Goal: Task Accomplishment & Management: Manage account settings

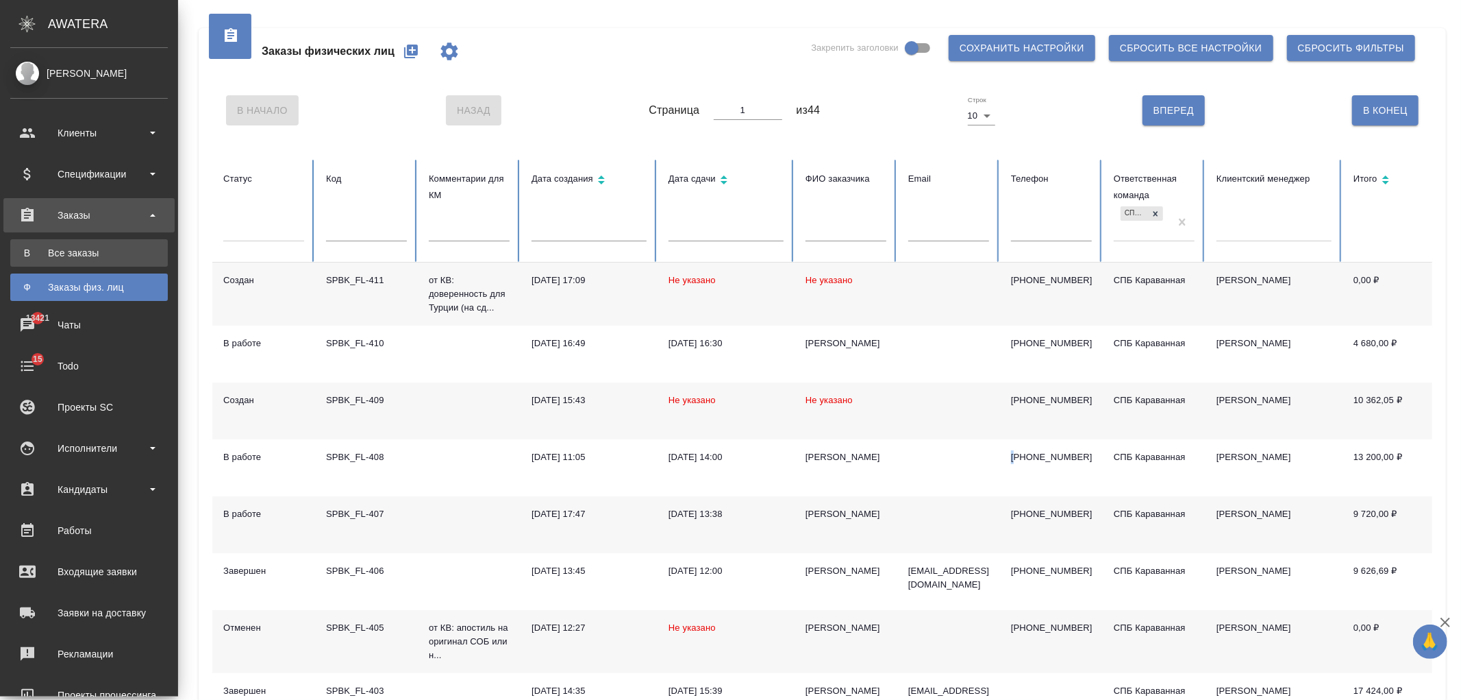
click at [73, 257] on div "Все заказы" at bounding box center [89, 253] width 144 height 14
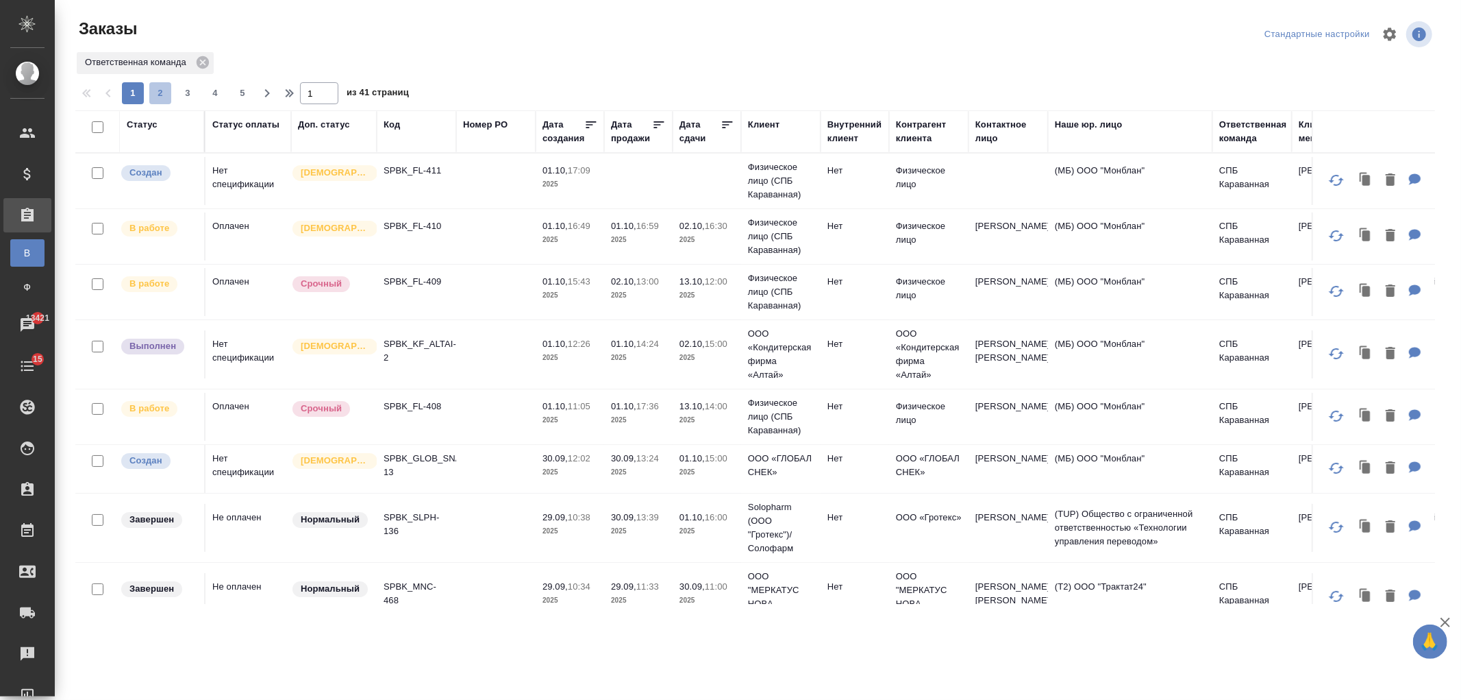
click at [164, 97] on span "2" at bounding box center [160, 93] width 22 height 14
type input "2"
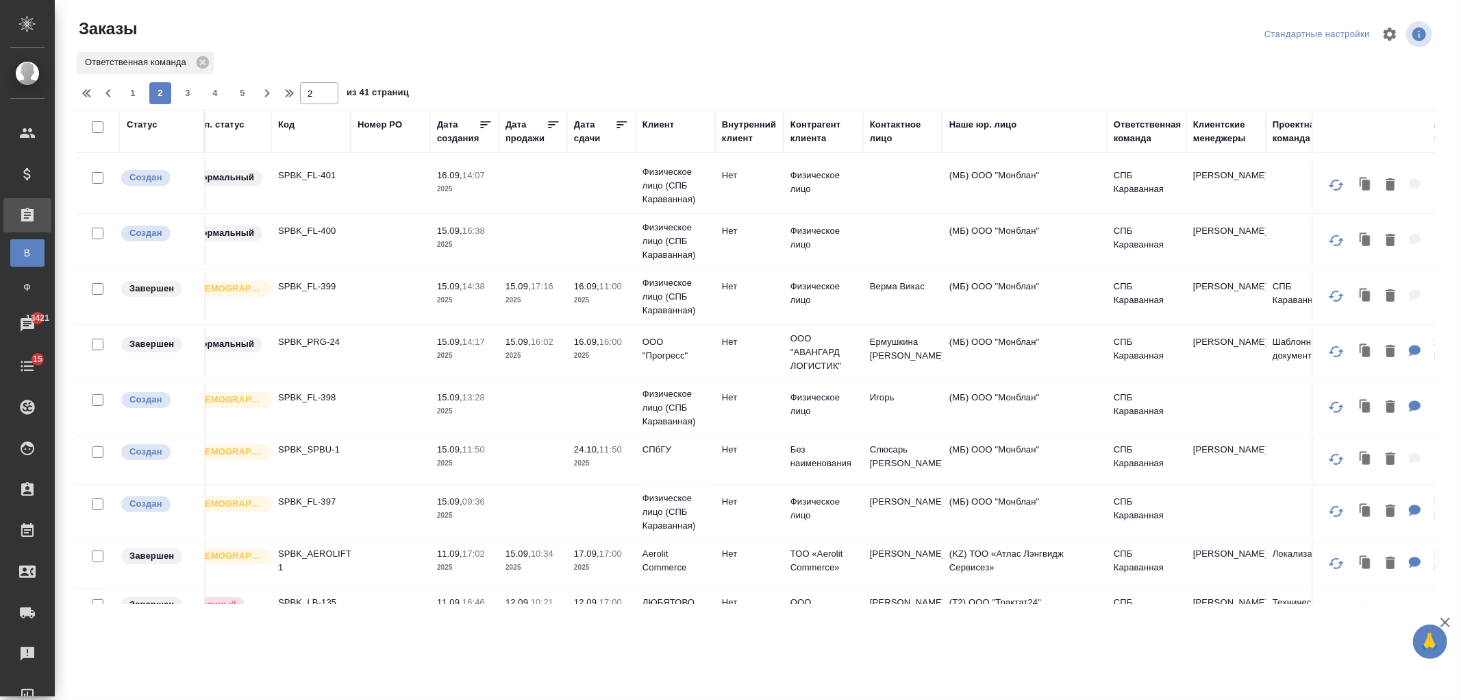
scroll to position [175, 0]
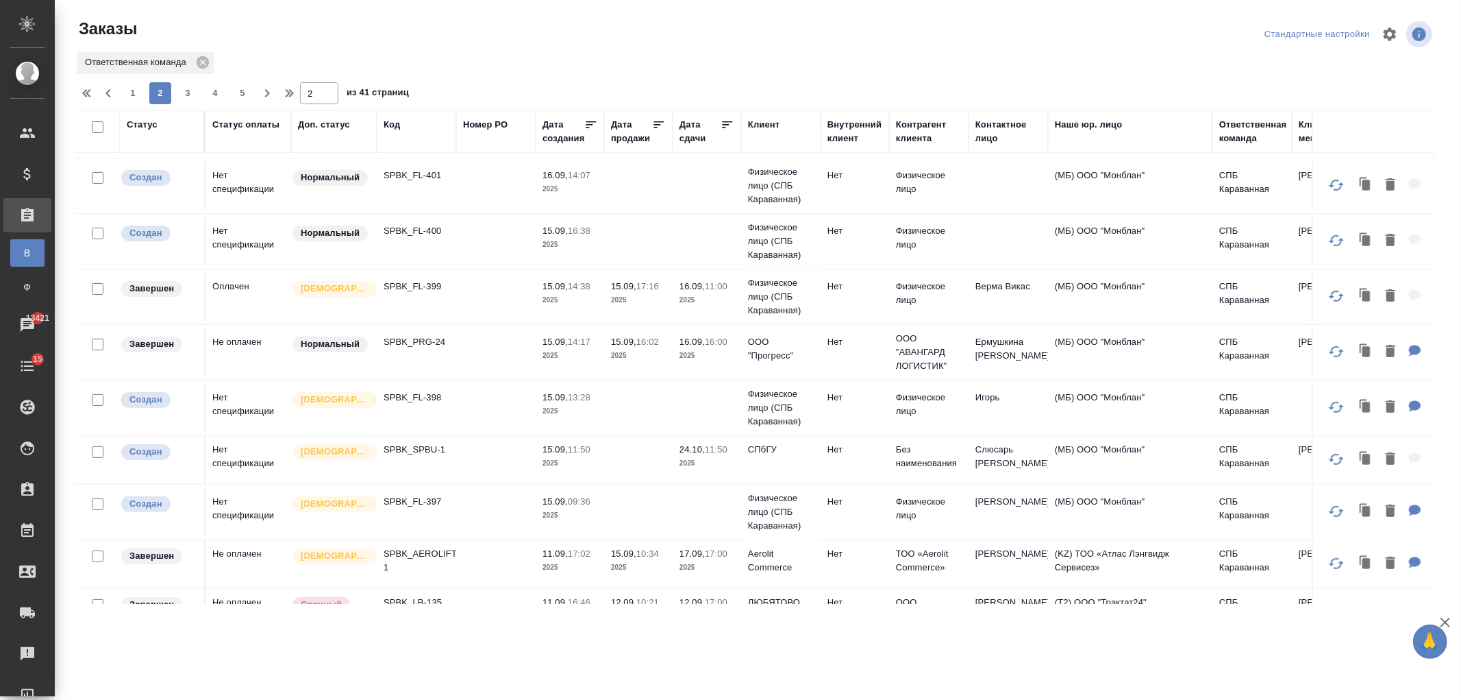
click at [514, 515] on td at bounding box center [495, 512] width 79 height 48
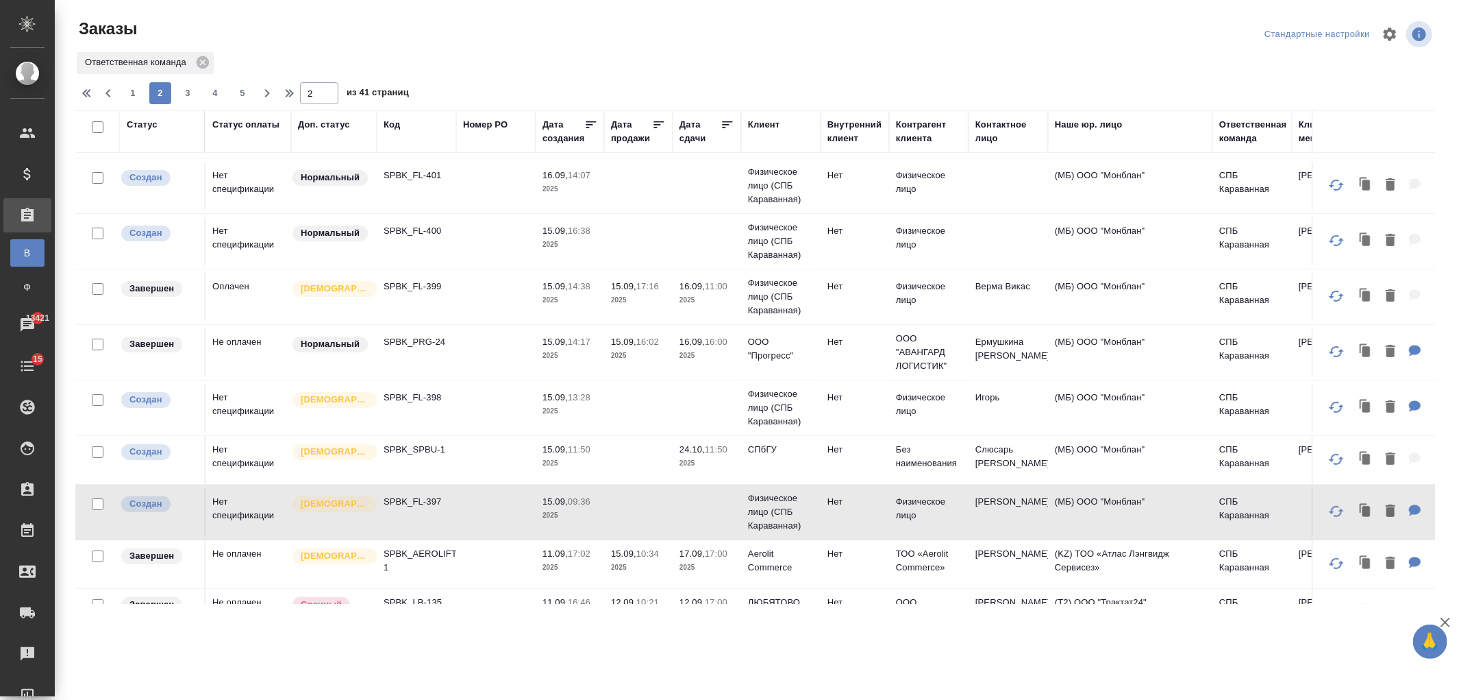
click at [715, 452] on p "11:50" at bounding box center [716, 449] width 23 height 10
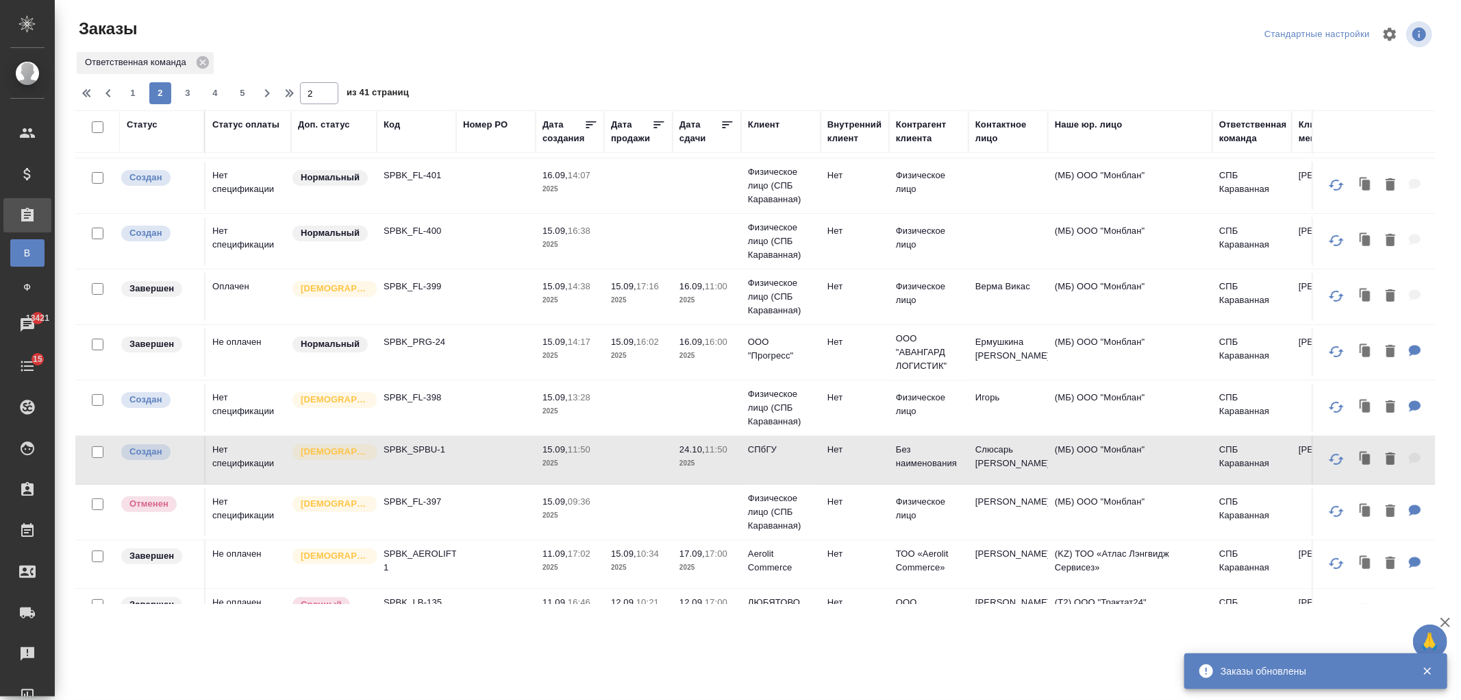
click at [722, 409] on td at bounding box center [707, 408] width 69 height 48
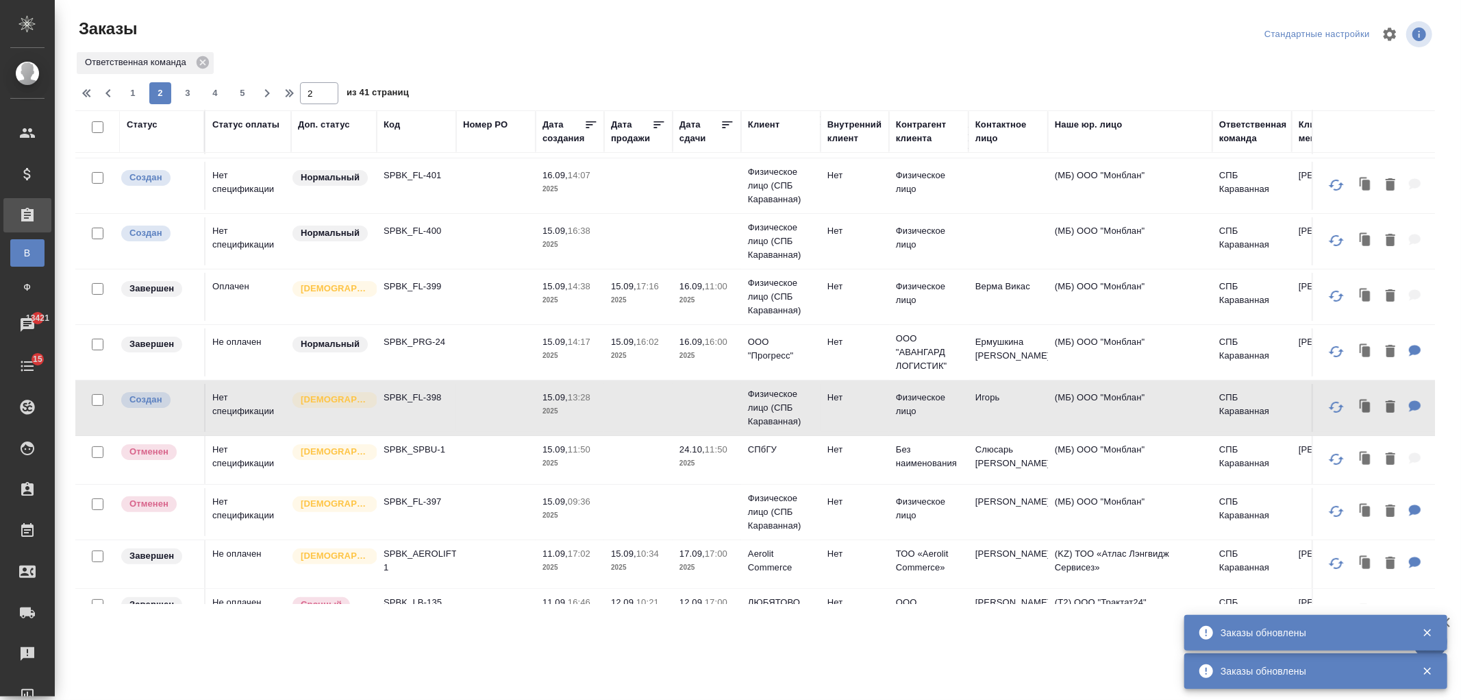
click at [722, 408] on td at bounding box center [707, 408] width 69 height 48
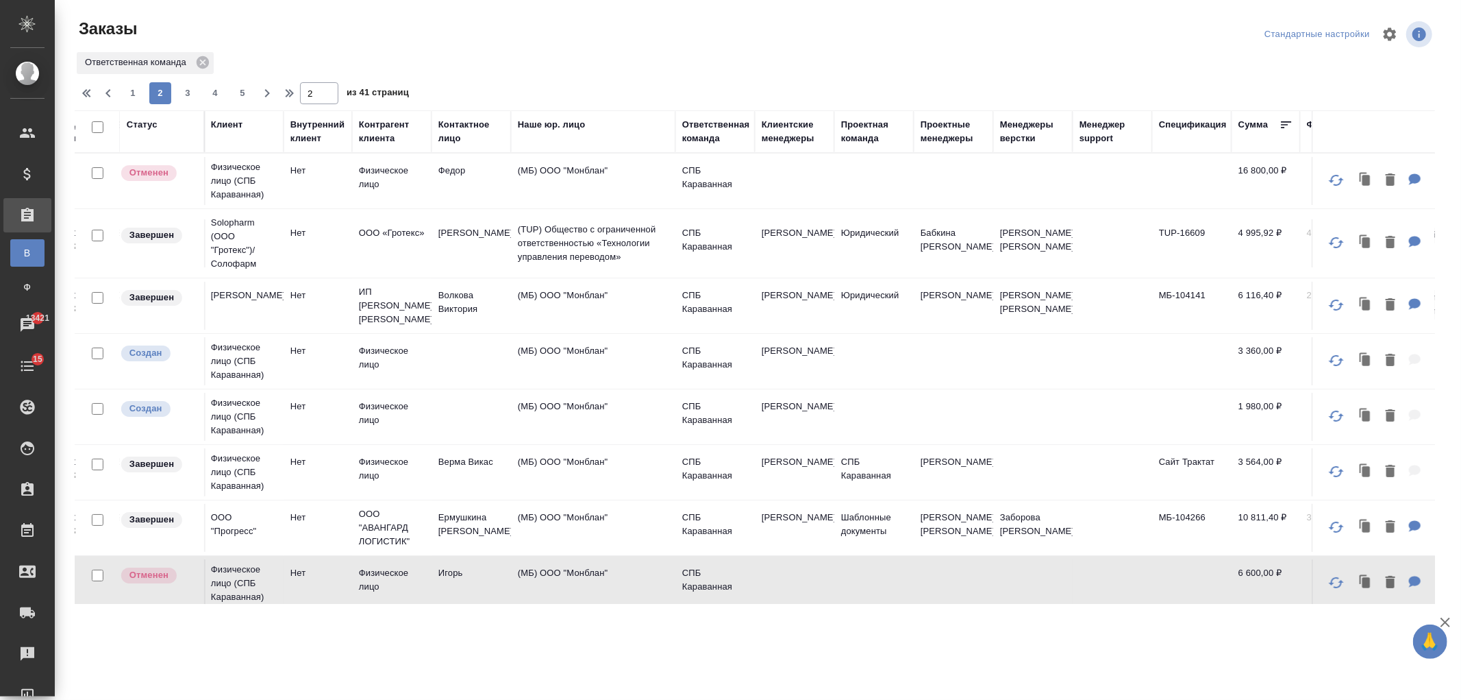
scroll to position [0, 0]
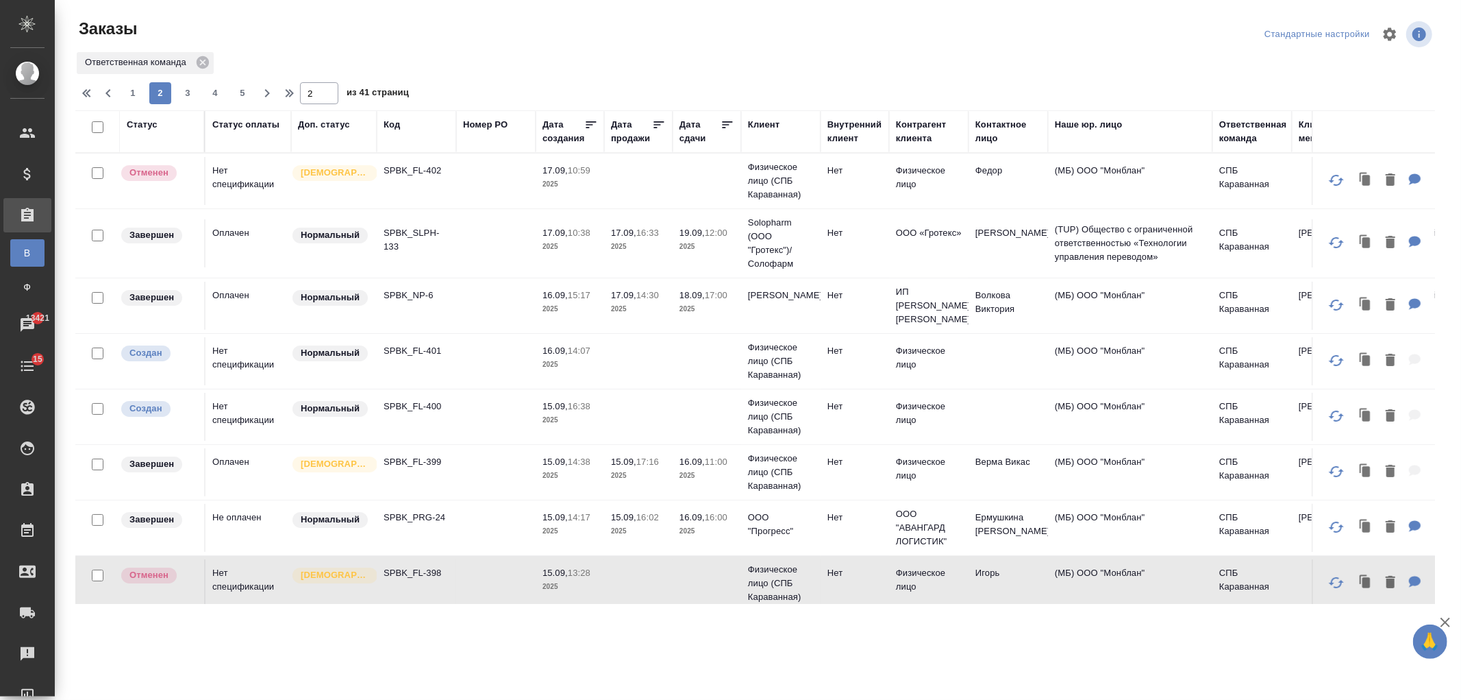
click at [429, 399] on td "SPBK_FL-400" at bounding box center [416, 417] width 79 height 48
click at [429, 398] on td "SPBK_FL-400" at bounding box center [416, 417] width 79 height 48
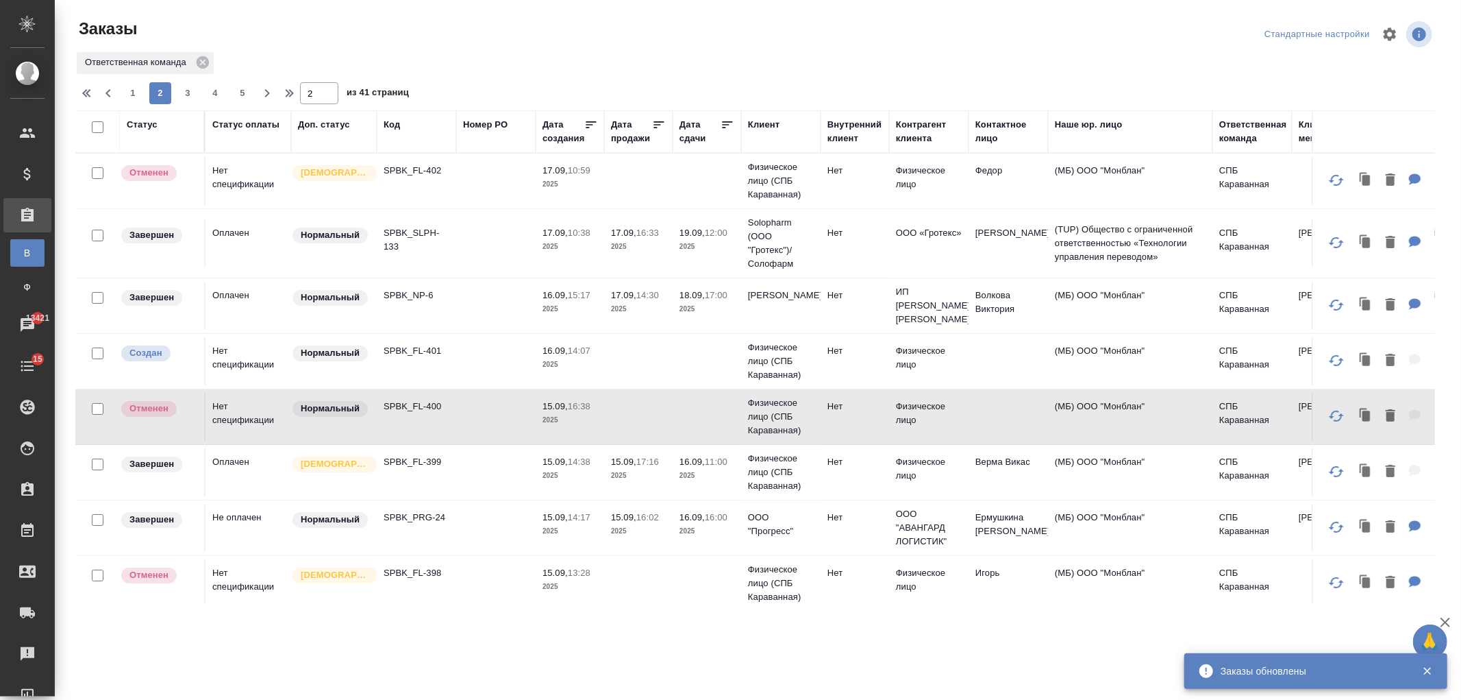
click at [700, 353] on td at bounding box center [707, 361] width 69 height 48
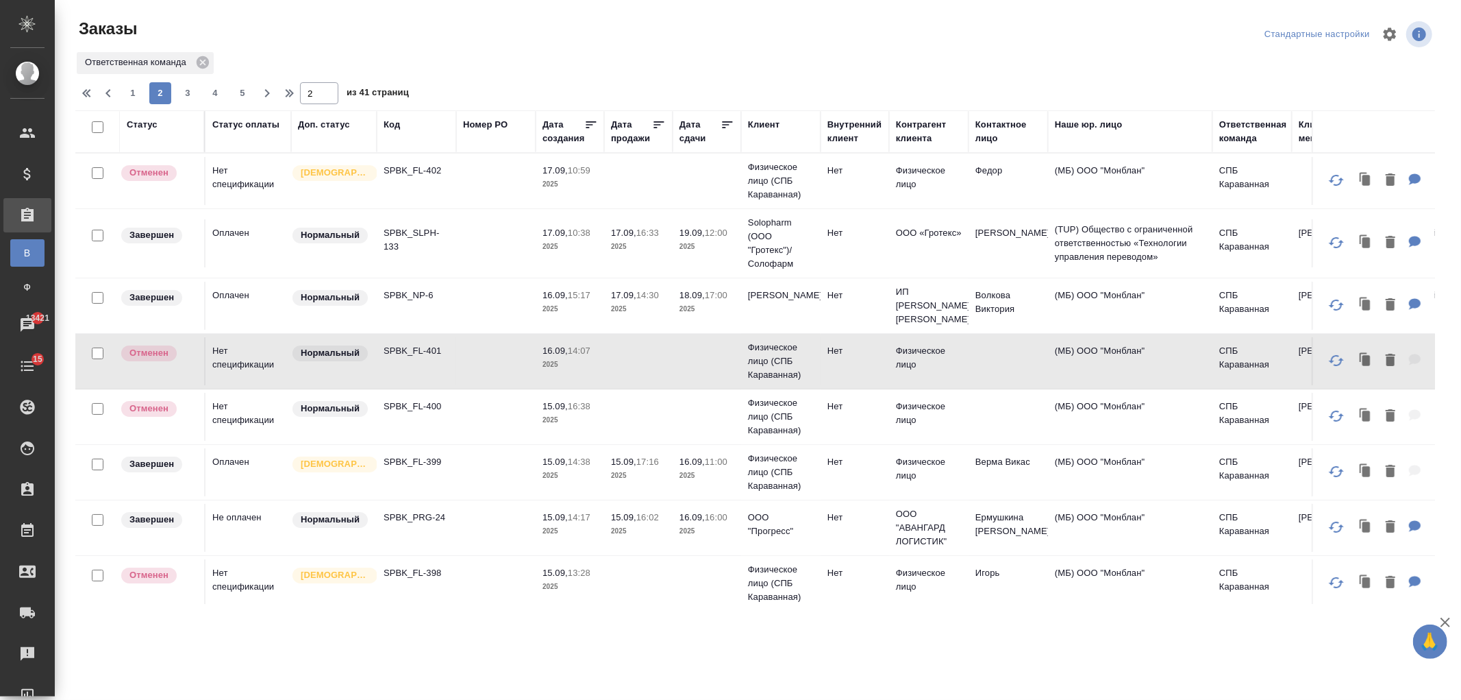
scroll to position [937, 0]
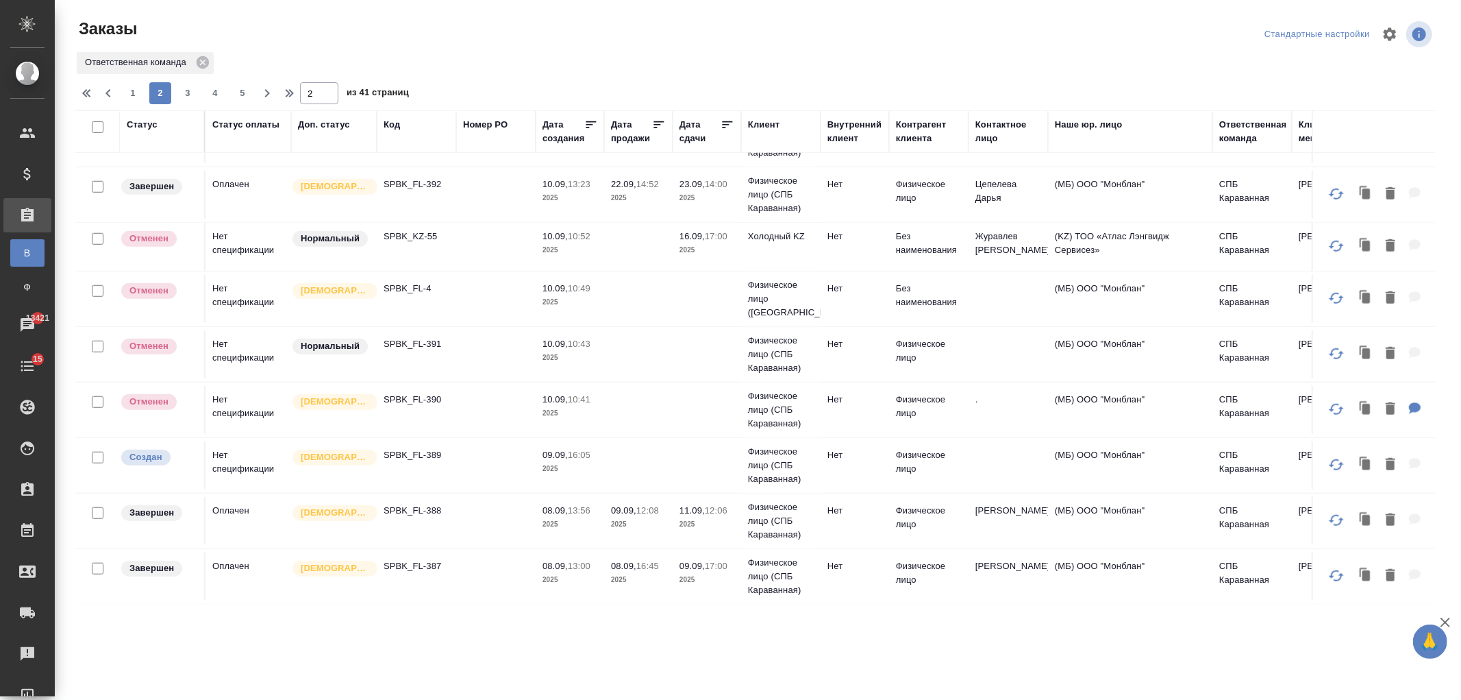
click at [624, 441] on td at bounding box center [638, 465] width 69 height 48
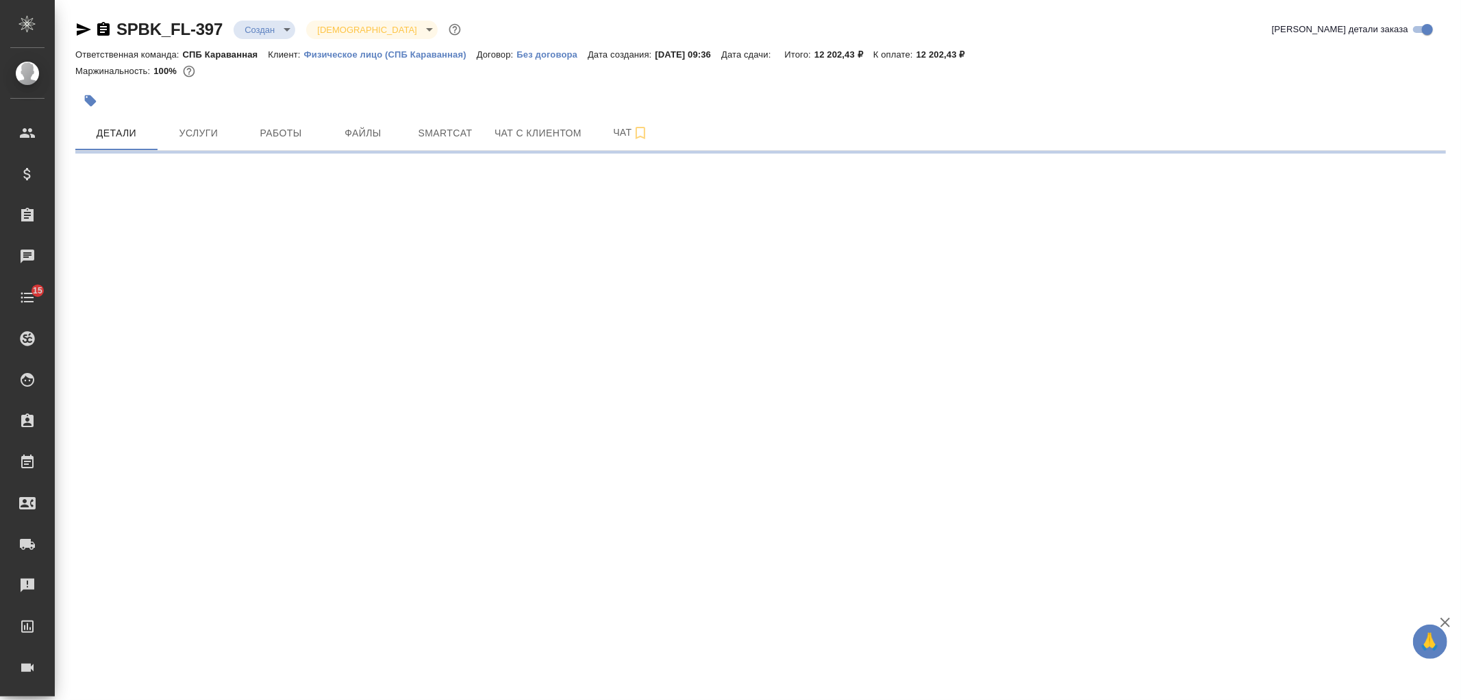
select select "RU"
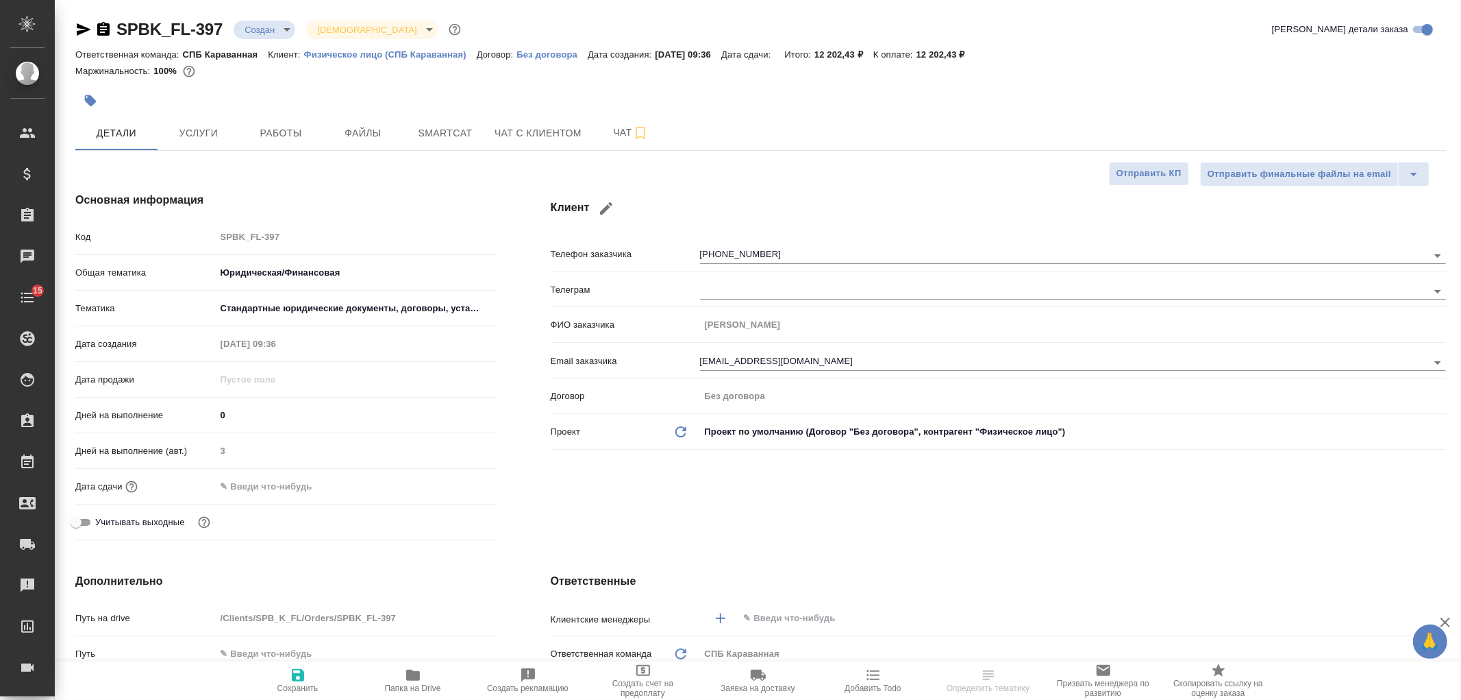
type textarea "x"
click at [271, 26] on body "🙏 .cls-1 fill:#fff; AWATERA Ivanova Arina Клиенты Спецификации Заказы Чаты 15 T…" at bounding box center [730, 350] width 1461 height 700
type textarea "x"
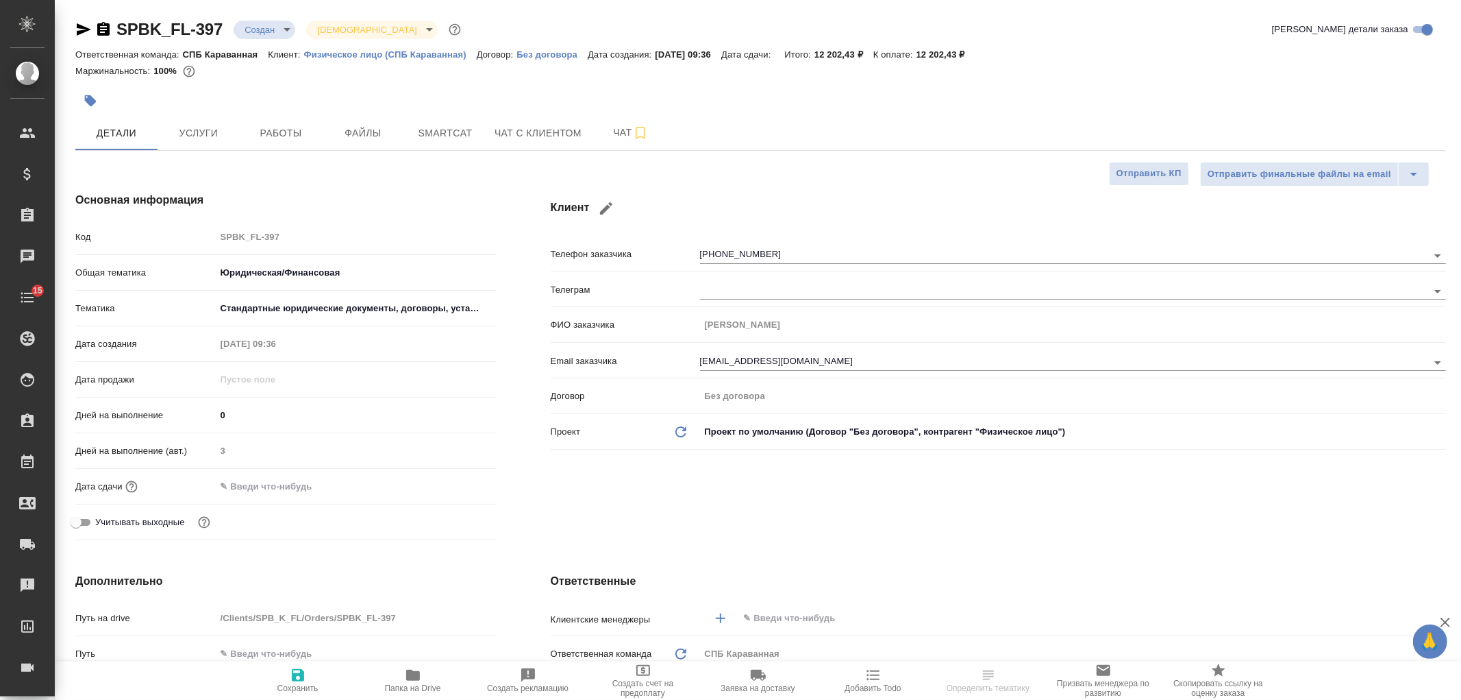
type textarea "x"
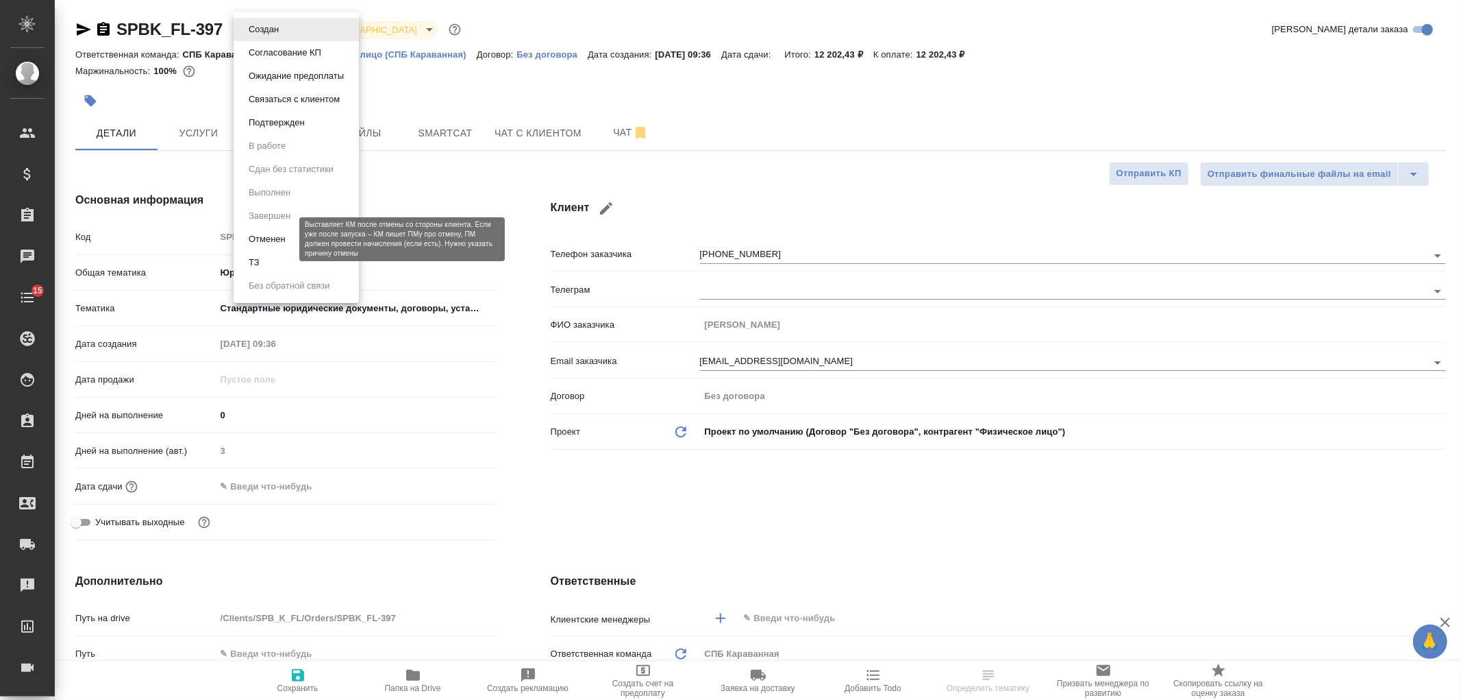
click at [289, 234] on button "Отменен" at bounding box center [267, 239] width 45 height 15
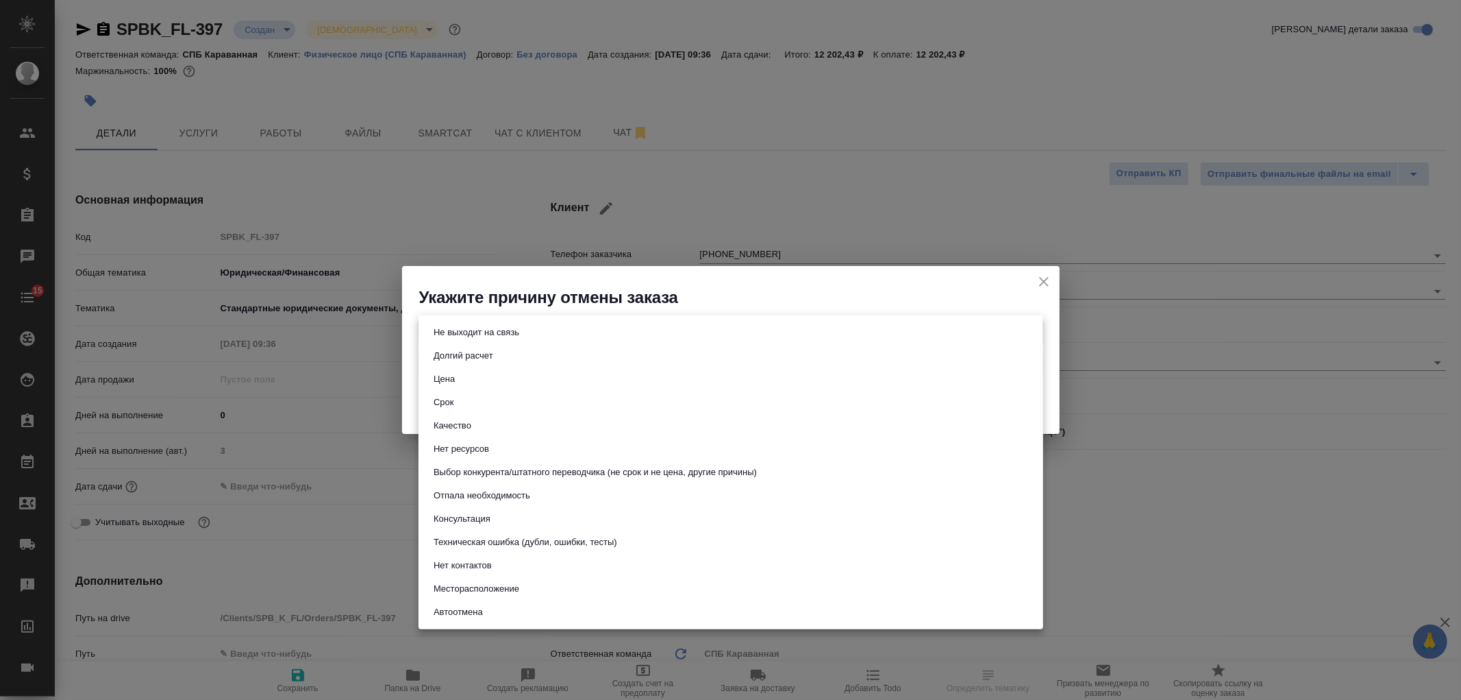
click at [475, 326] on body "🙏 .cls-1 fill:#fff; AWATERA Ivanova Arina Клиенты Спецификации Заказы Чаты 15 T…" at bounding box center [730, 350] width 1461 height 700
click at [475, 326] on button "Не выходит на связь" at bounding box center [477, 332] width 94 height 15
type input "stopContacting"
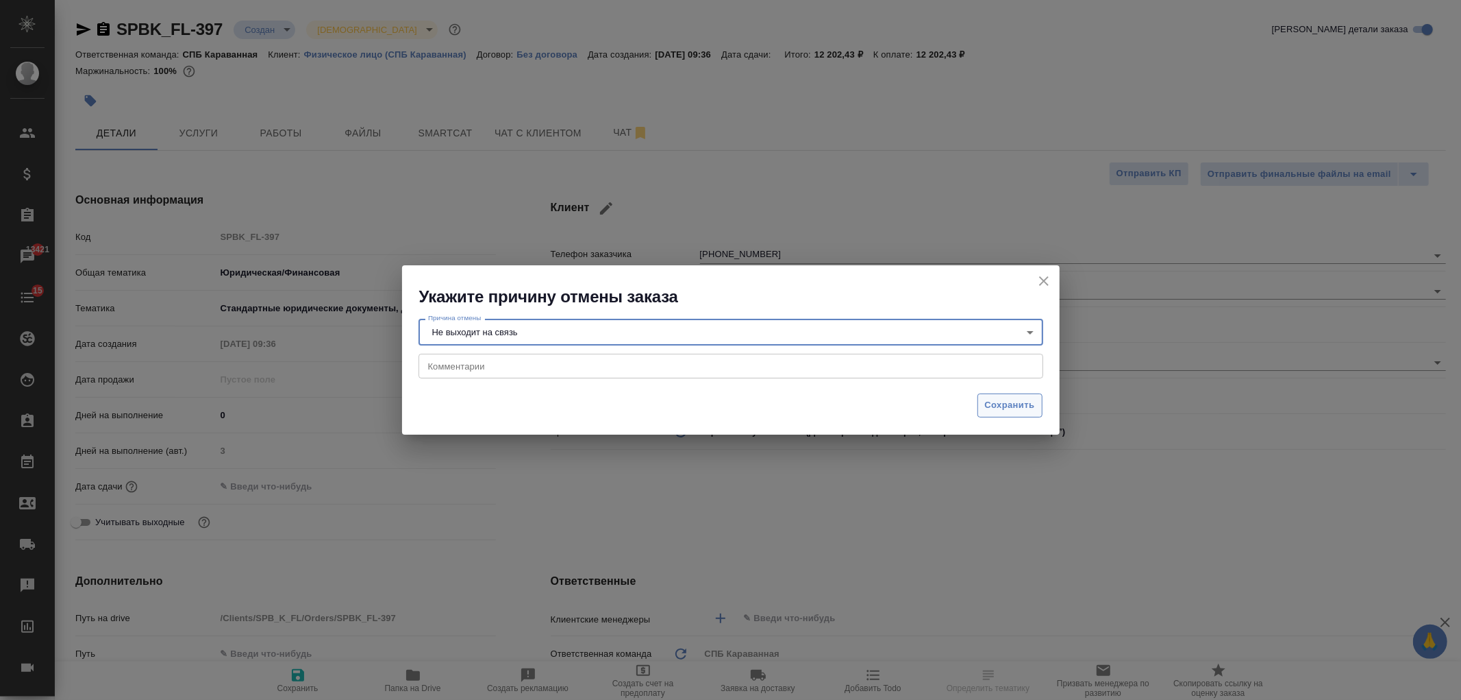
click at [1002, 409] on span "Сохранить" at bounding box center [1010, 405] width 50 height 16
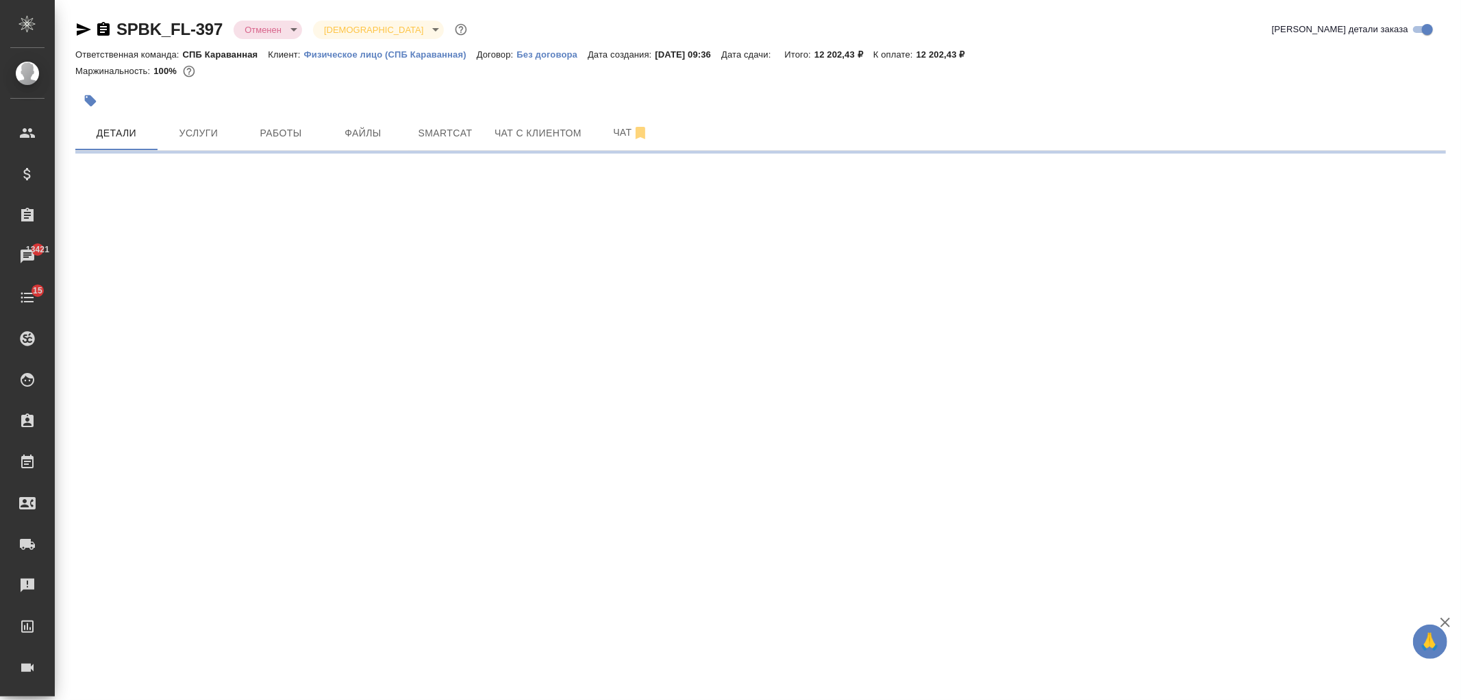
select select "RU"
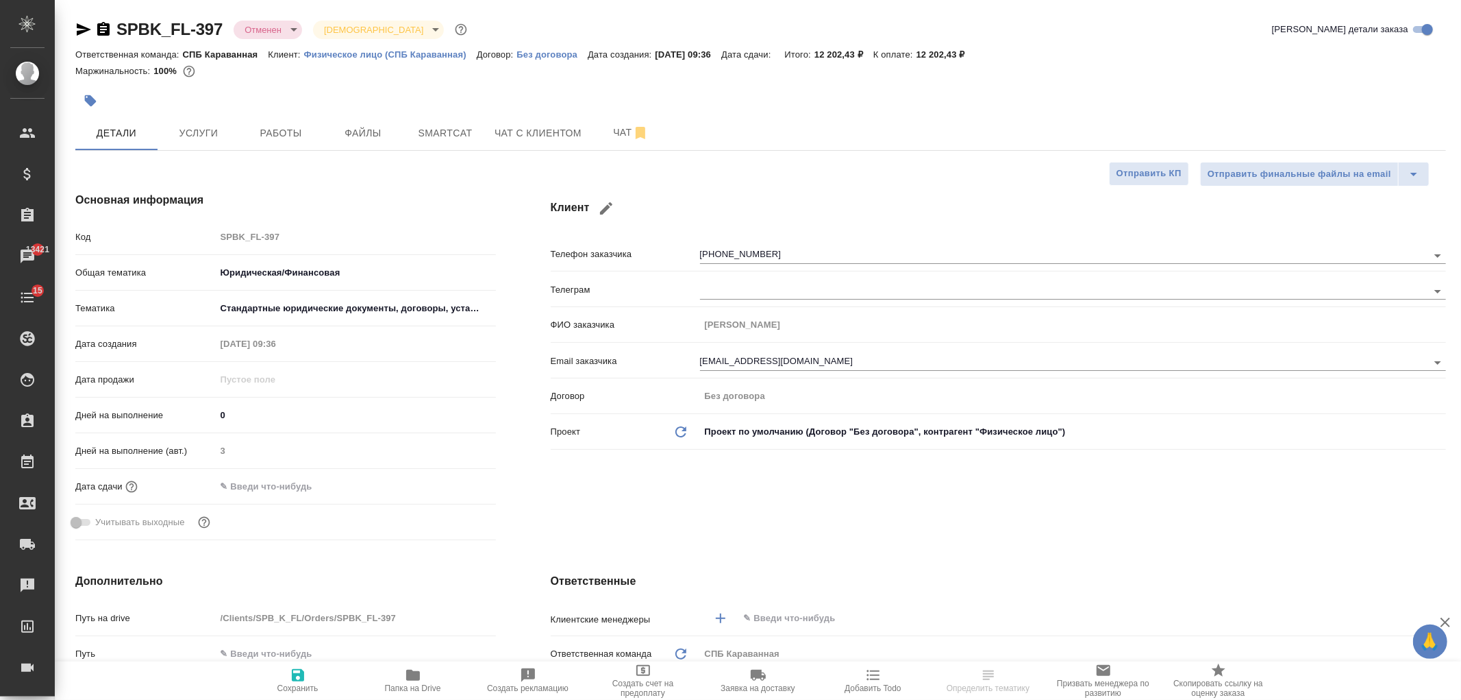
type textarea "x"
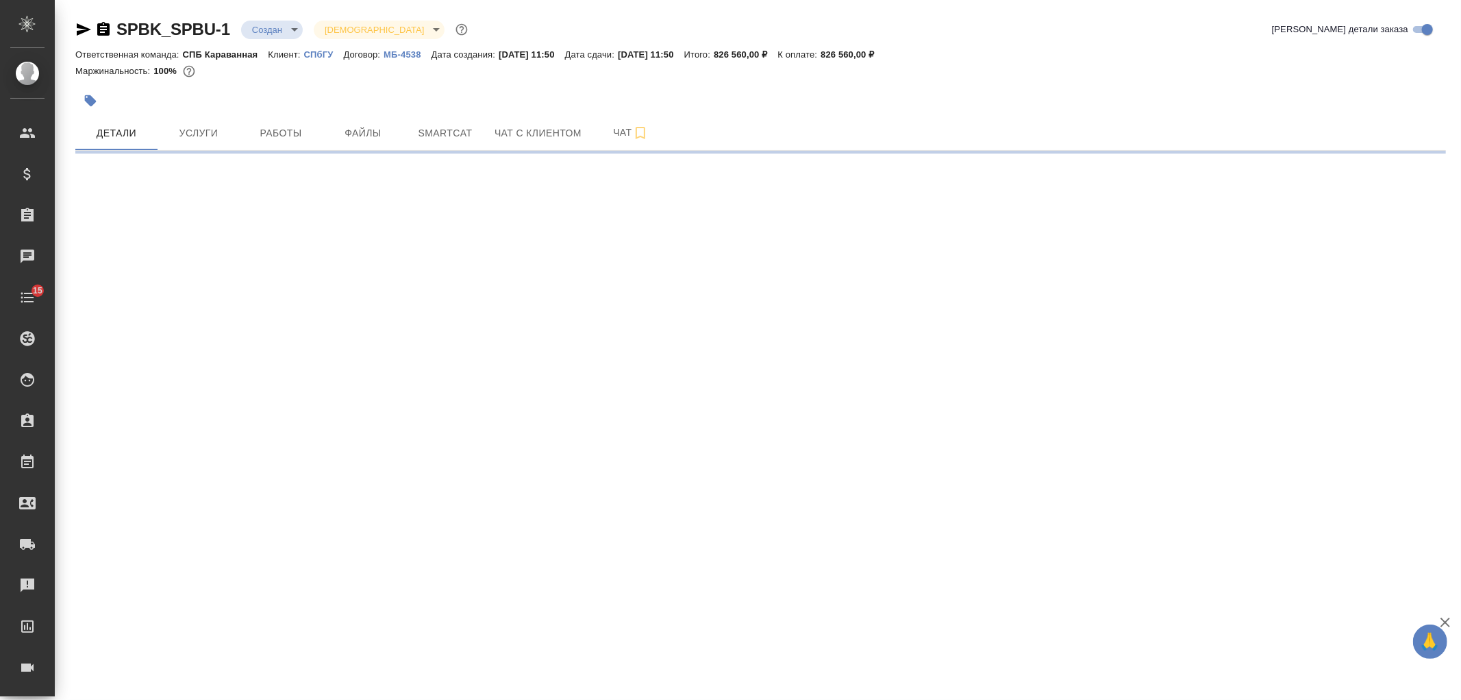
select select "RU"
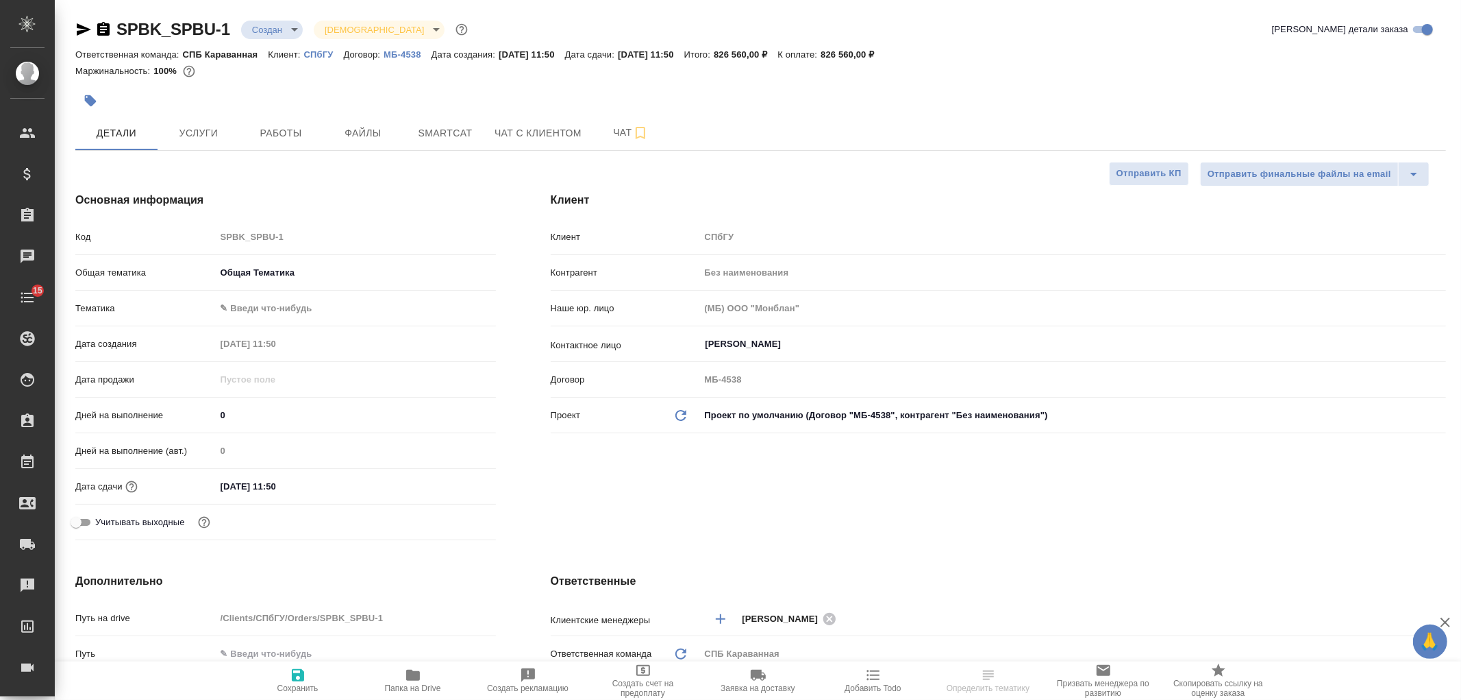
type textarea "x"
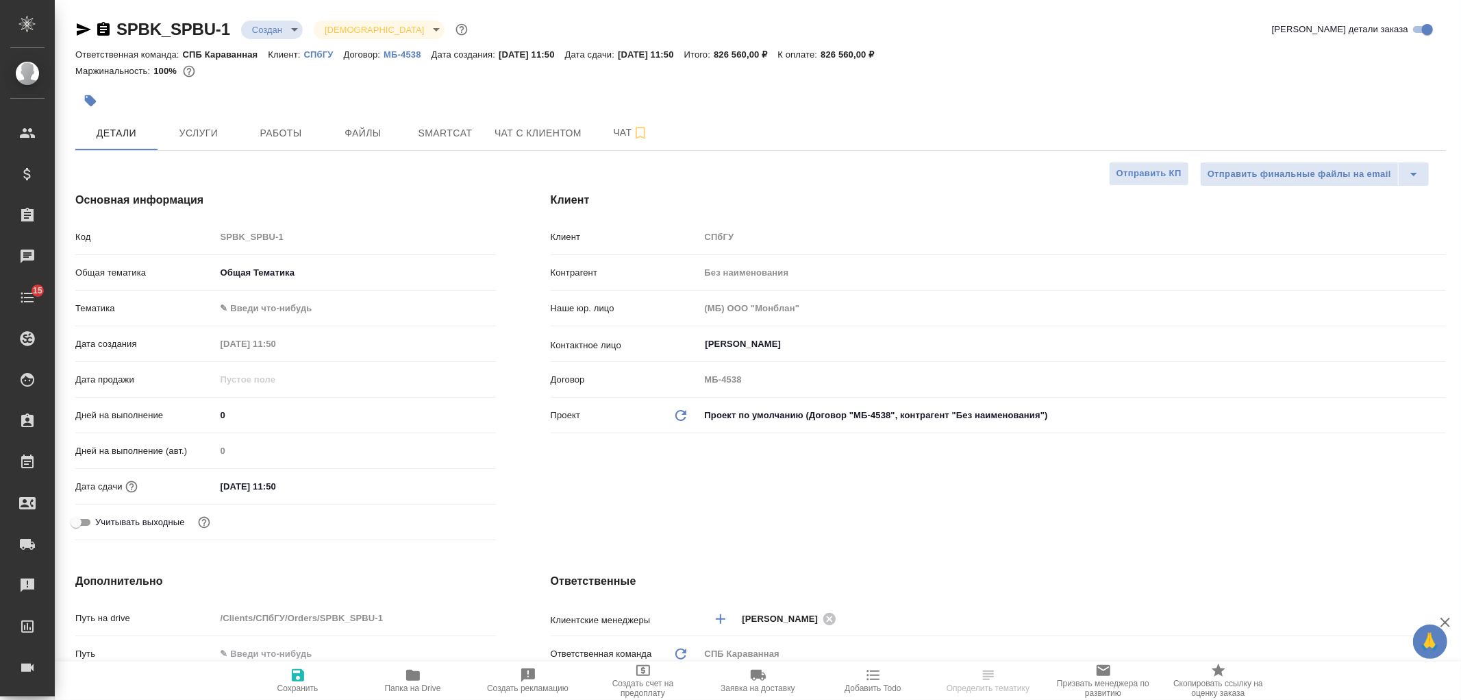
type textarea "x"
click at [281, 25] on body "🙏 .cls-1 fill:#fff; AWATERA Ivanova Arina Клиенты Спецификации Заказы Чаты 15 T…" at bounding box center [730, 350] width 1461 height 700
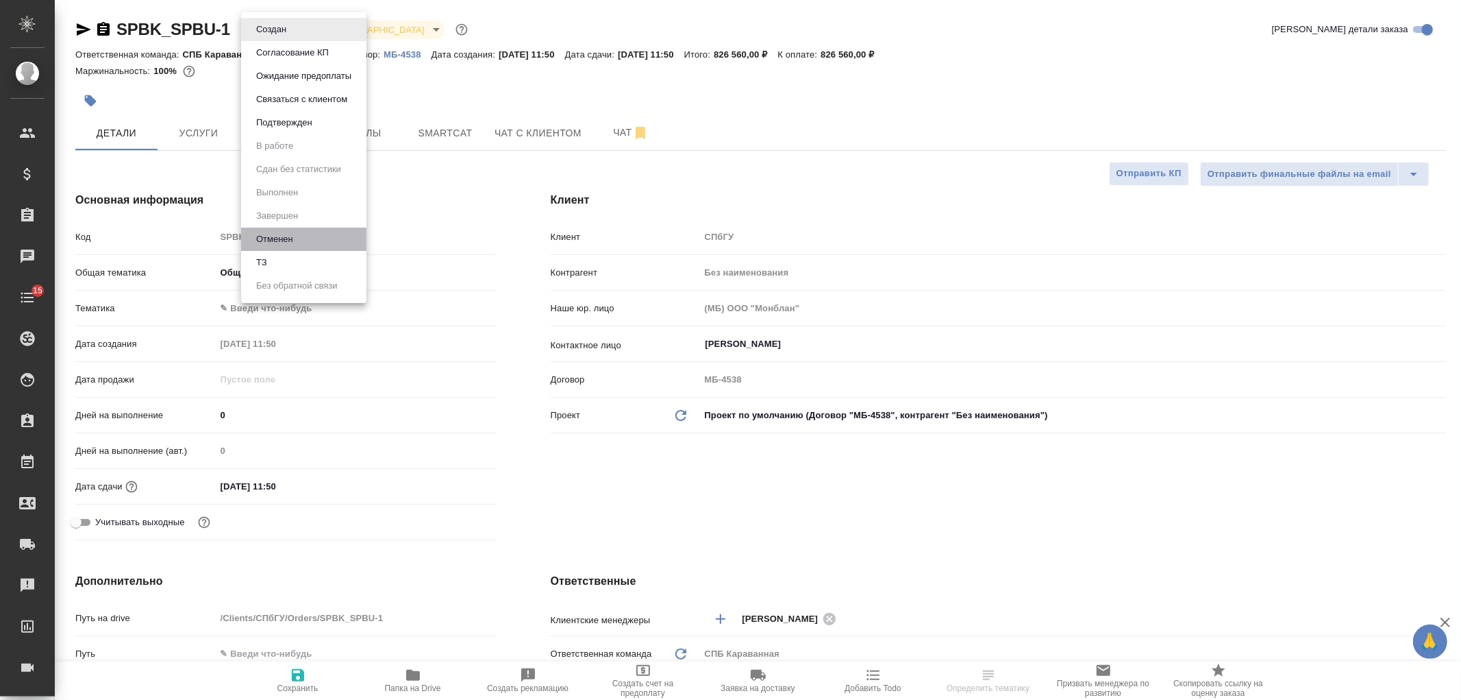
click at [317, 241] on li "Отменен" at bounding box center [303, 238] width 125 height 23
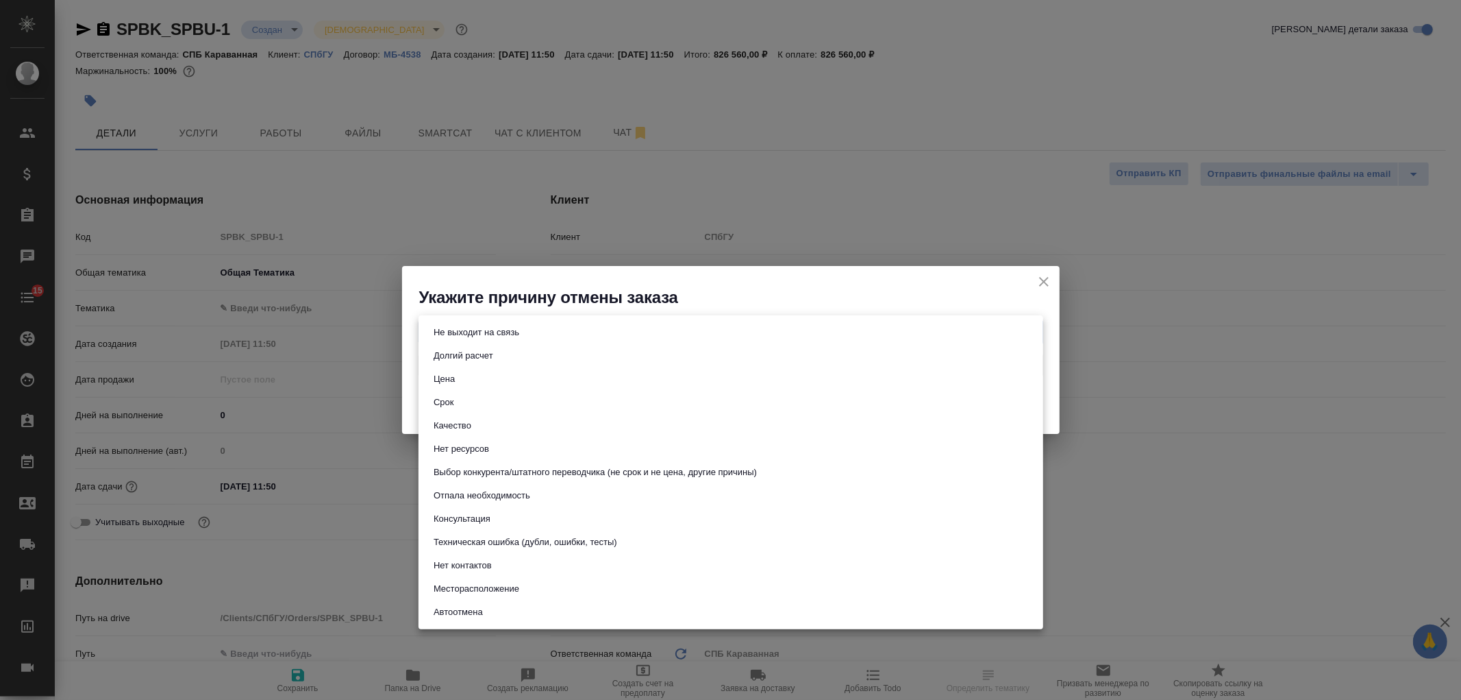
click at [578, 332] on body "🙏 .cls-1 fill:#fff; AWATERA Ivanova Arina Клиенты Спецификации Заказы Чаты 15 T…" at bounding box center [730, 350] width 1461 height 700
click at [500, 474] on button "Выбор конкурента/штатного переводчика (не срок и не цена, другие причины)" at bounding box center [596, 472] width 332 height 15
type input "choiceOfStaffOrCompetitor"
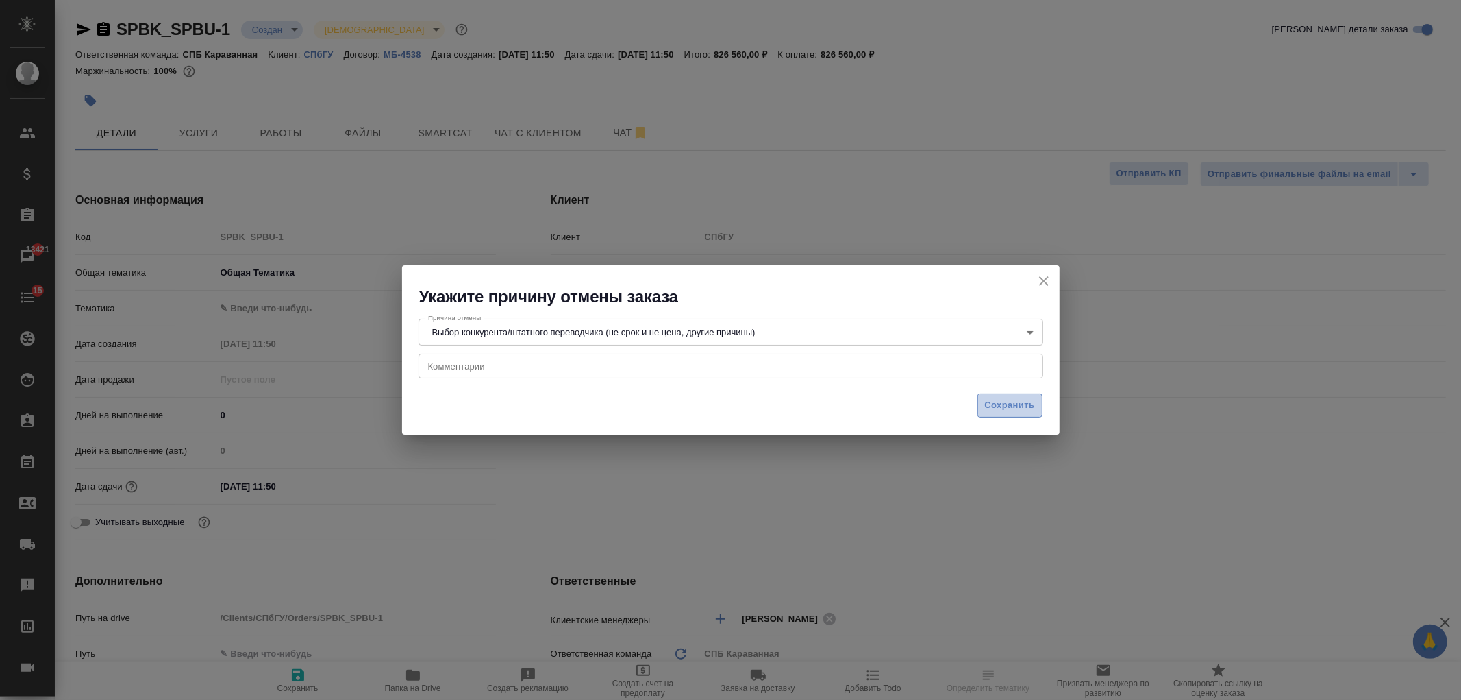
click at [1022, 408] on span "Сохранить" at bounding box center [1010, 405] width 50 height 16
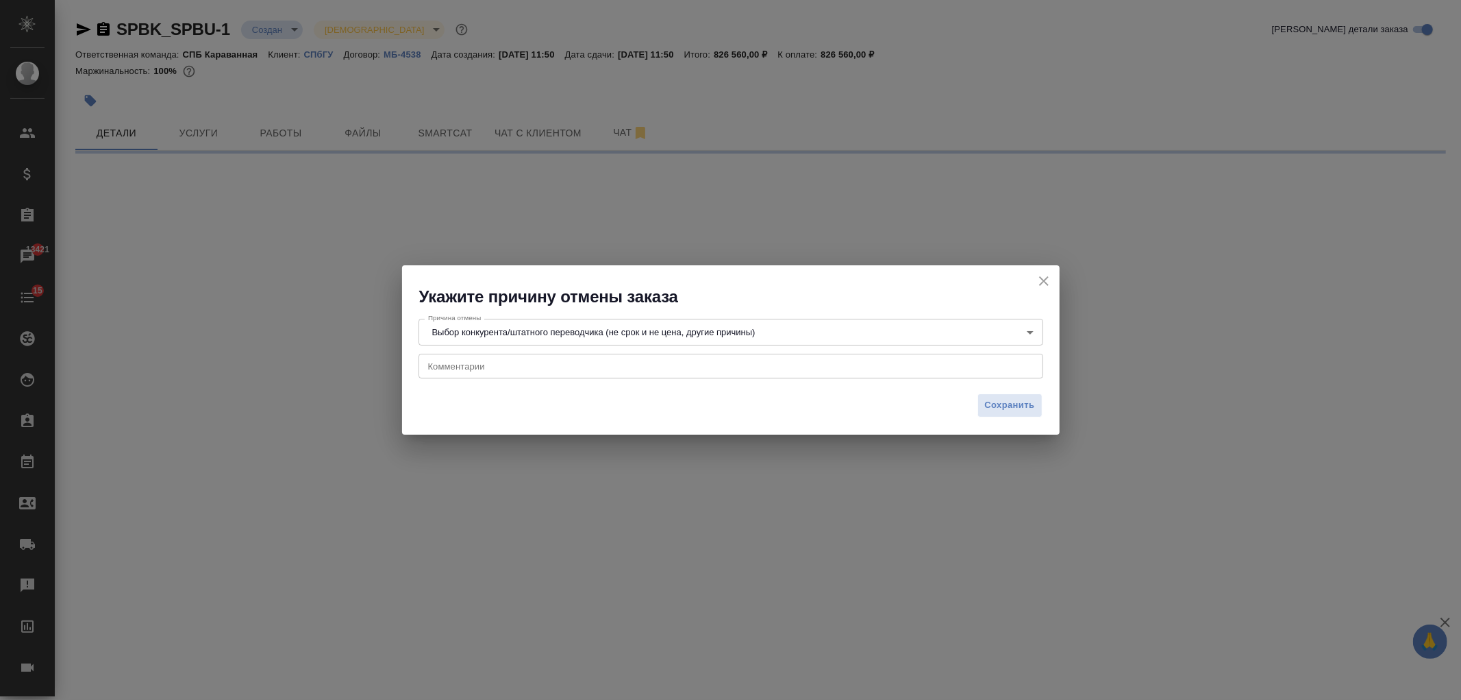
select select "RU"
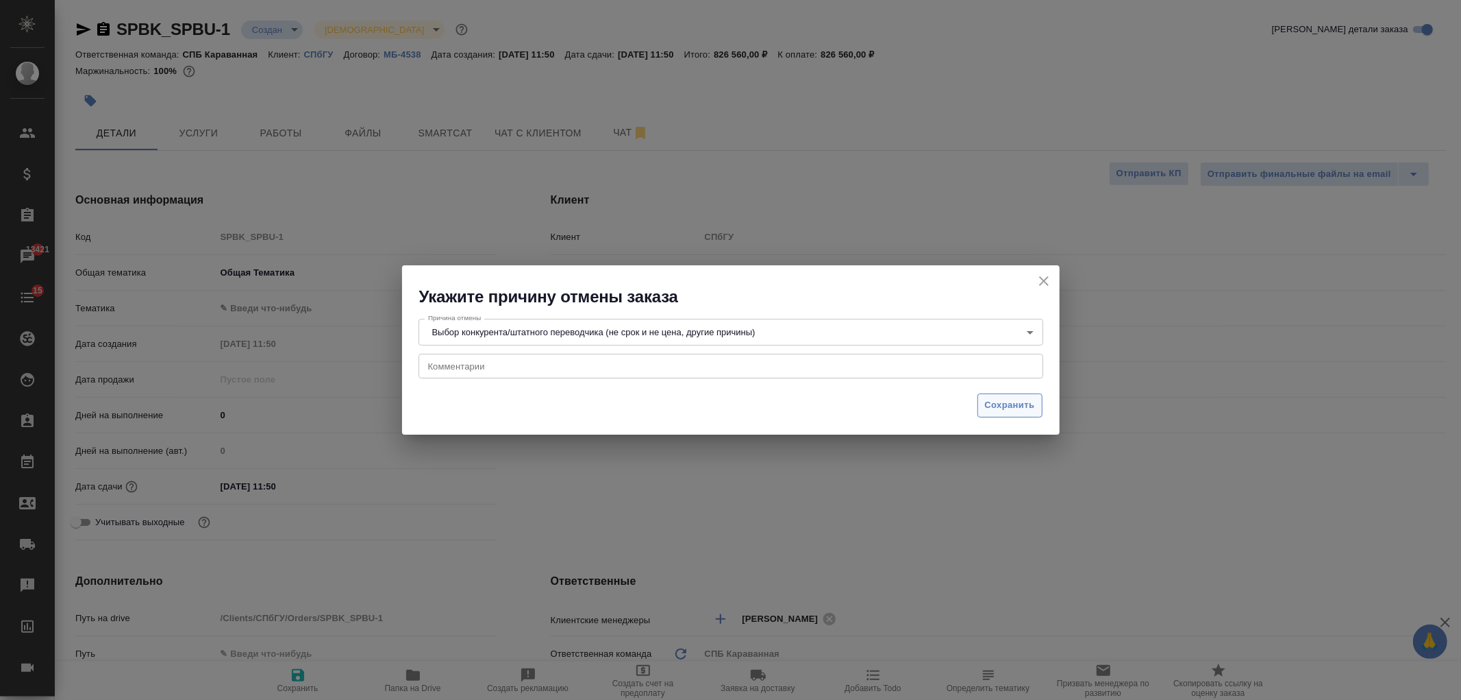
type textarea "x"
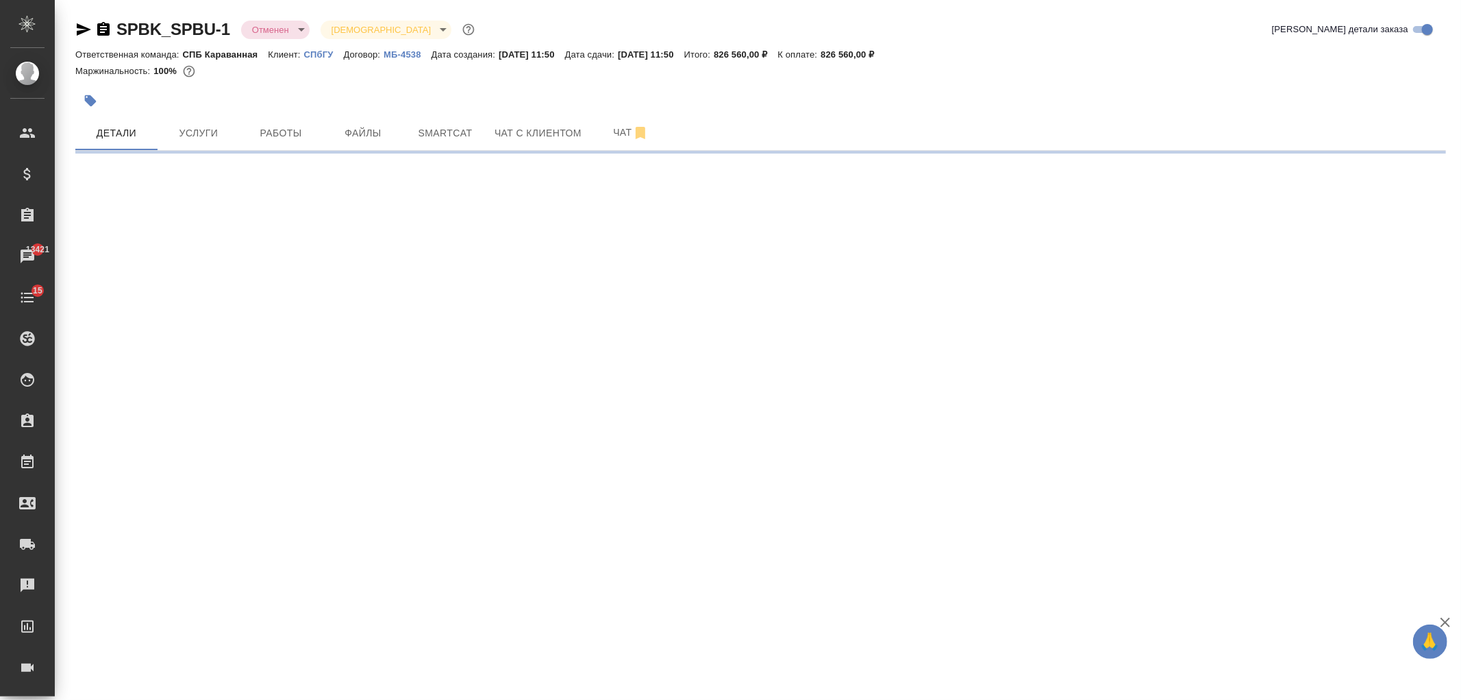
select select "RU"
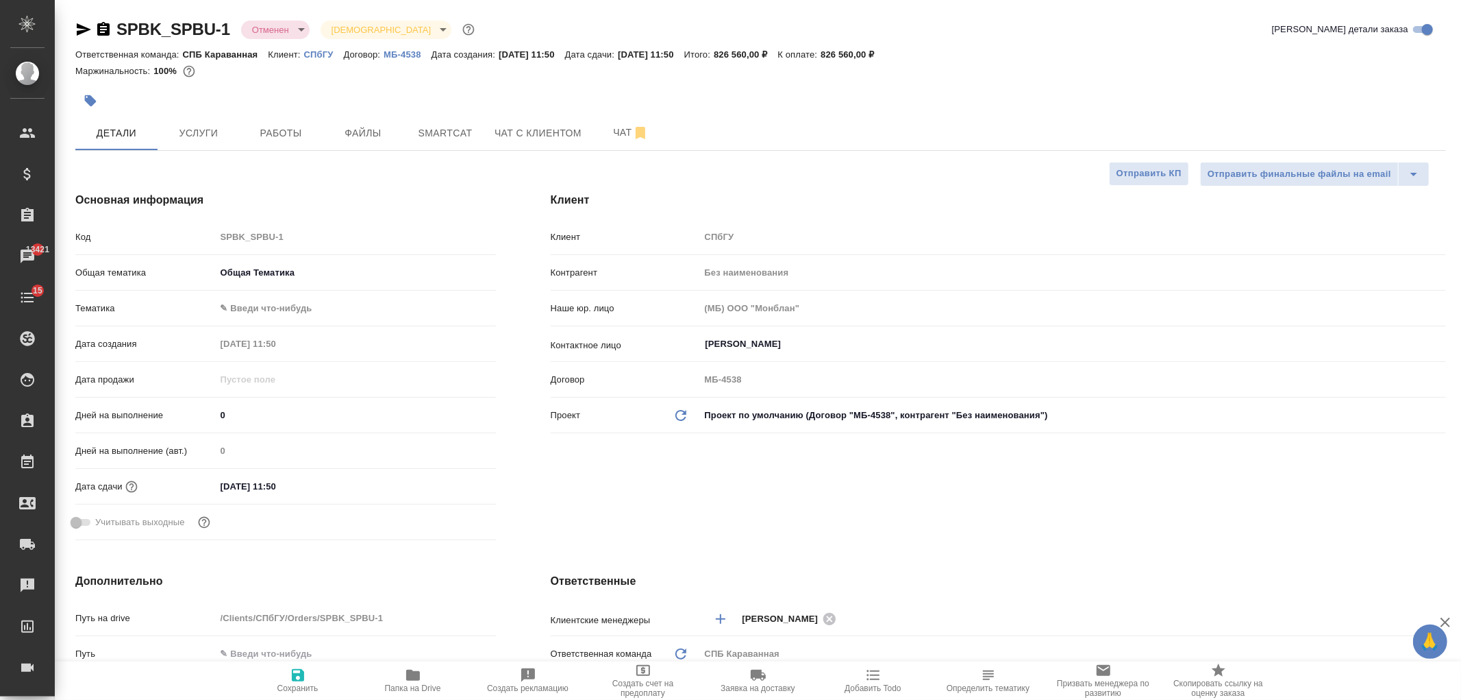
type textarea "x"
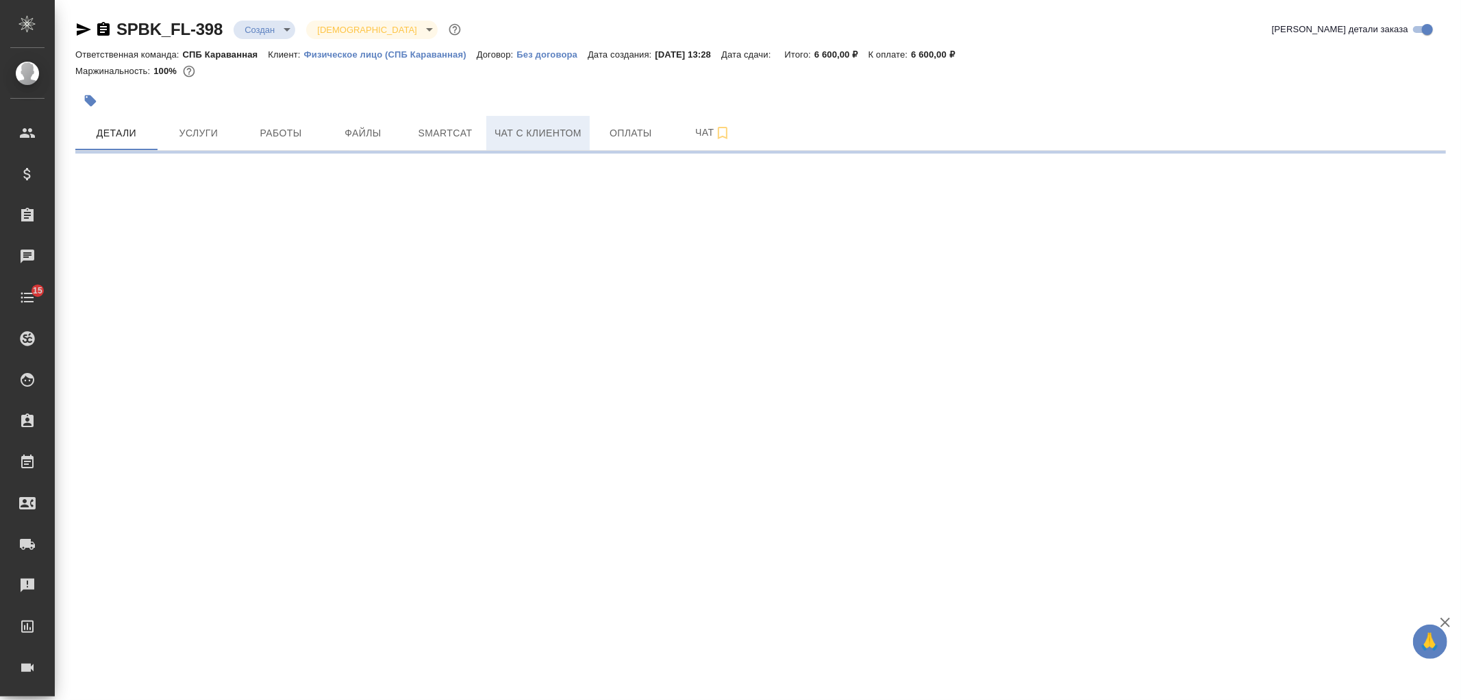
select select "RU"
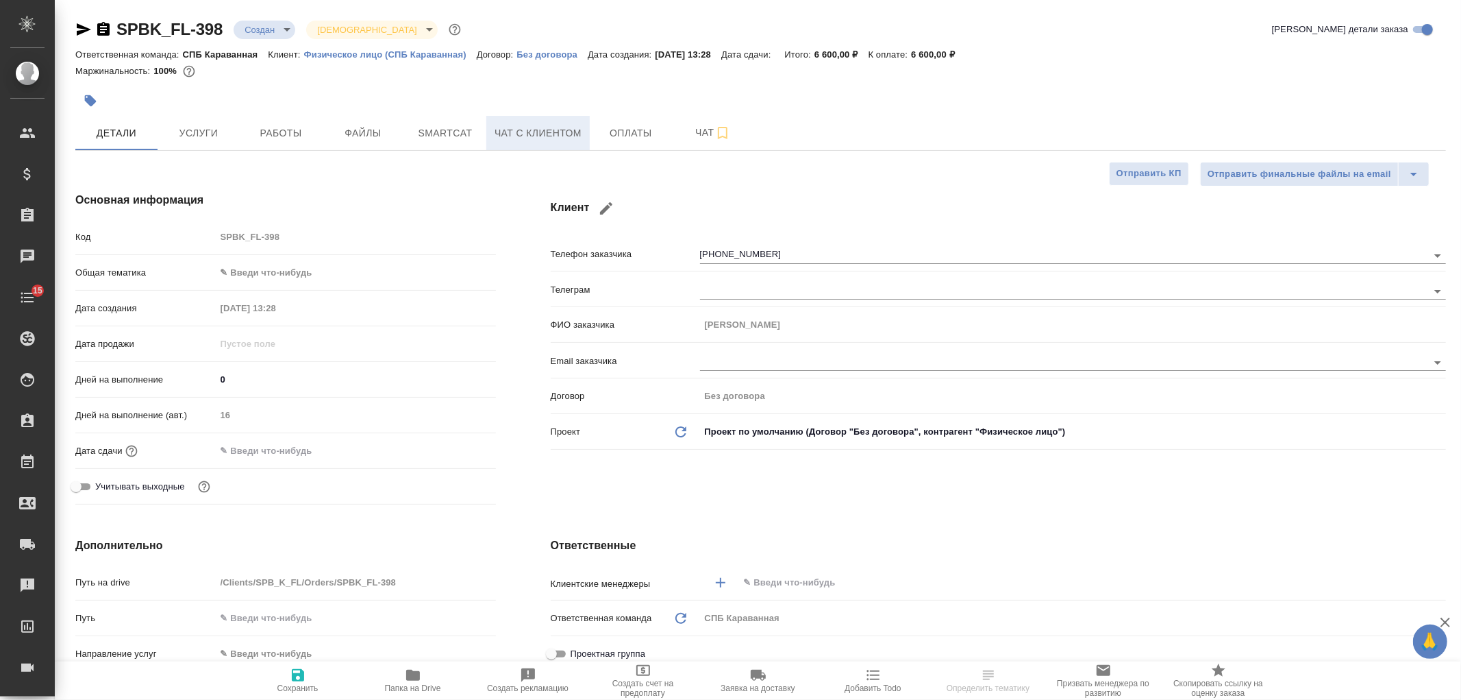
type textarea "x"
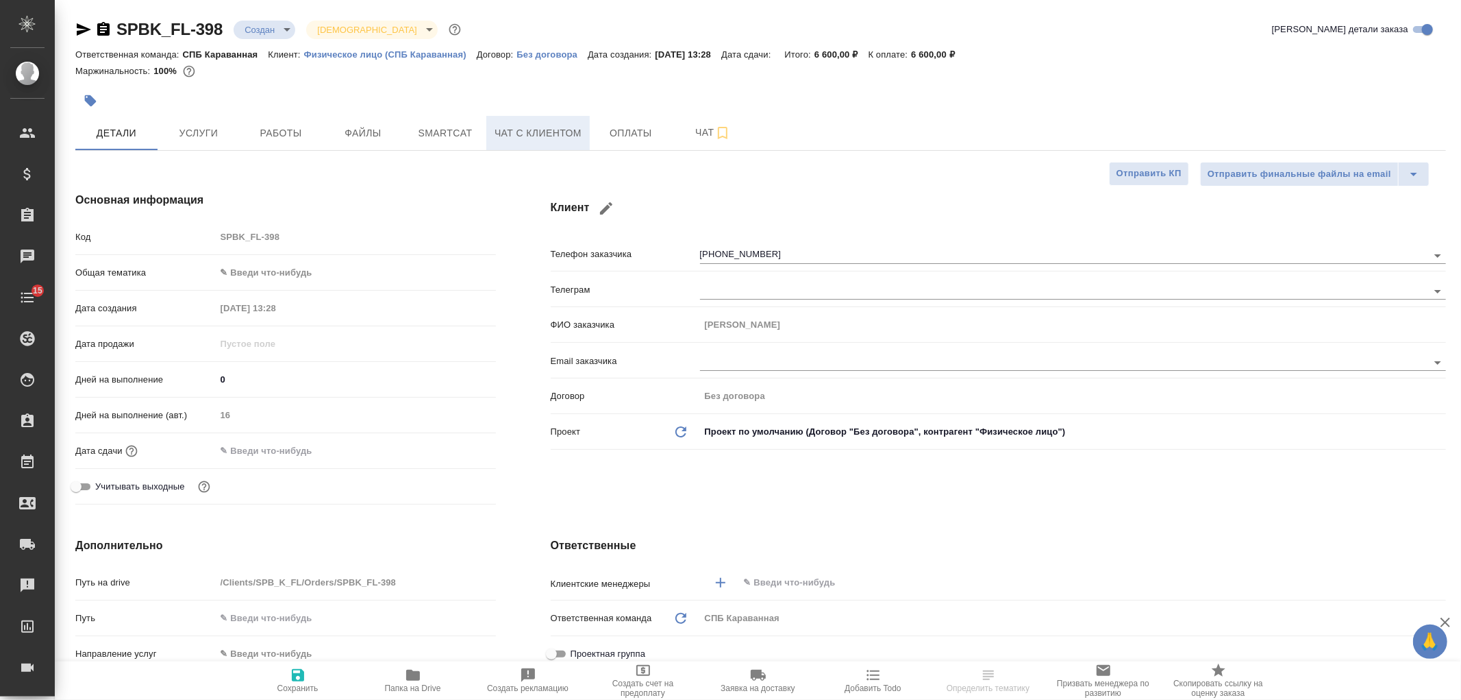
type textarea "x"
click at [560, 134] on span "Чат с клиентом" at bounding box center [538, 133] width 87 height 17
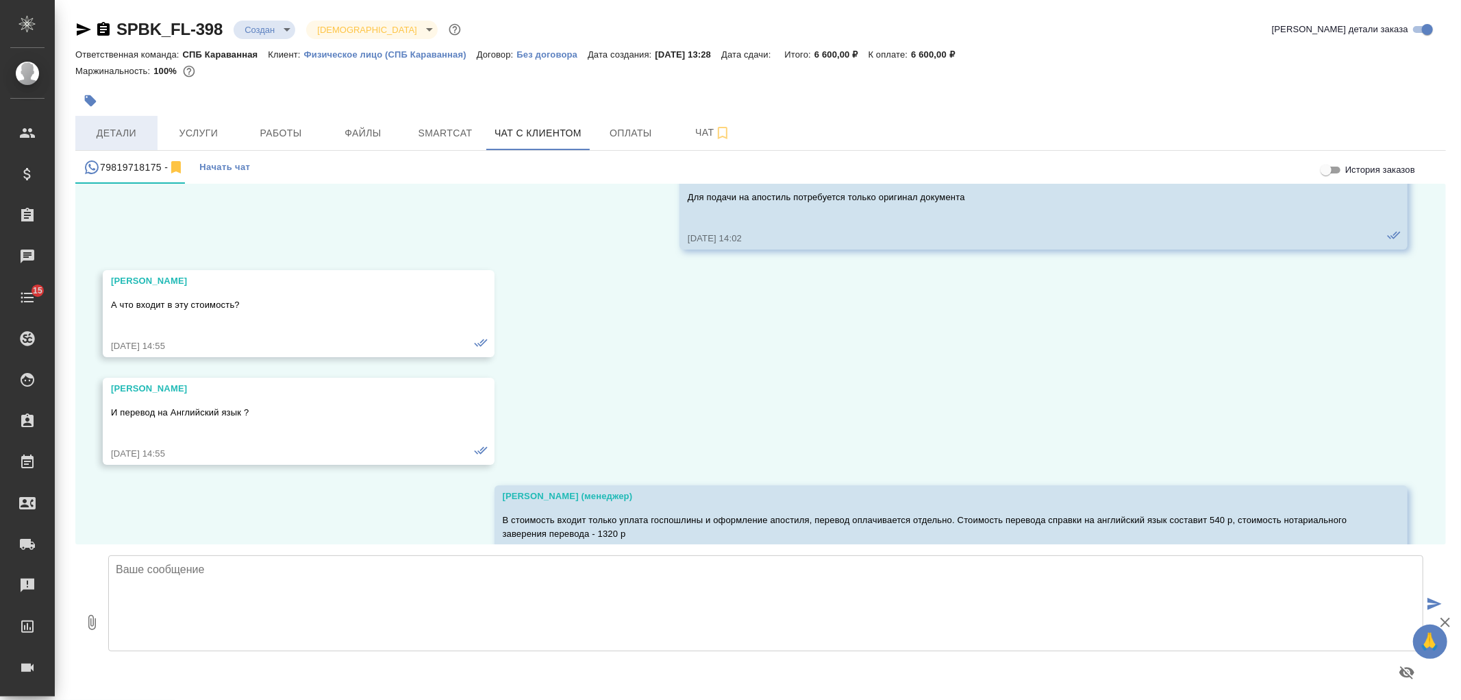
scroll to position [884, 0]
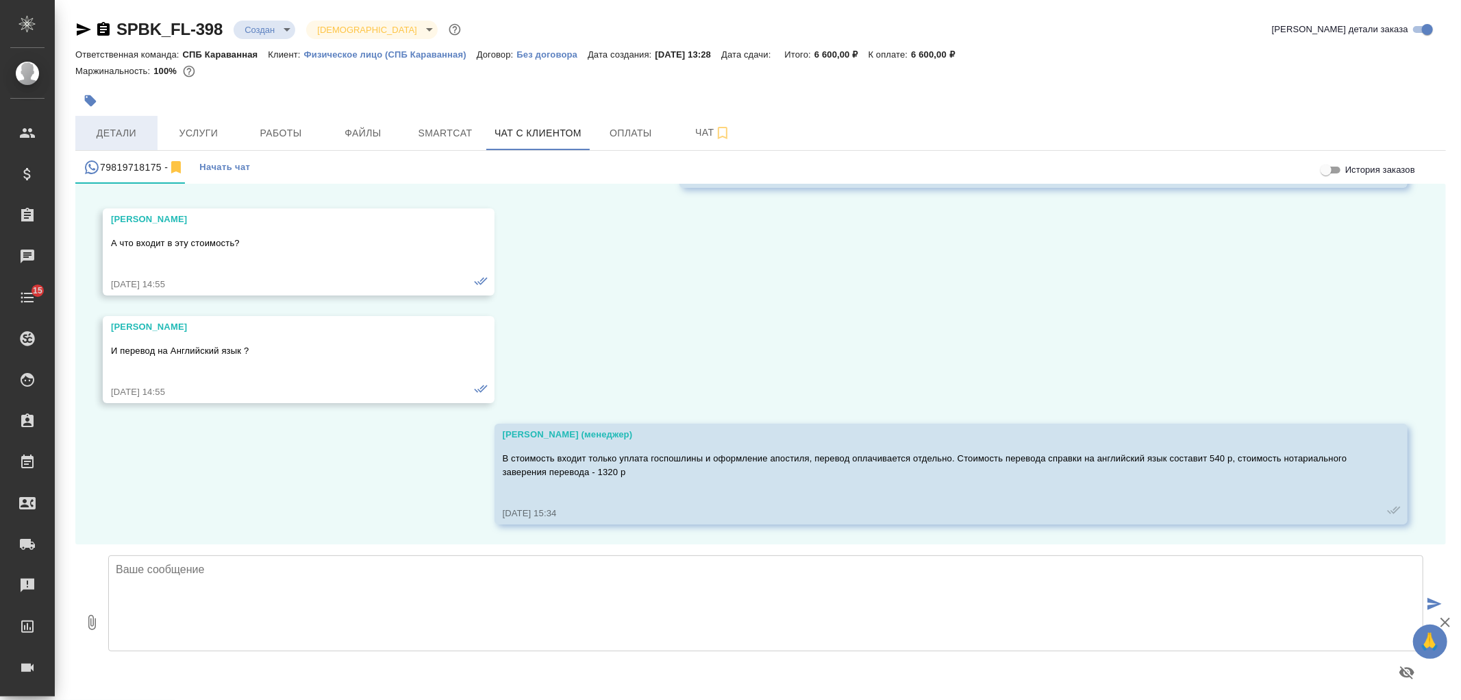
click at [133, 127] on span "Детали" at bounding box center [117, 133] width 66 height 17
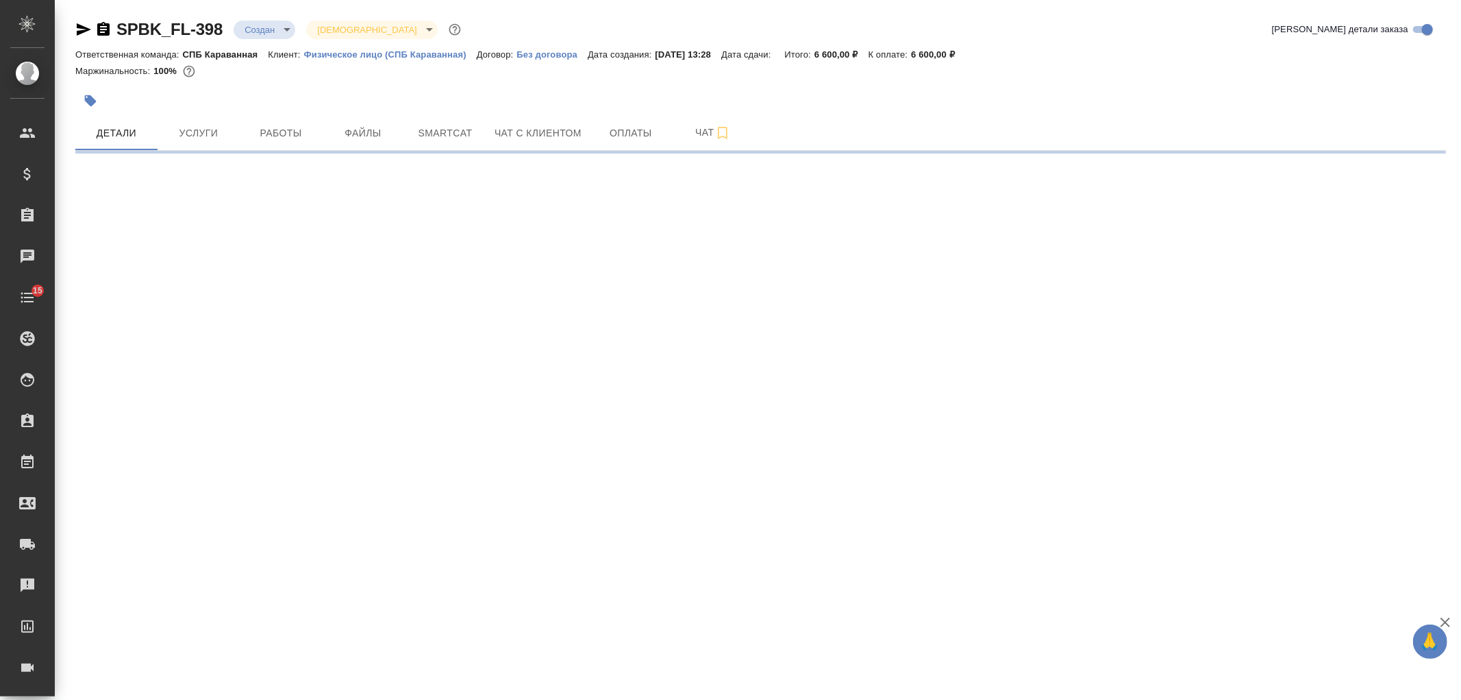
select select "RU"
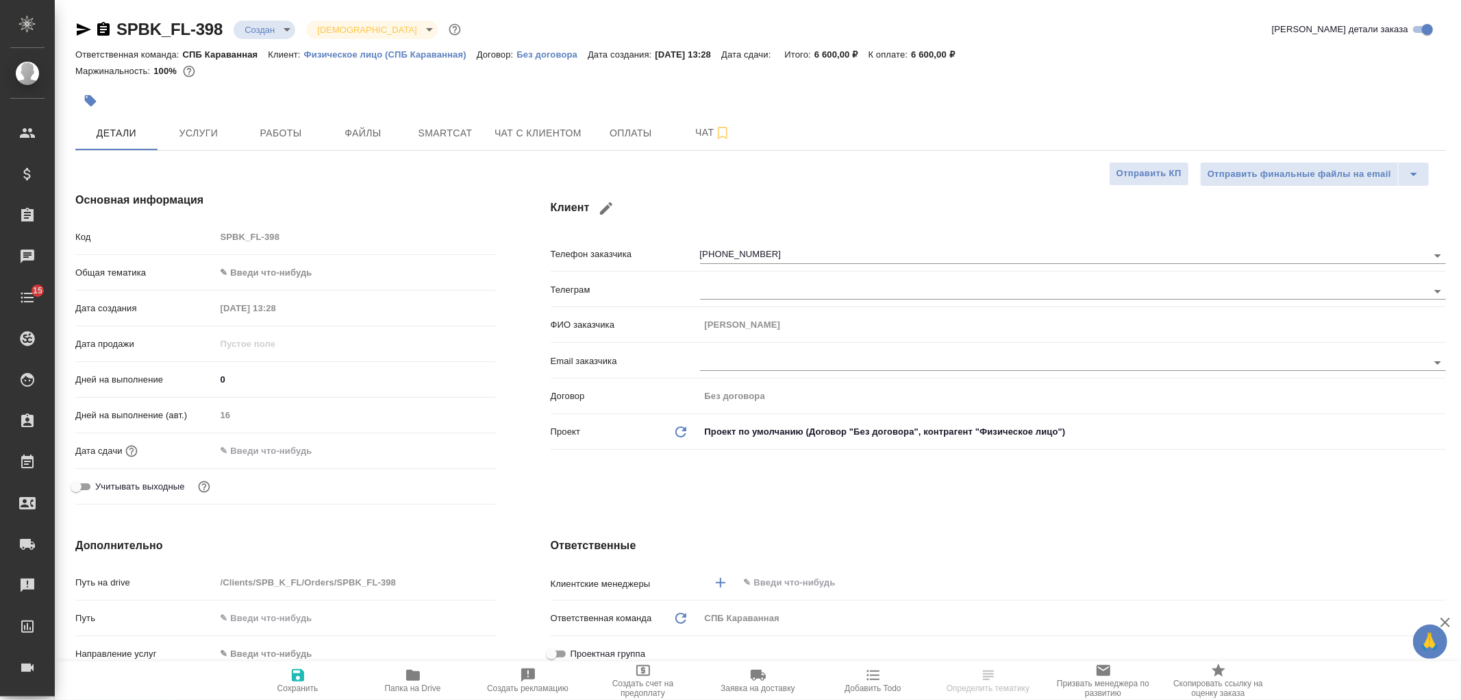
type textarea "x"
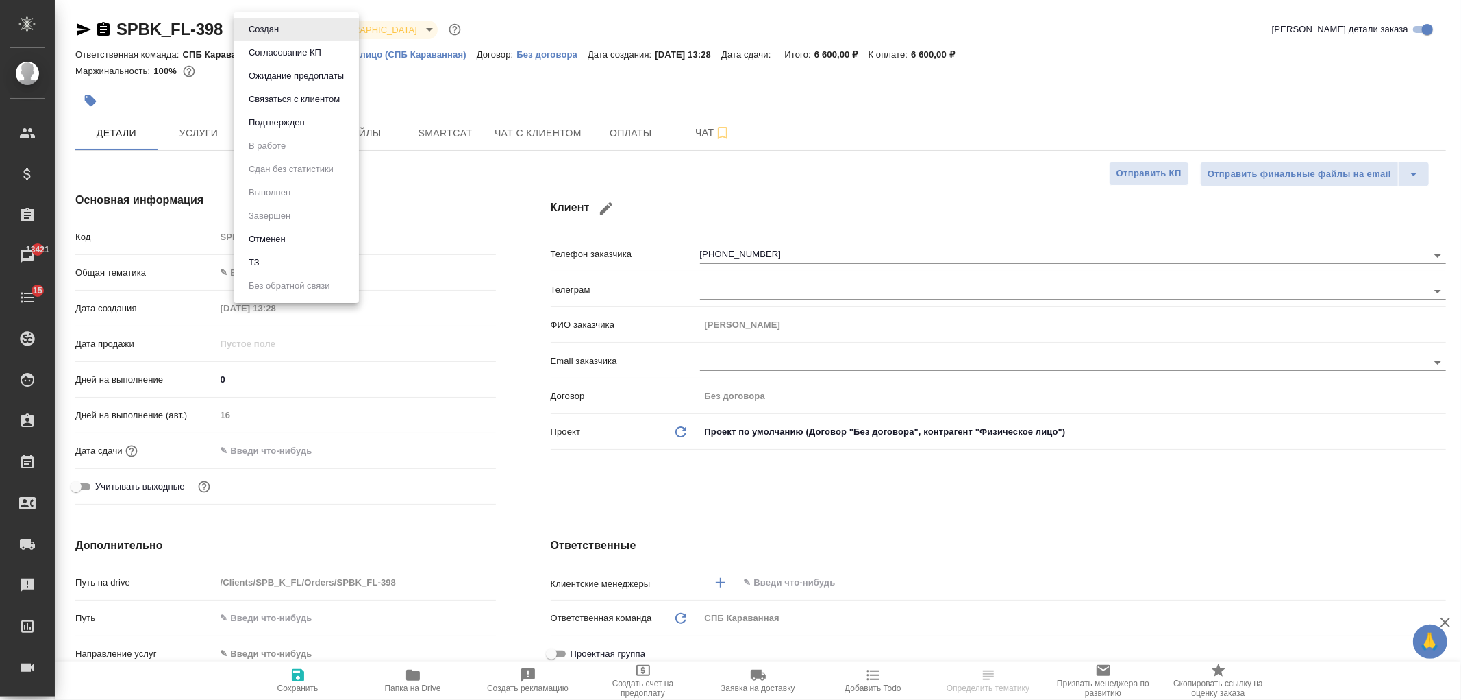
click at [288, 25] on body "🙏 .cls-1 fill:#fff; AWATERA Ivanova Arina Клиенты Спецификации Заказы 13421 Чат…" at bounding box center [730, 350] width 1461 height 700
click at [293, 241] on li "Отменен" at bounding box center [296, 238] width 125 height 23
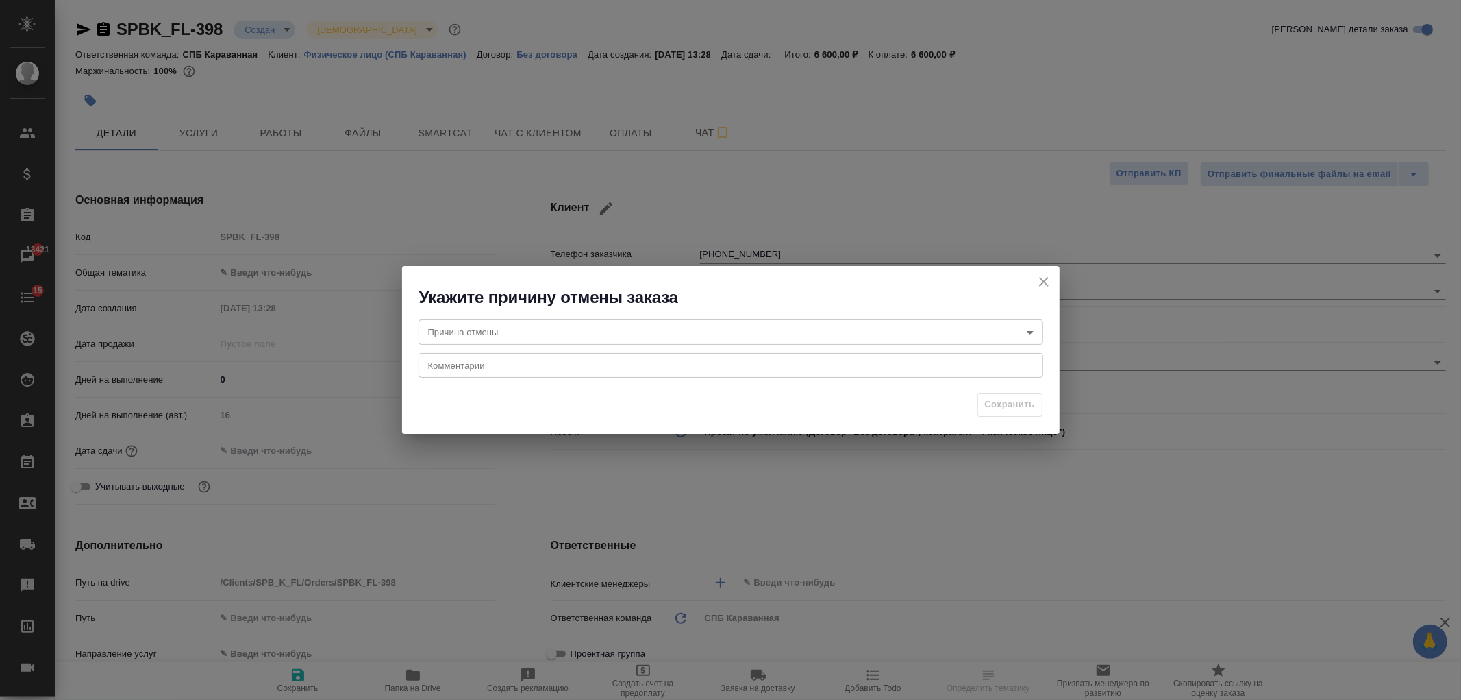
click at [615, 336] on body "🙏 .cls-1 fill:#fff; AWATERA Ivanova Arina Клиенты Спецификации Заказы 13421 Чат…" at bounding box center [730, 350] width 1461 height 700
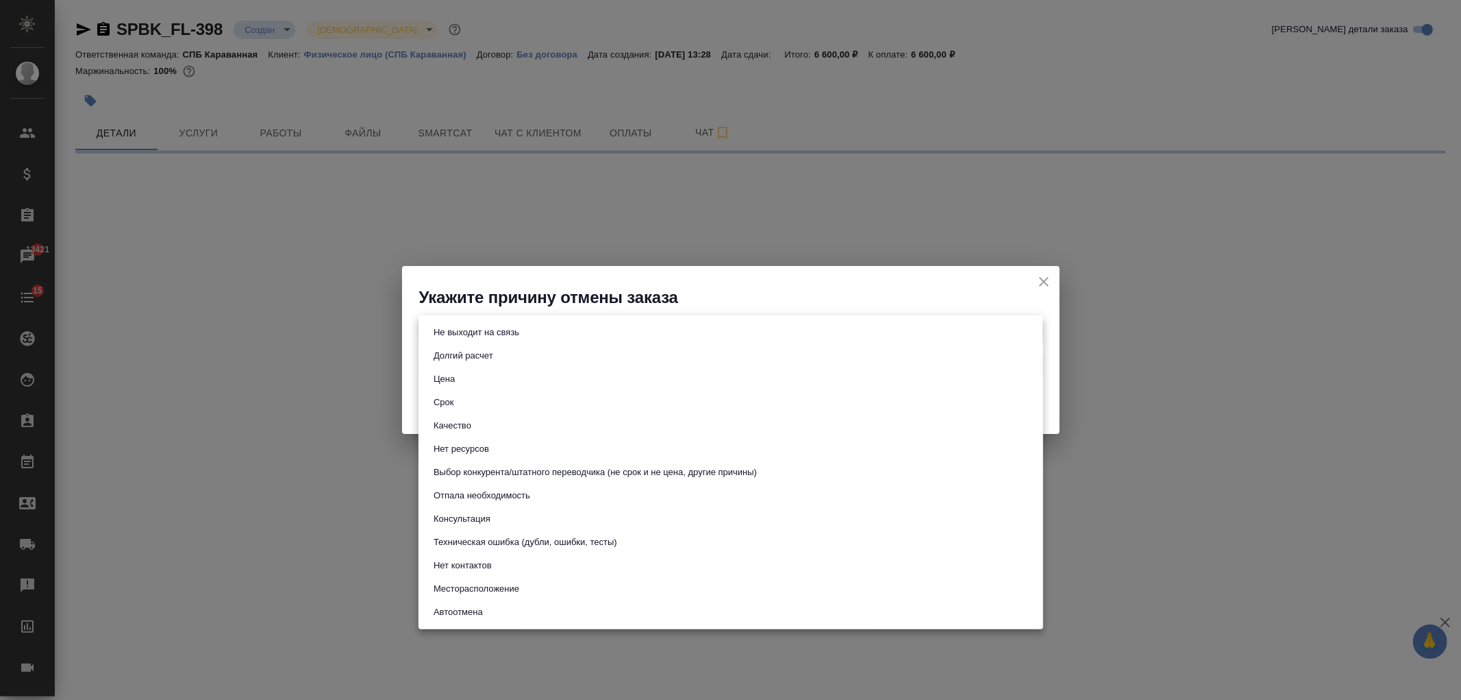
select select "RU"
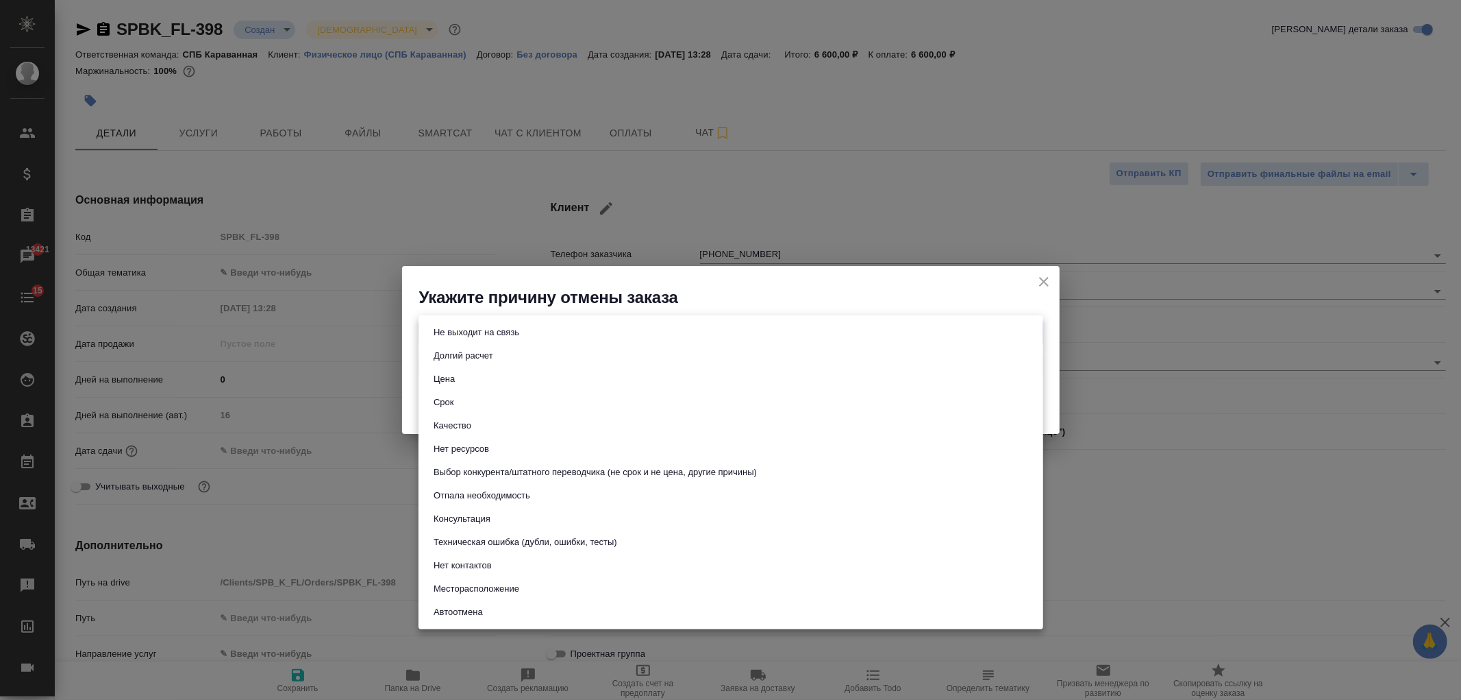
type textarea "x"
click at [502, 375] on li "Цена" at bounding box center [731, 378] width 625 height 23
type input "price"
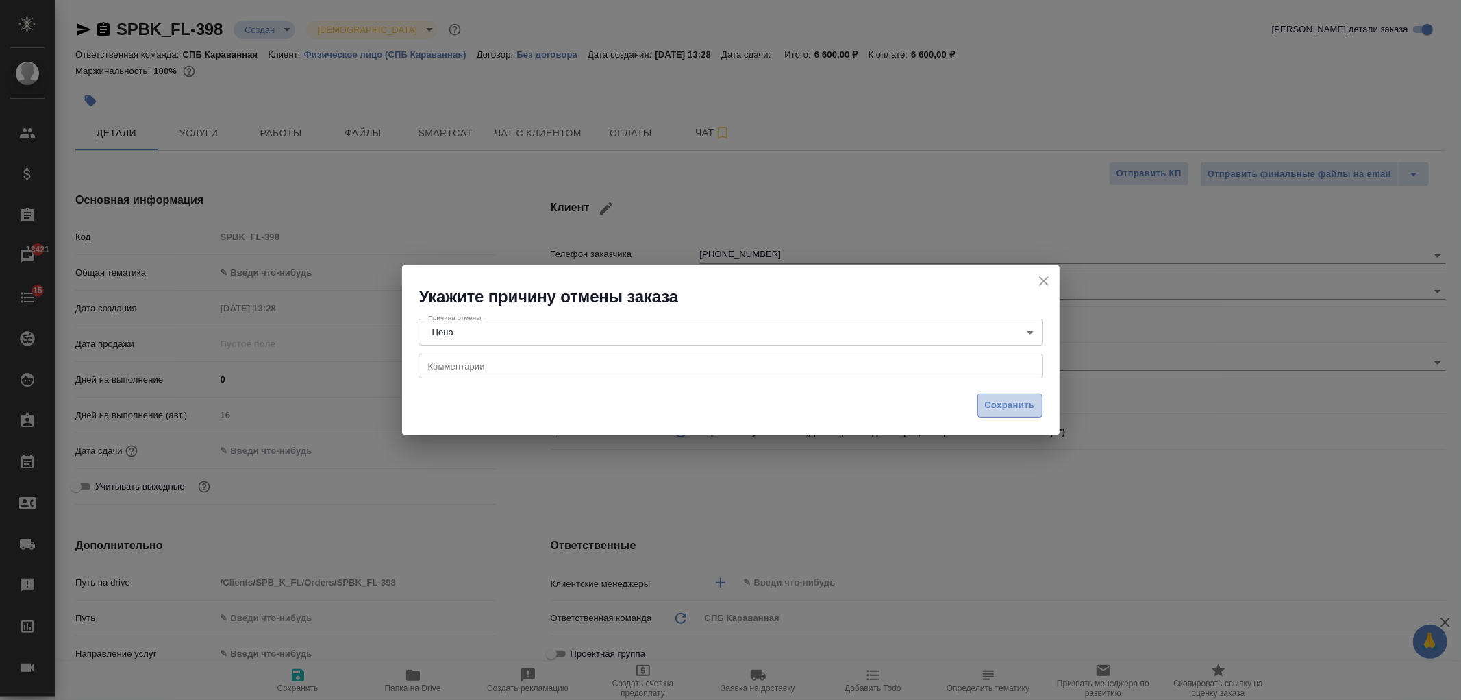
click at [1015, 408] on span "Сохранить" at bounding box center [1010, 405] width 50 height 16
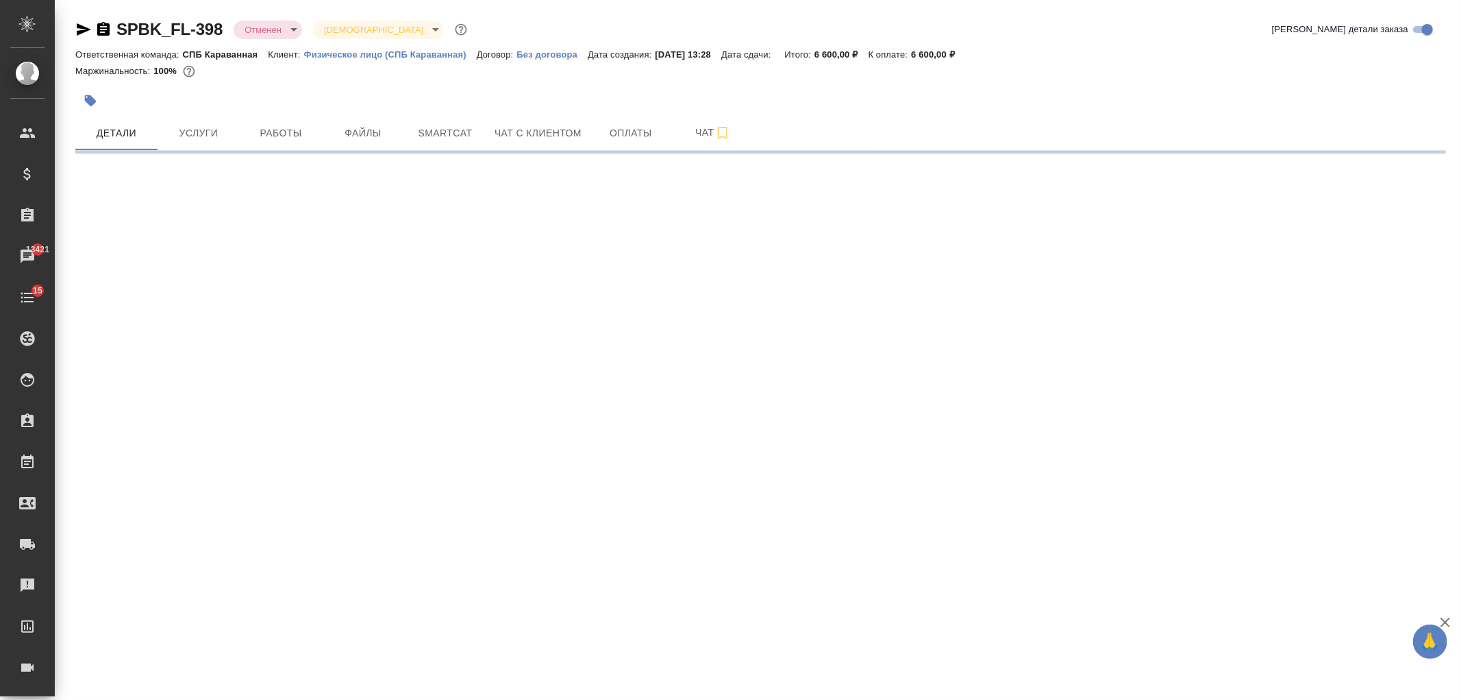
select select "RU"
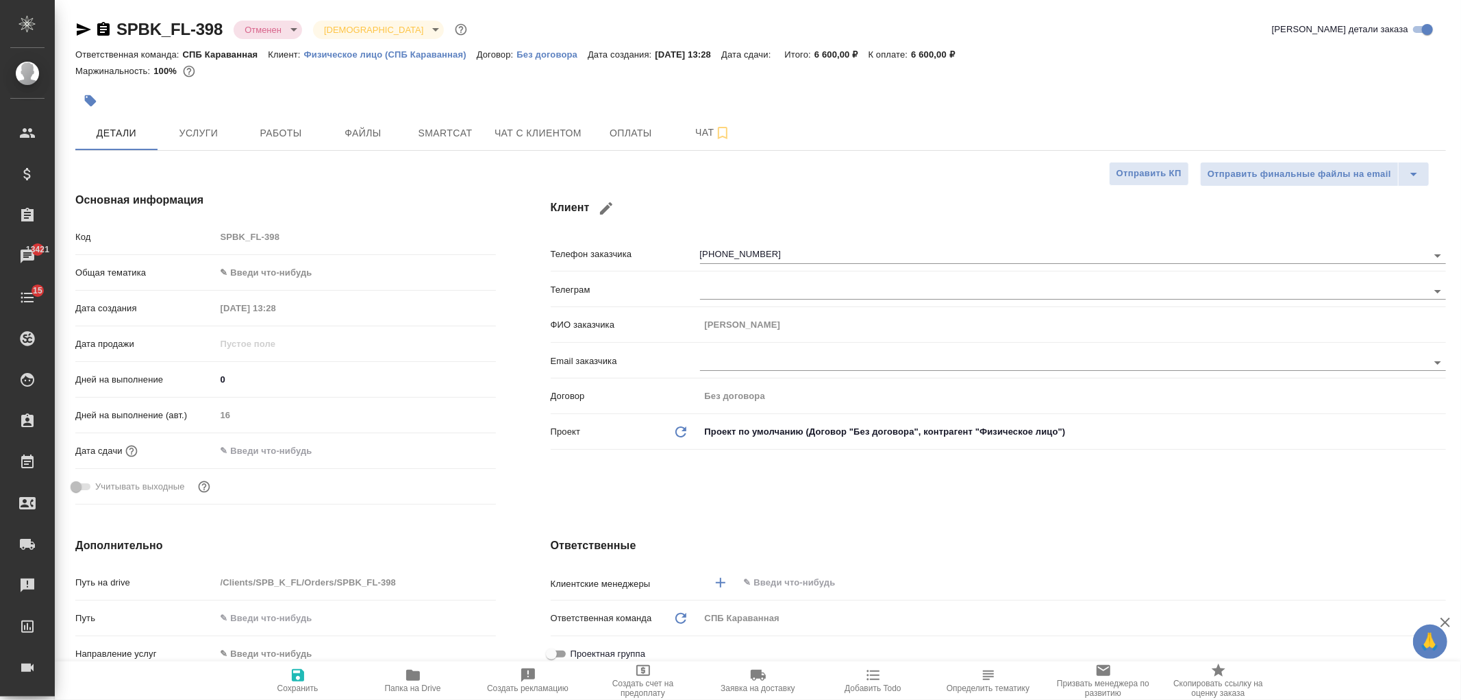
type textarea "x"
drag, startPoint x: 1461, startPoint y: 179, endPoint x: 1461, endPoint y: 252, distance: 73.3
click at [1461, 252] on div "Клиент Телефон заказчика +79819718175 Телеграм ФИО заказчика Игорь Email заказч…" at bounding box center [998, 350] width 950 height 373
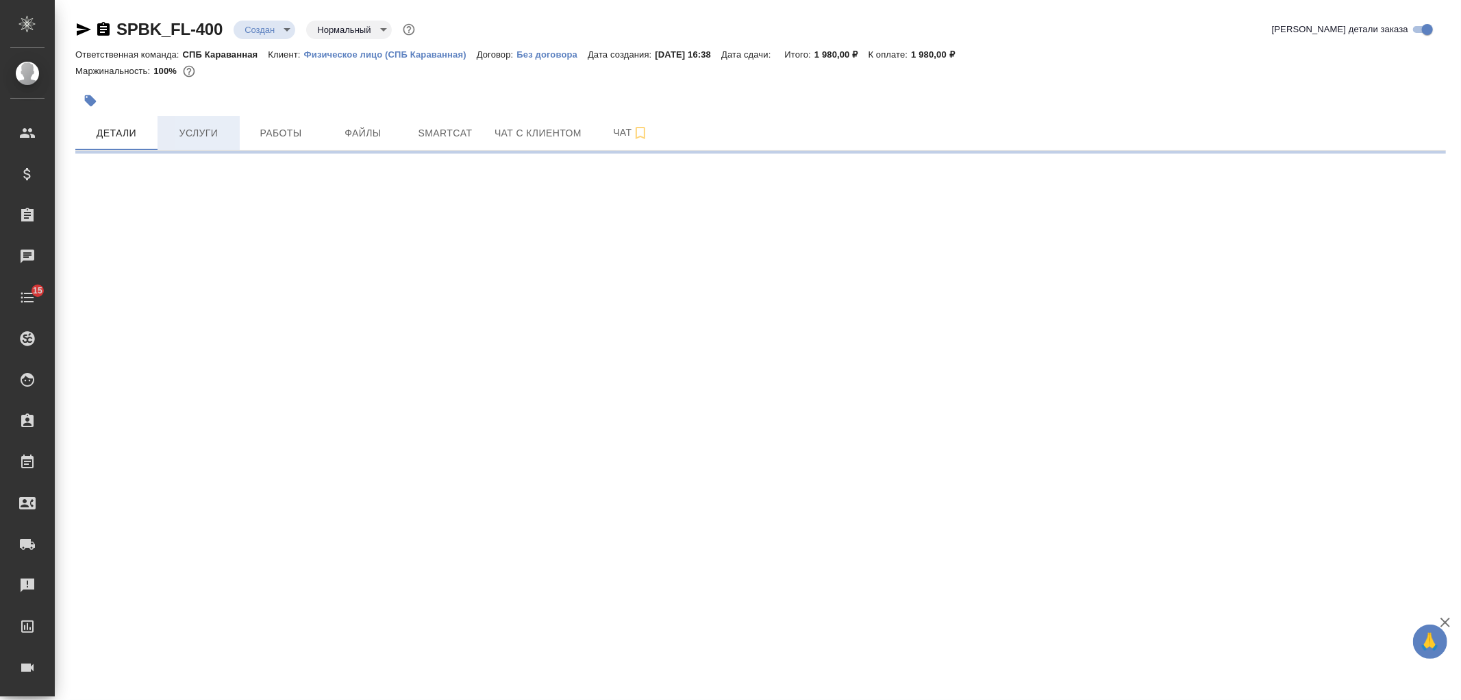
select select "RU"
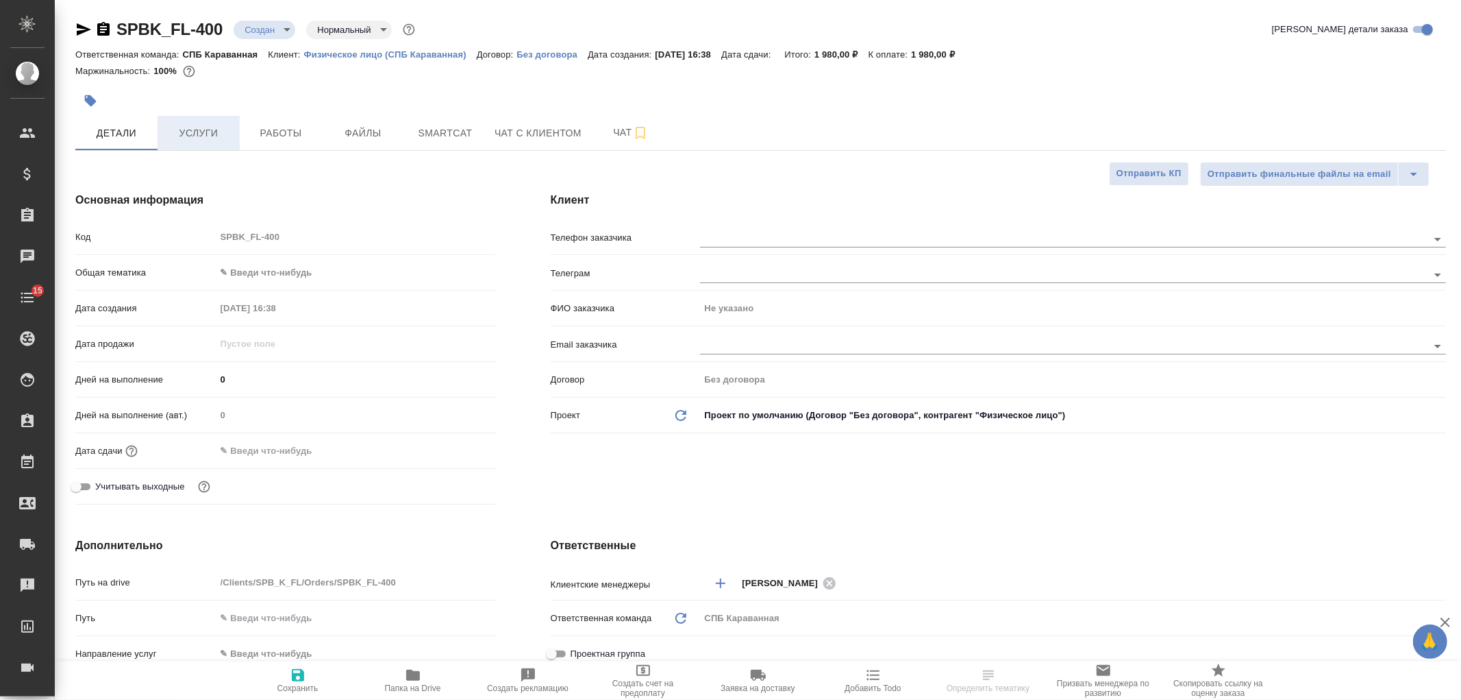
click at [196, 128] on span "Услуги" at bounding box center [199, 133] width 66 height 17
type textarea "x"
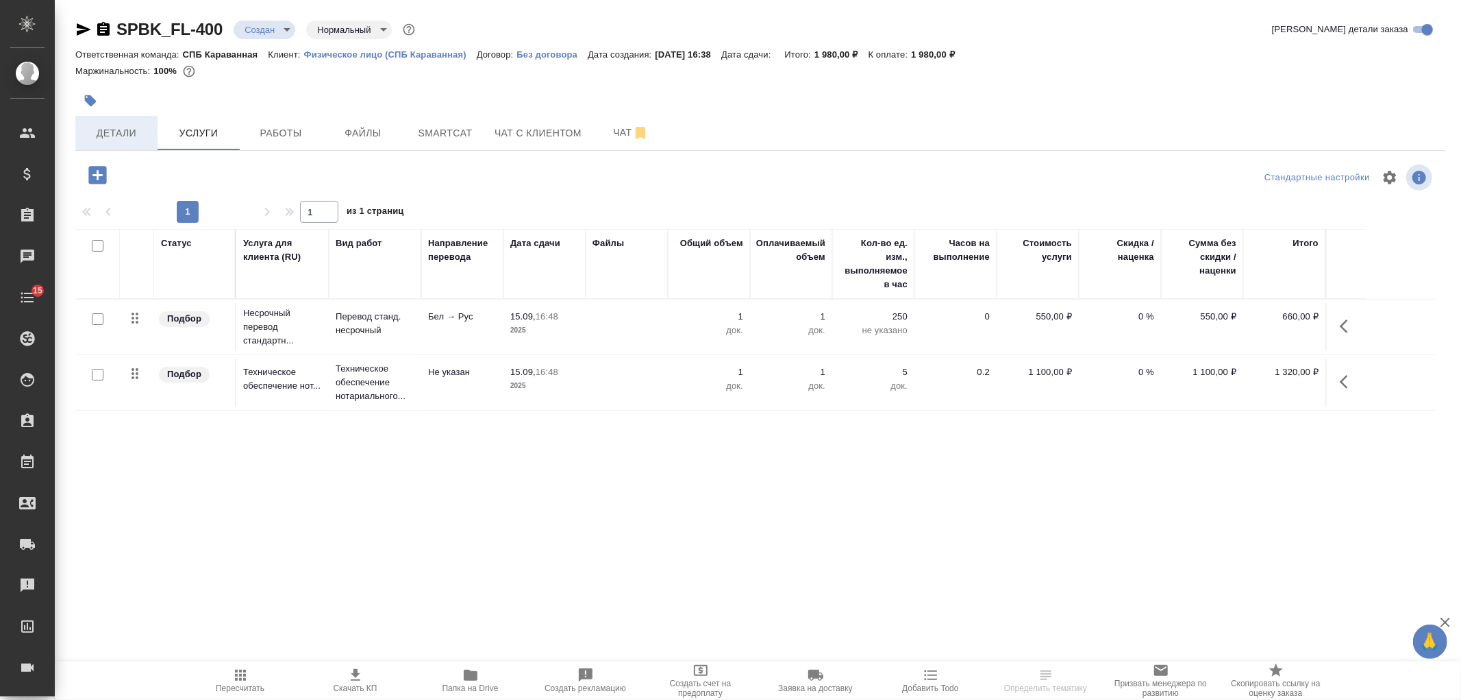
click at [121, 136] on span "Детали" at bounding box center [117, 133] width 66 height 17
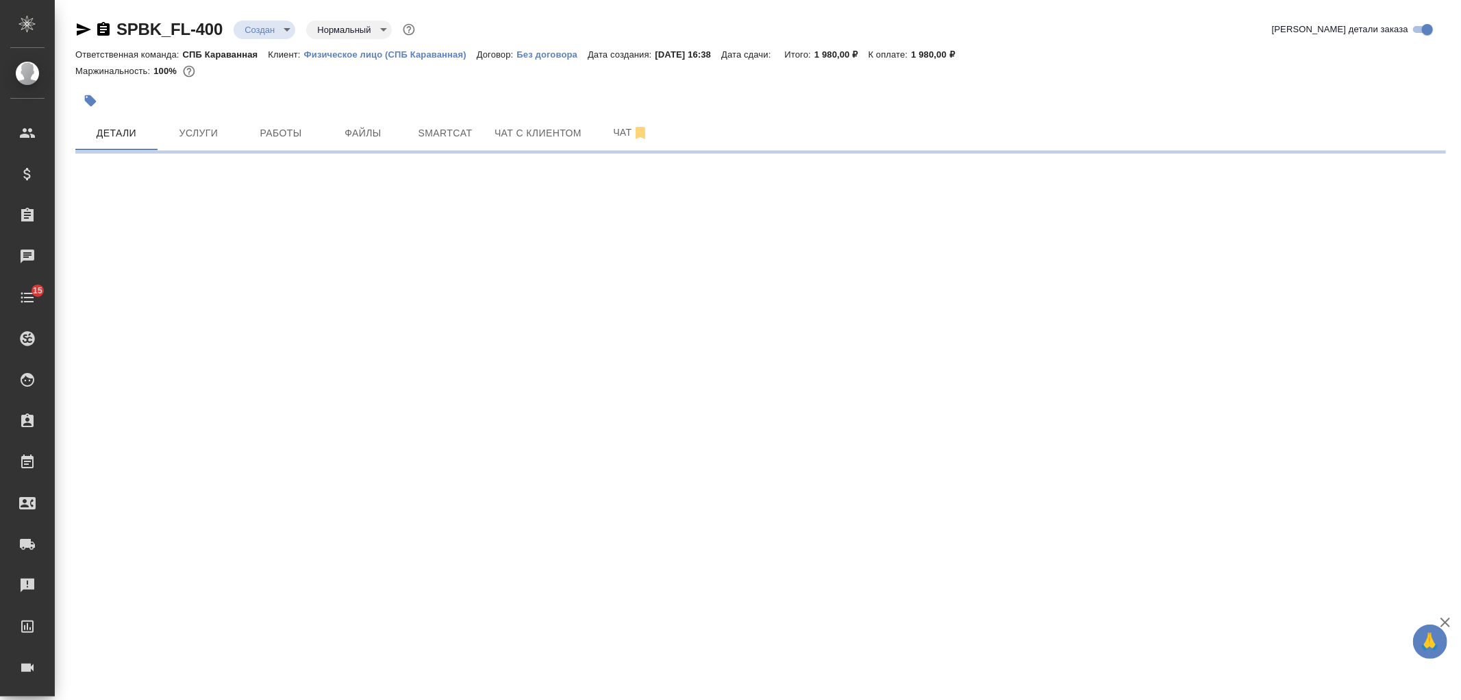
click at [277, 29] on body "🙏 .cls-1 fill:#fff; AWATERA Ivanova Arina Клиенты Спецификации Заказы Чаты 15 T…" at bounding box center [730, 350] width 1461 height 700
select select "RU"
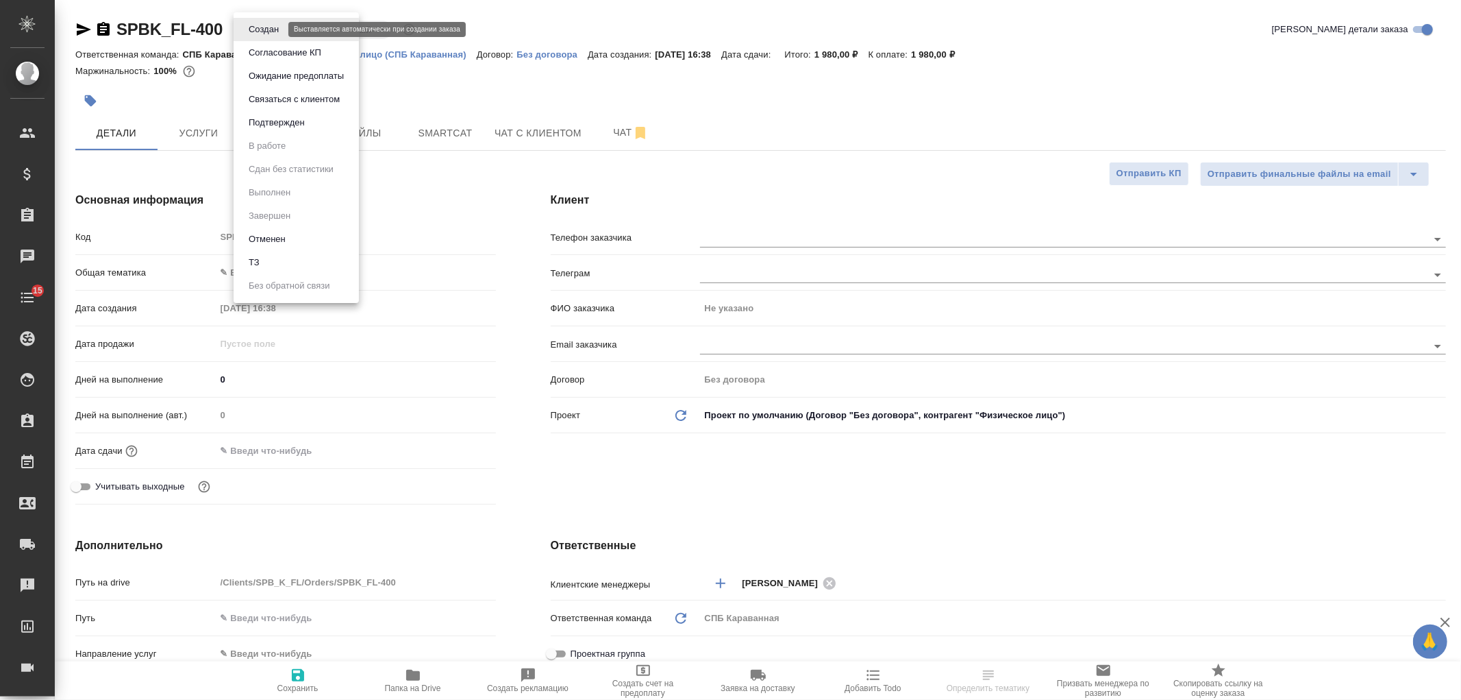
type textarea "x"
click at [283, 227] on li "Отменен" at bounding box center [296, 238] width 125 height 23
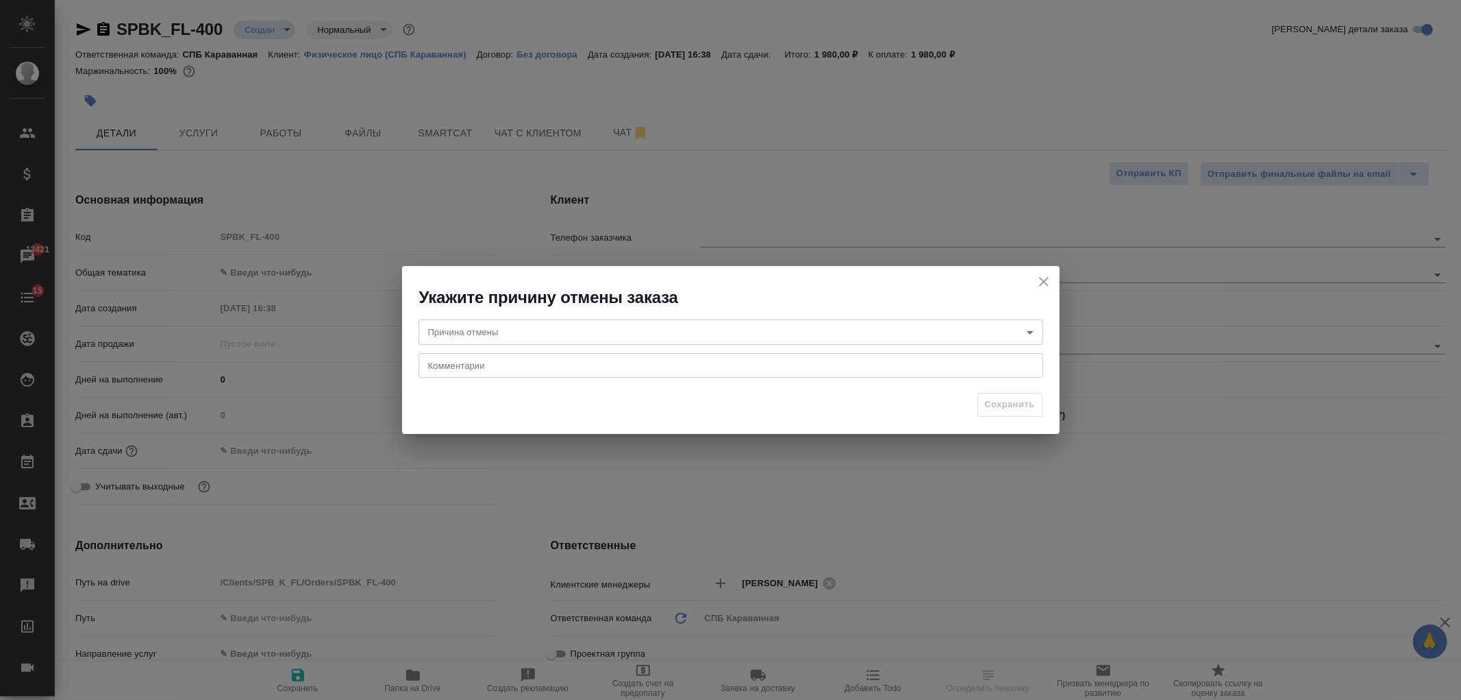
click at [597, 338] on body "🙏 .cls-1 fill:#fff; AWATERA Ivanova Arina Клиенты Спецификации Заказы 13421 Чат…" at bounding box center [730, 350] width 1461 height 700
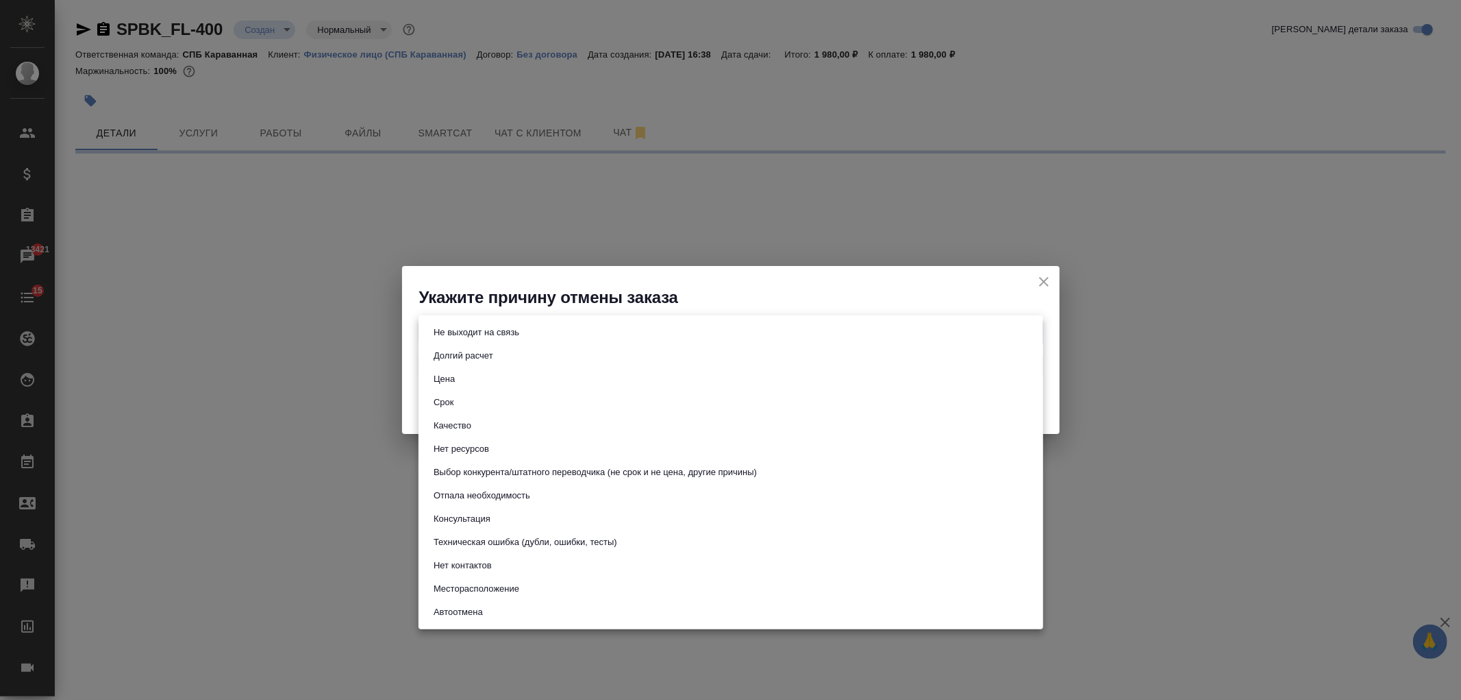
select select "RU"
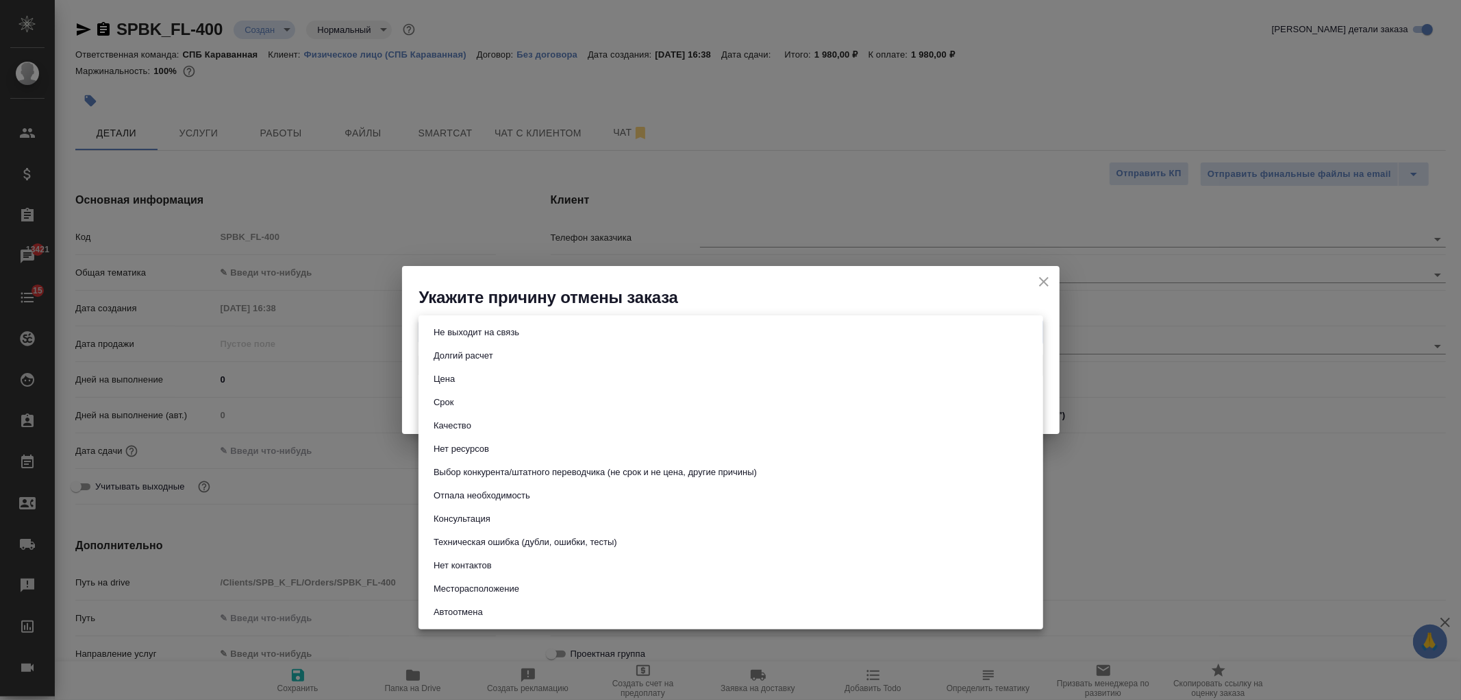
type textarea "x"
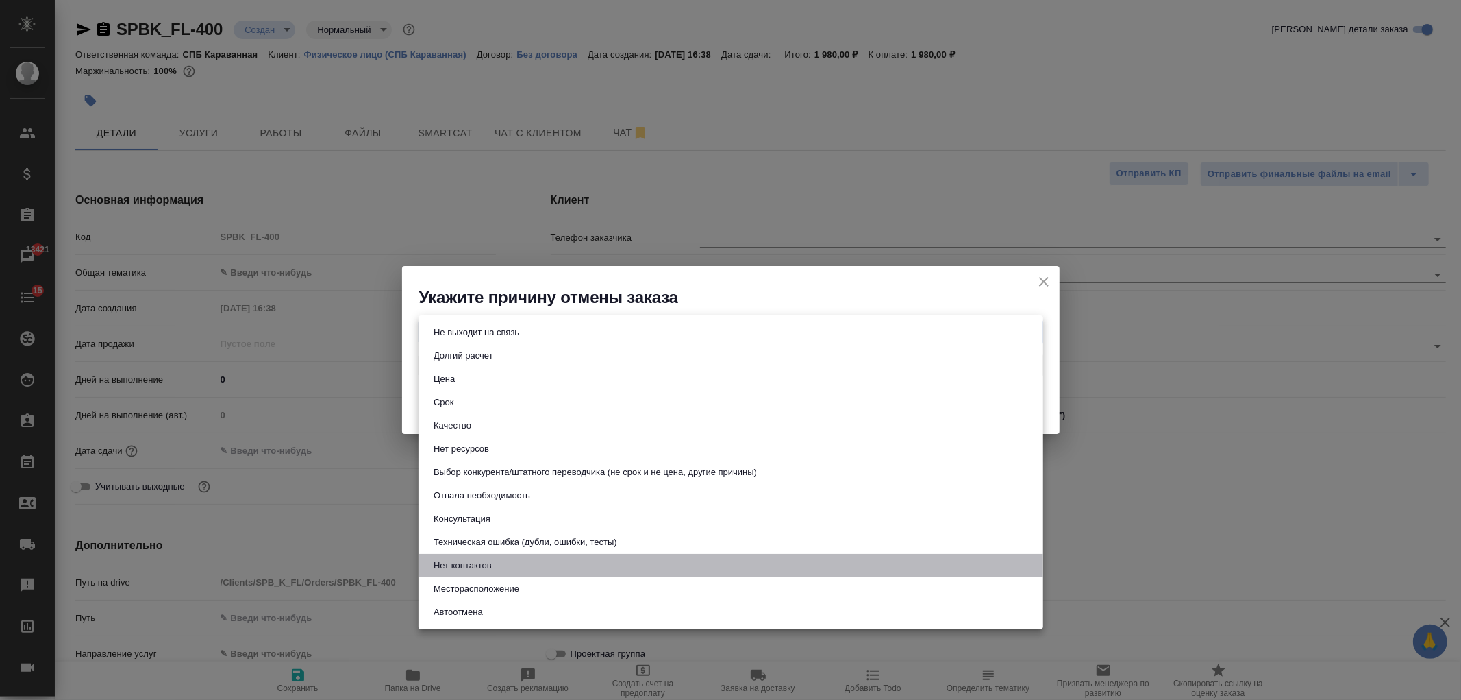
click at [480, 570] on button "Нет контактов" at bounding box center [463, 565] width 66 height 15
type input "noContacts"
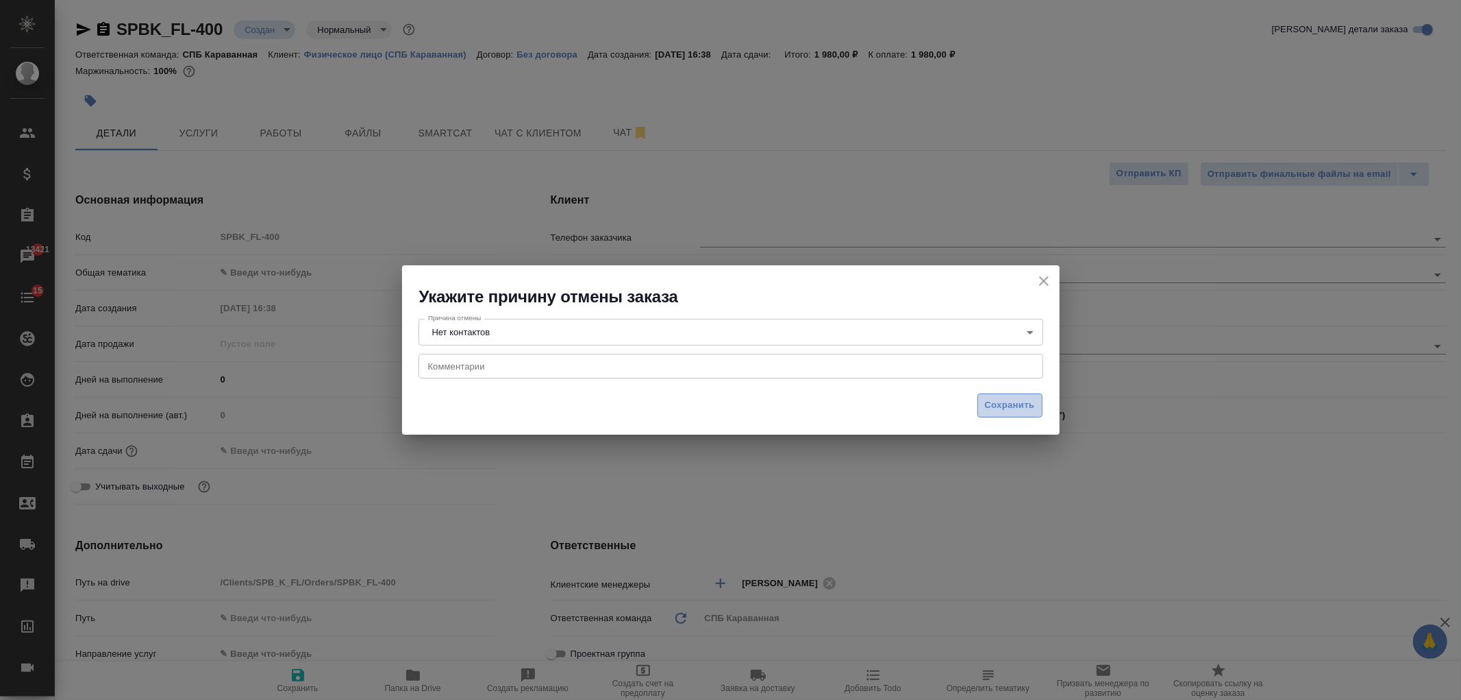
click at [1010, 400] on span "Сохранить" at bounding box center [1010, 405] width 50 height 16
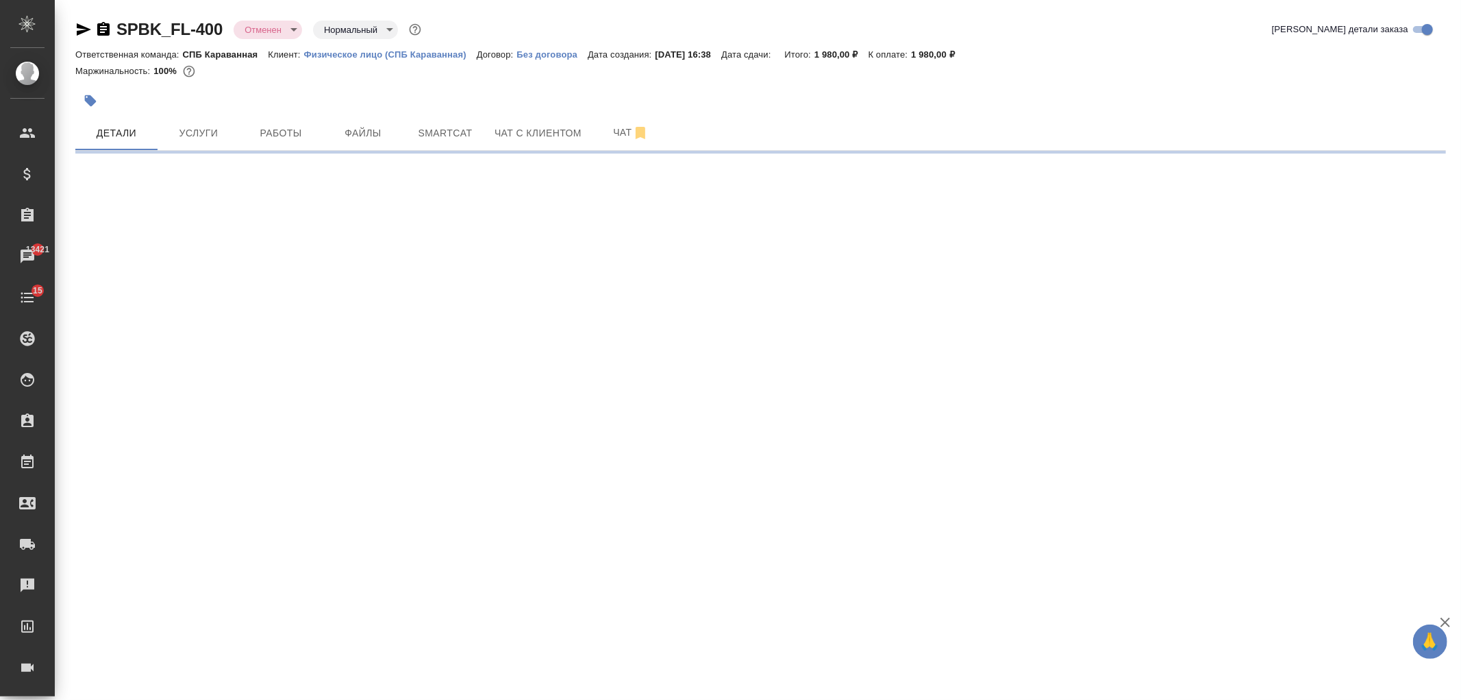
select select "RU"
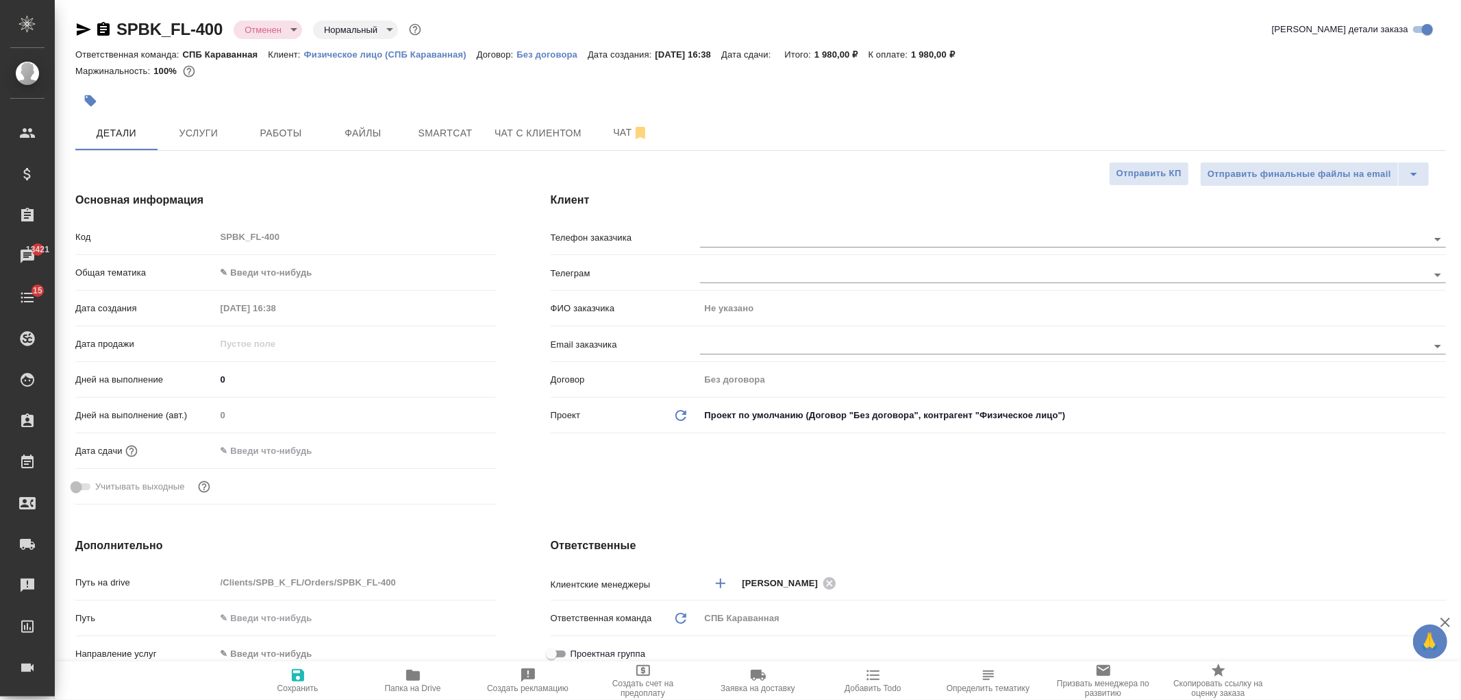
type textarea "x"
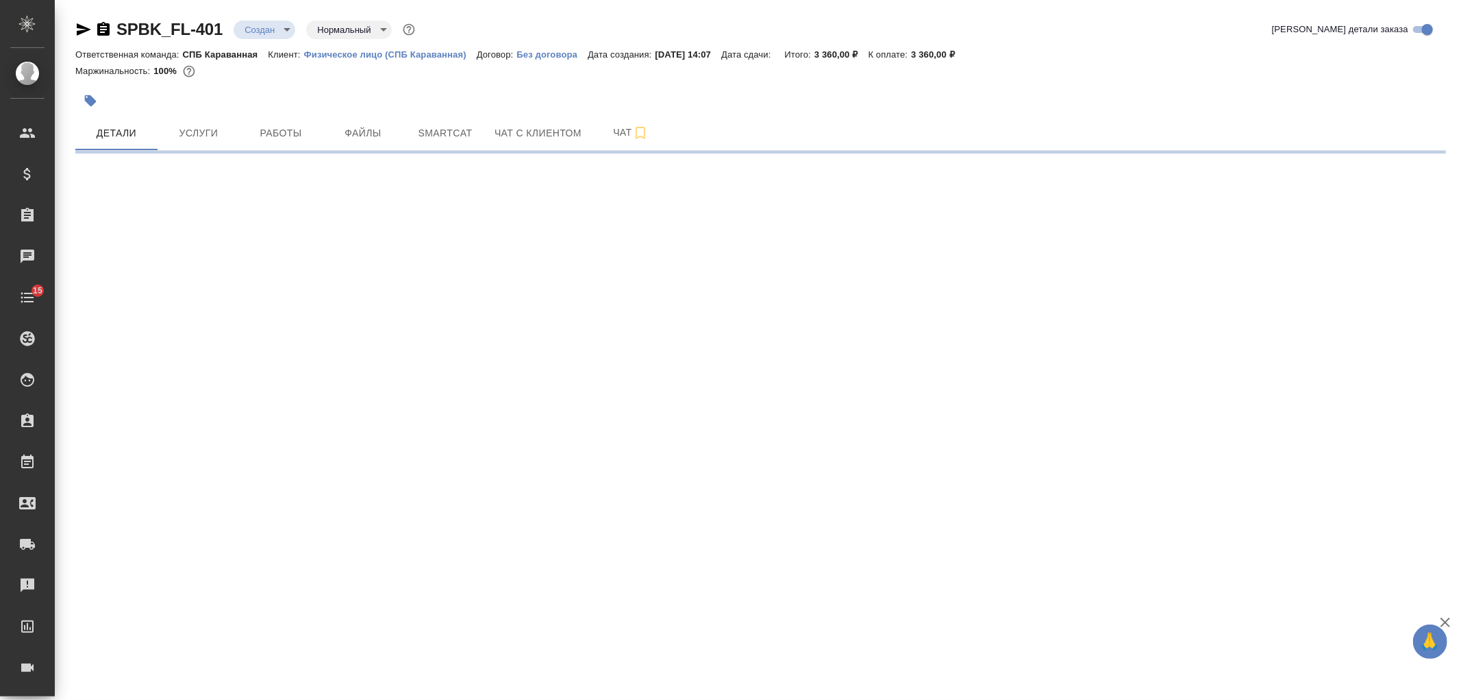
select select "RU"
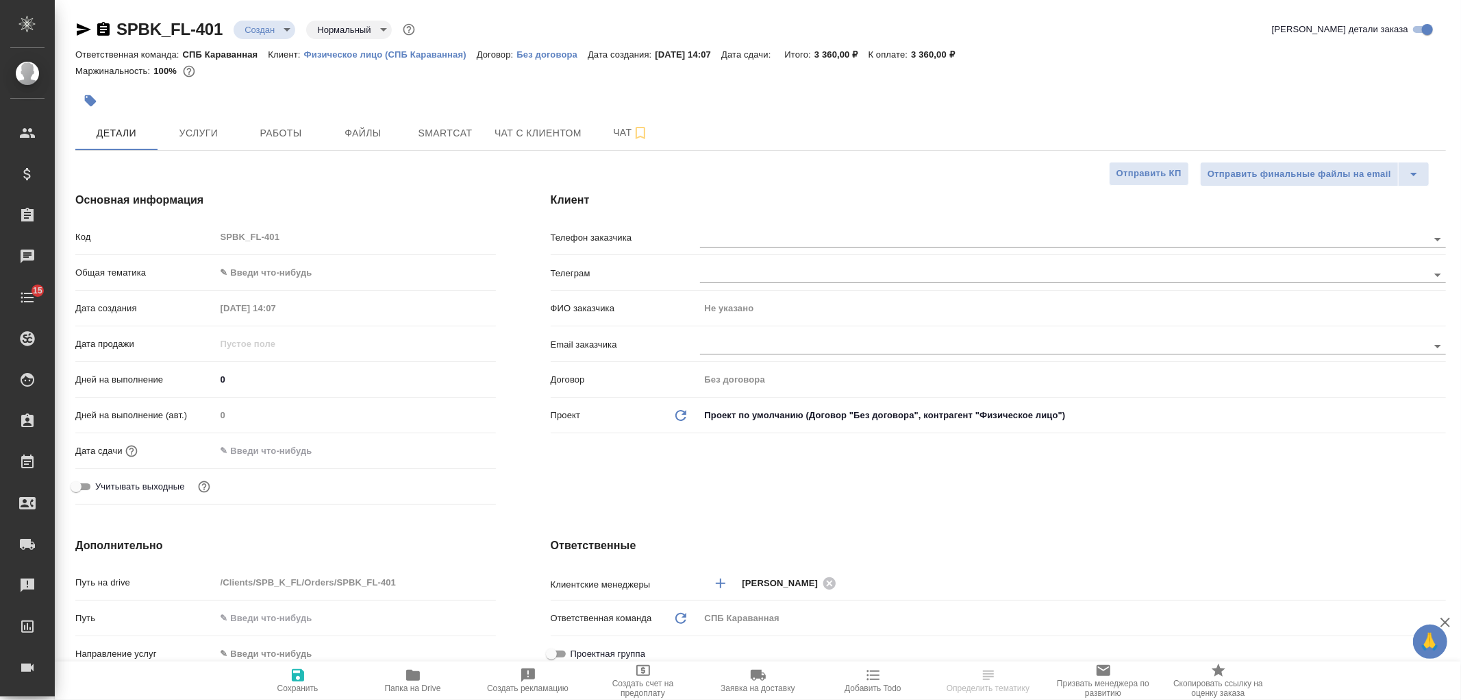
type textarea "x"
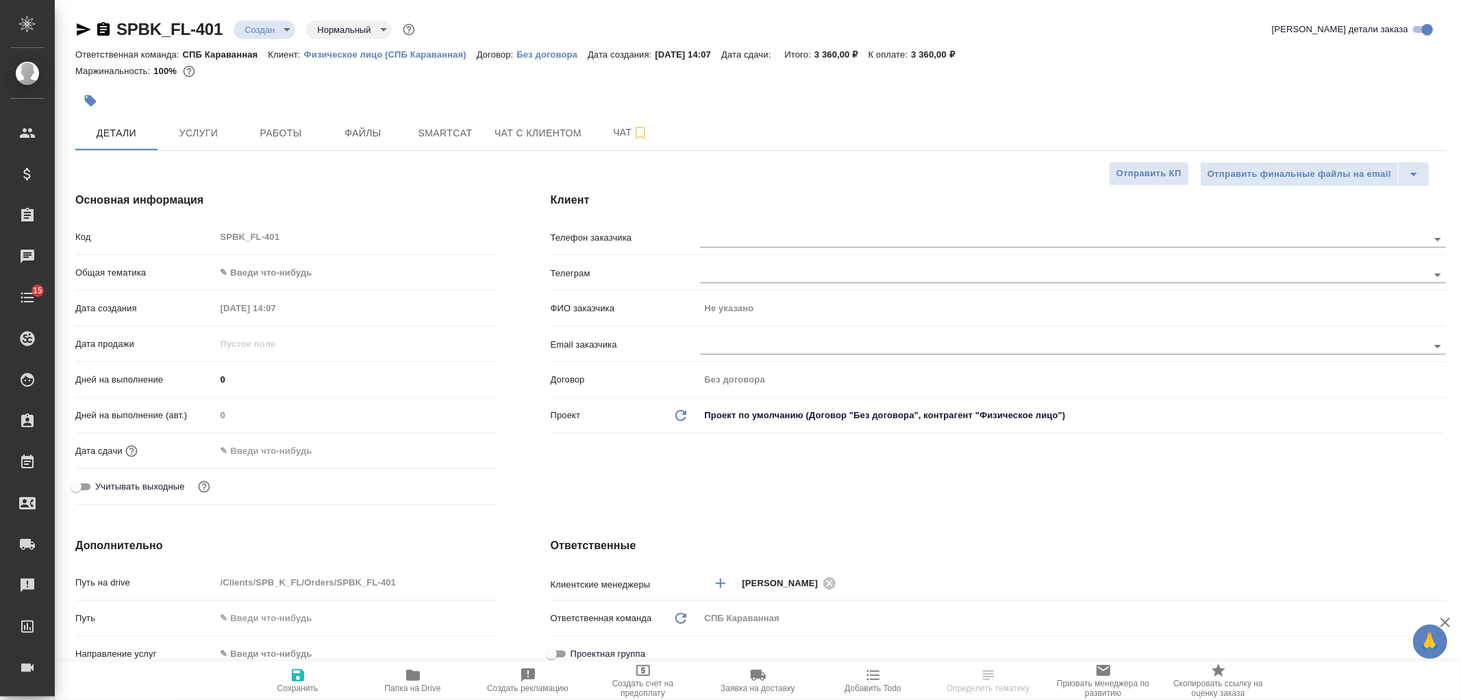
type textarea "x"
click at [265, 40] on div "SPBK_FL-401 Создан new Нормальный normal" at bounding box center [246, 29] width 343 height 22
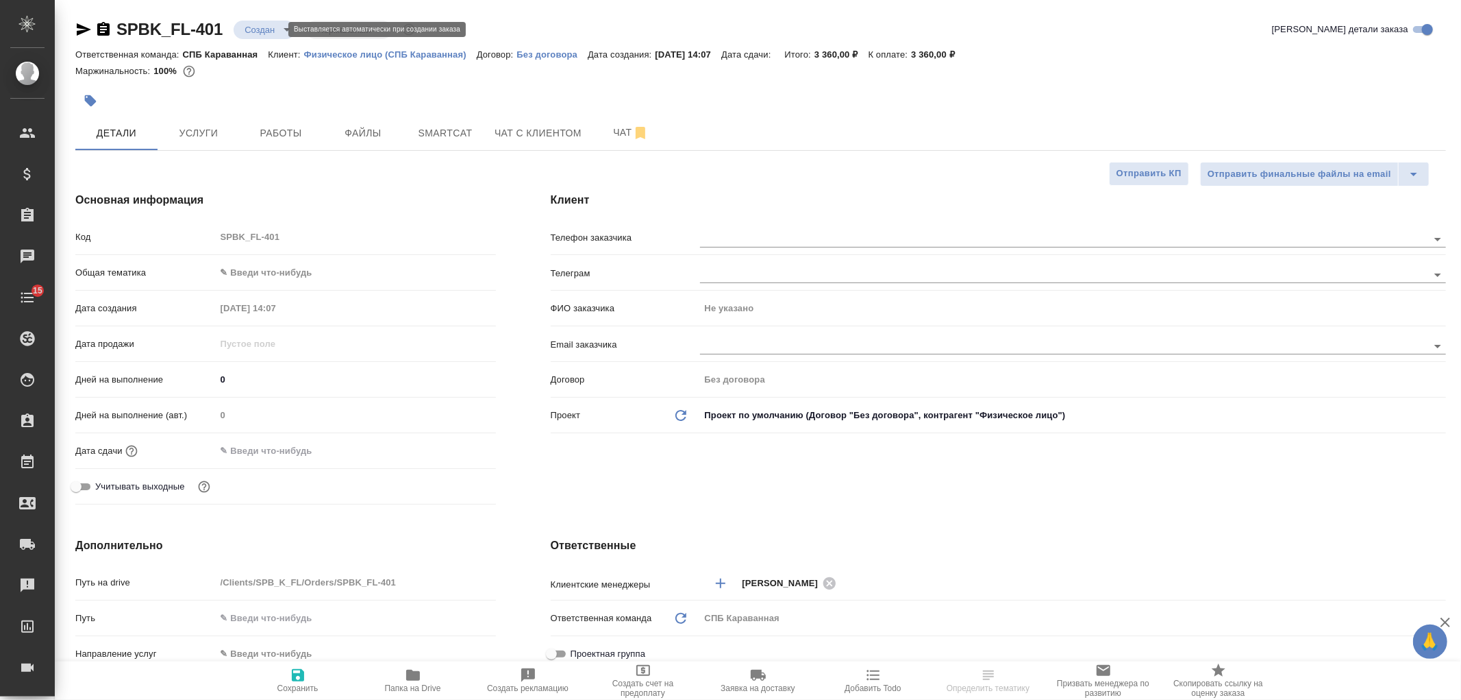
click at [269, 33] on body "🙏 .cls-1 fill:#fff; AWATERA [PERSON_NAME] Спецификации Заказы Чаты 15 Todo Прое…" at bounding box center [730, 350] width 1461 height 700
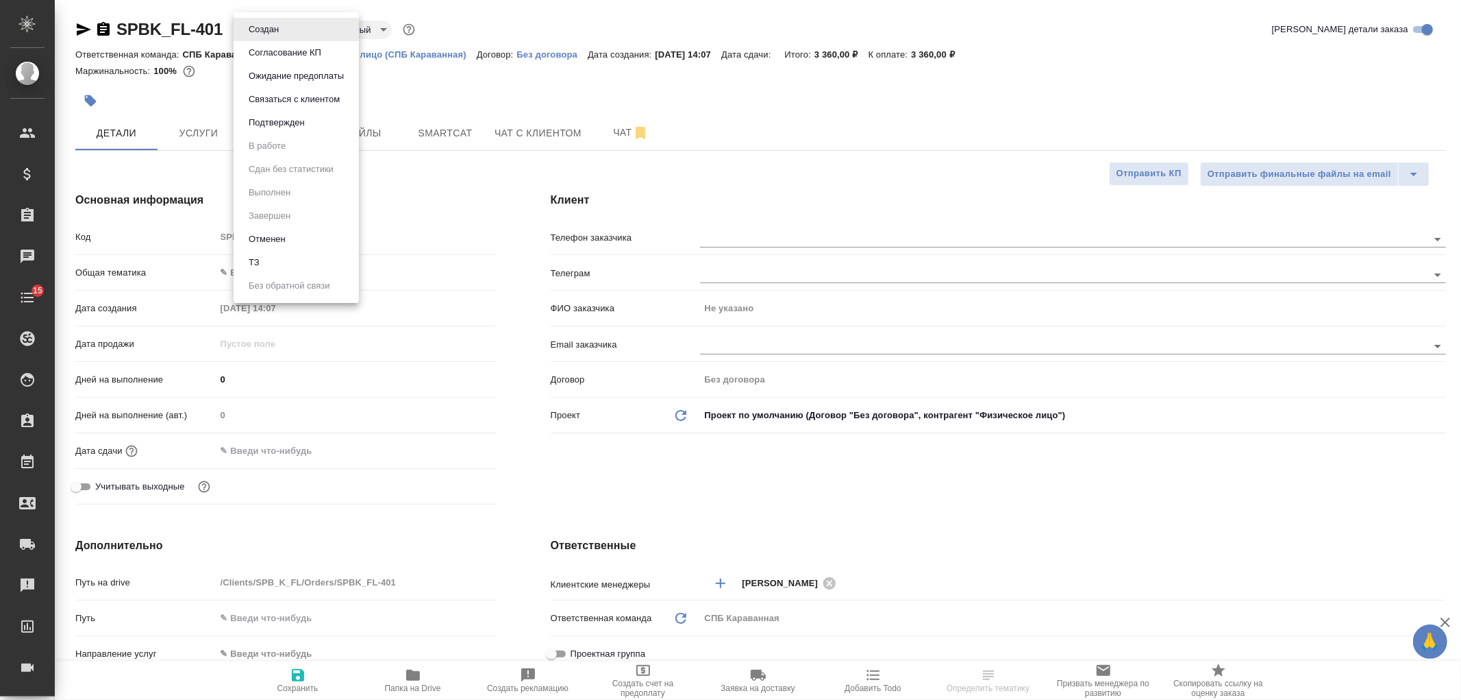
click at [290, 233] on li "Отменен" at bounding box center [296, 238] width 125 height 23
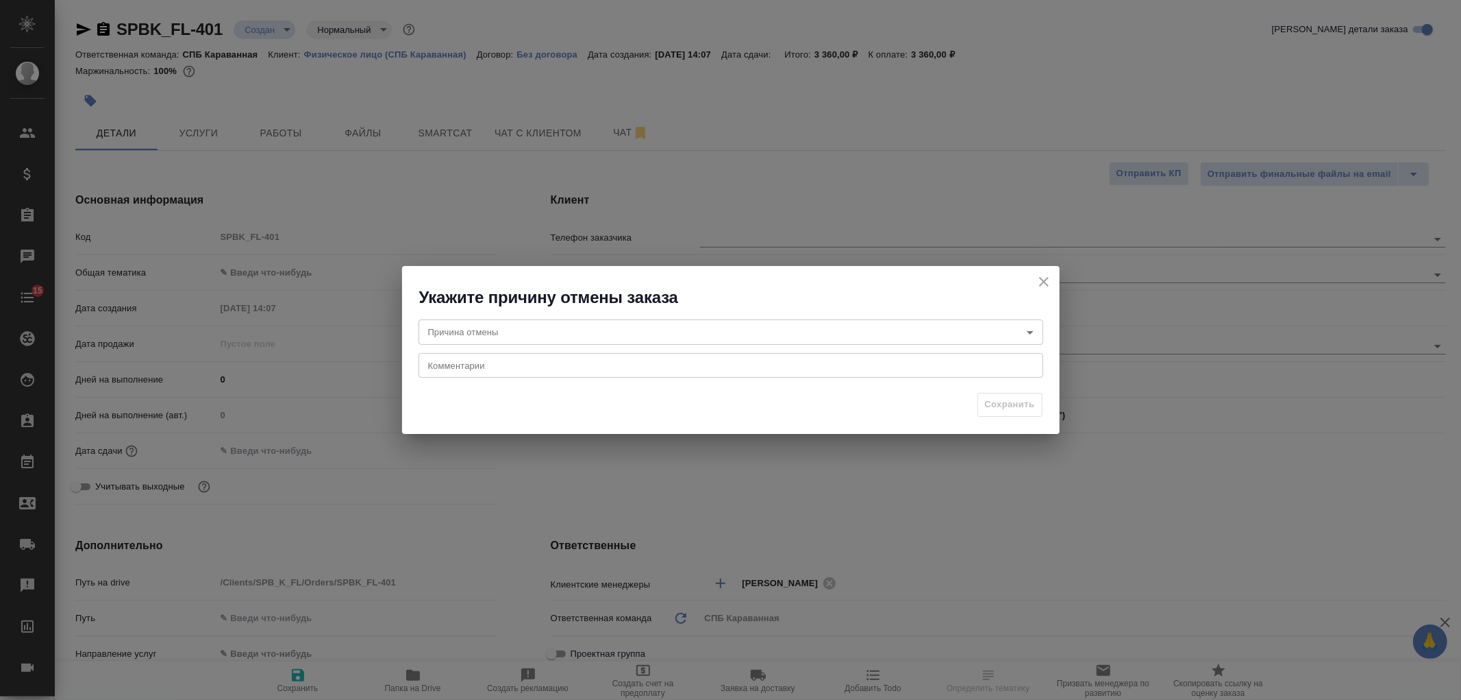
click at [546, 325] on body "🙏 .cls-1 fill:#fff; AWATERA [PERSON_NAME] Спецификации Заказы Чаты 15 Todo Прое…" at bounding box center [730, 350] width 1461 height 700
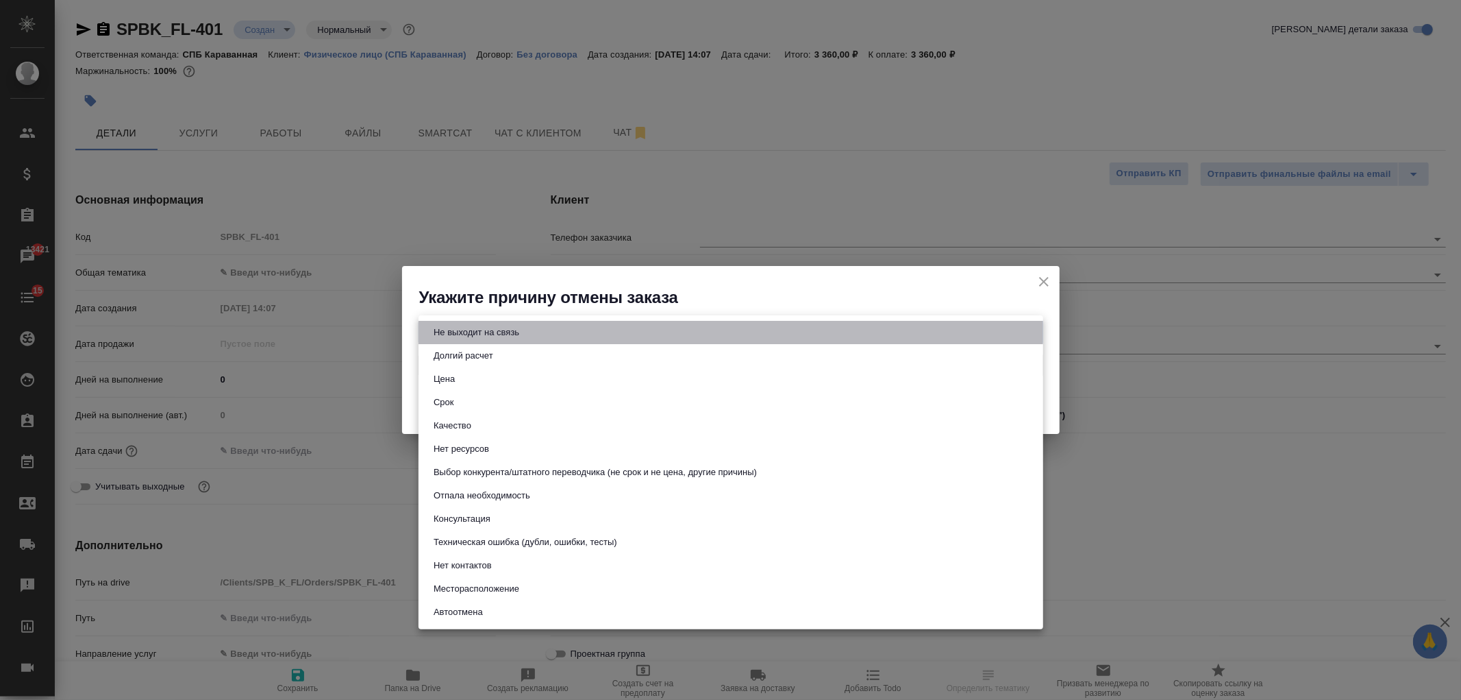
click at [480, 323] on li "Не выходит на связь" at bounding box center [731, 332] width 625 height 23
type input "stopContacting"
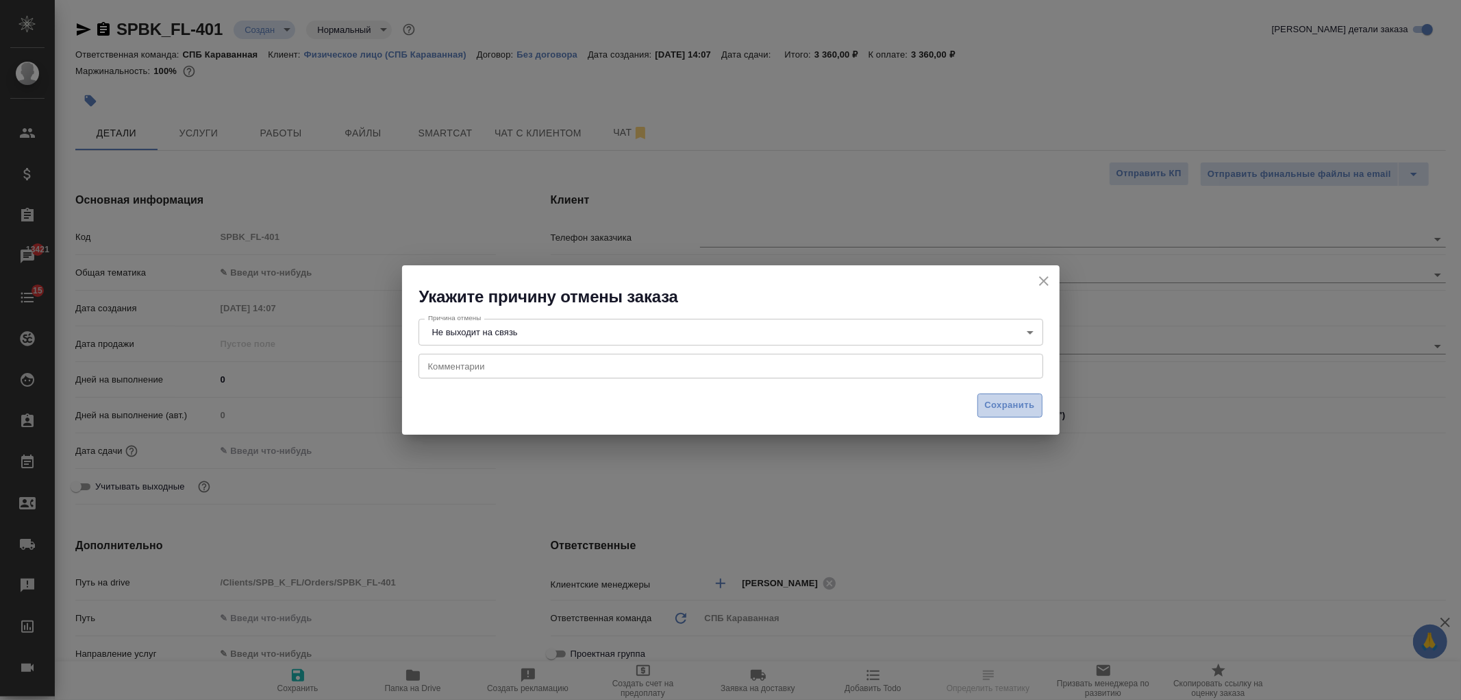
click at [1006, 407] on span "Сохранить" at bounding box center [1010, 405] width 50 height 16
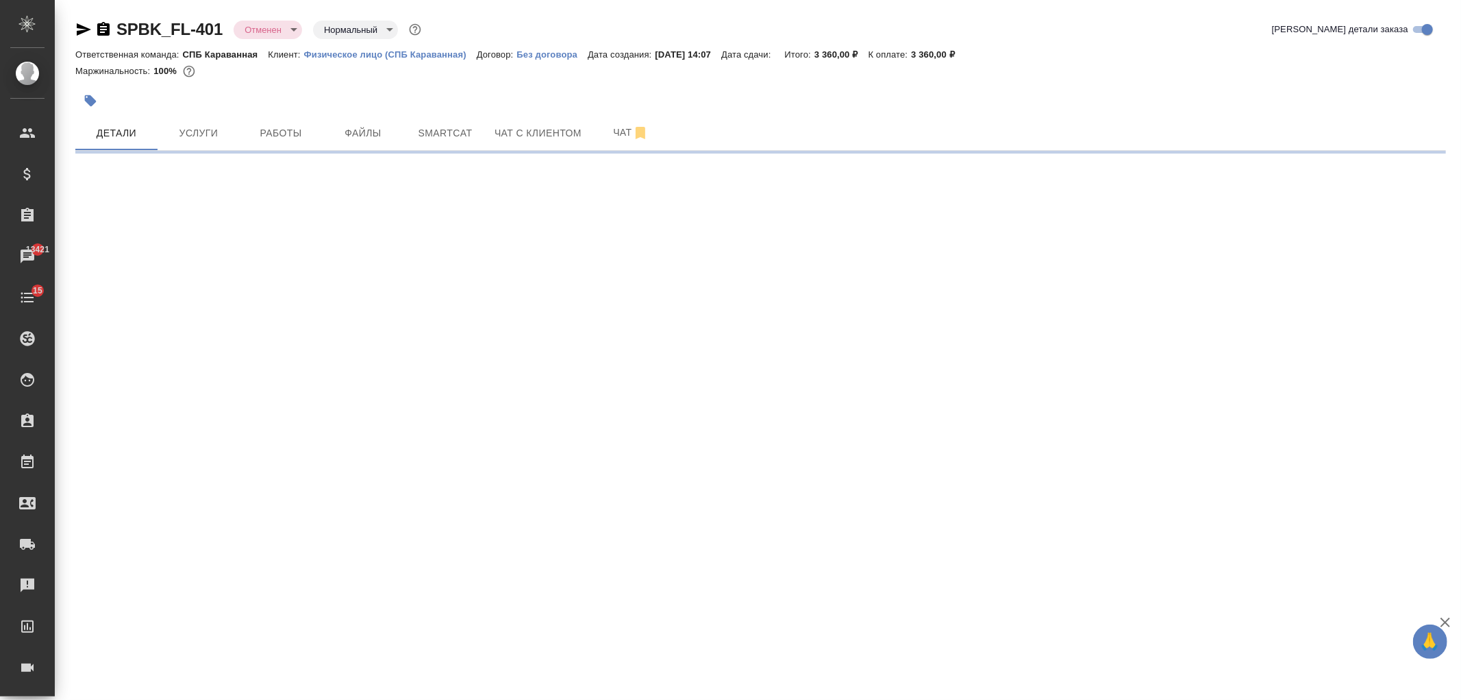
select select "RU"
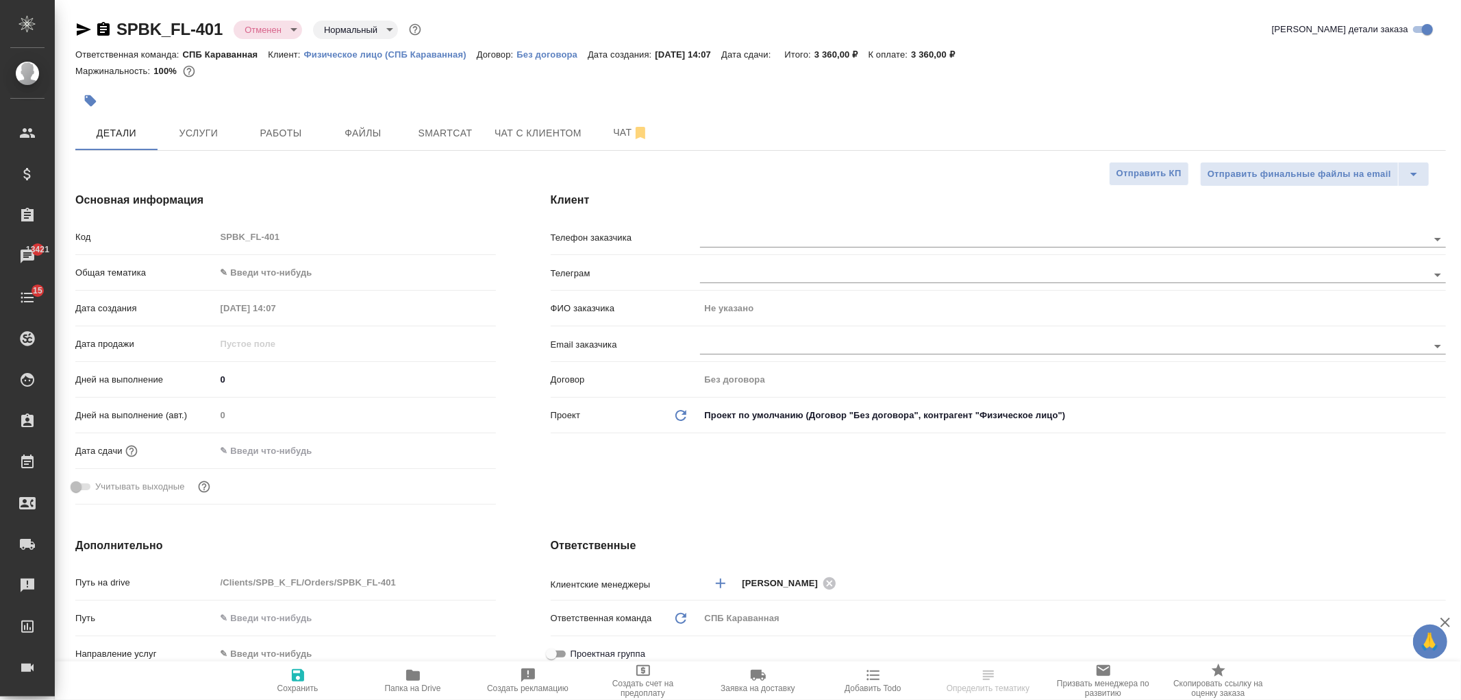
type textarea "x"
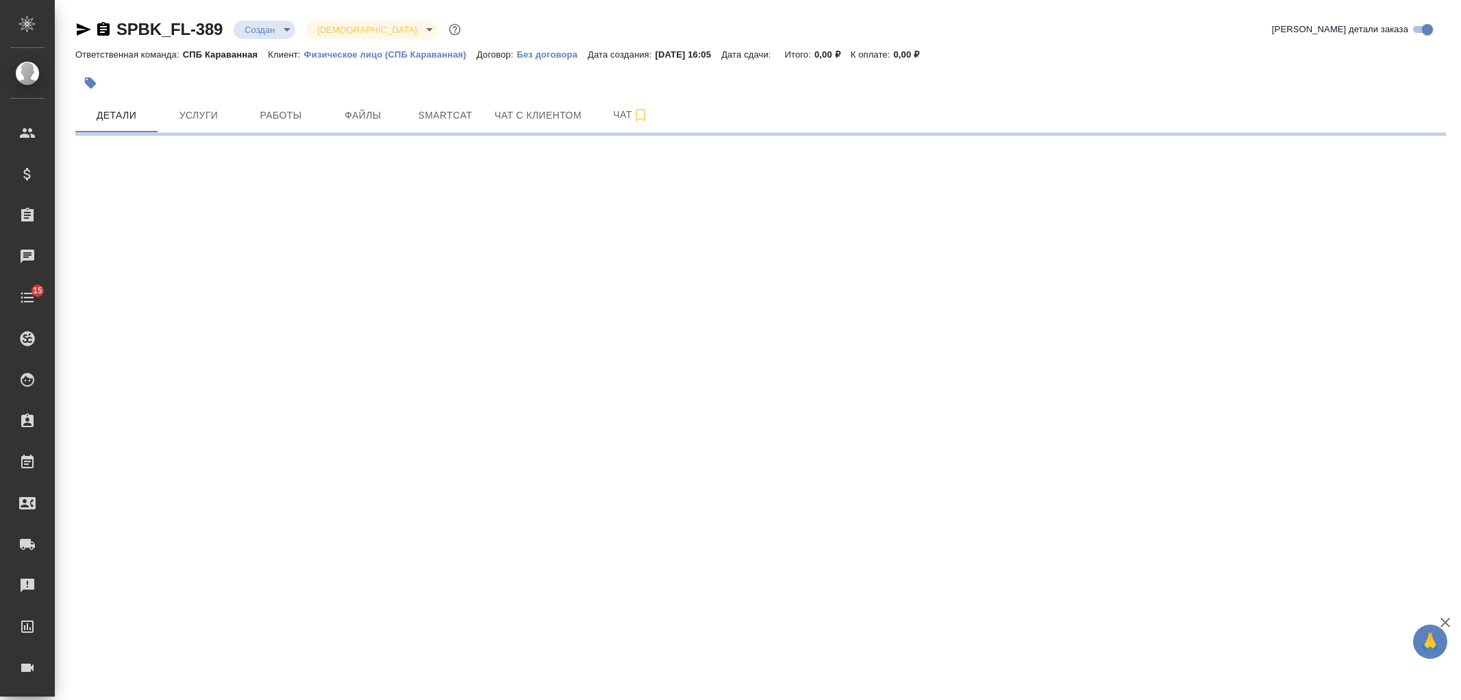
select select "RU"
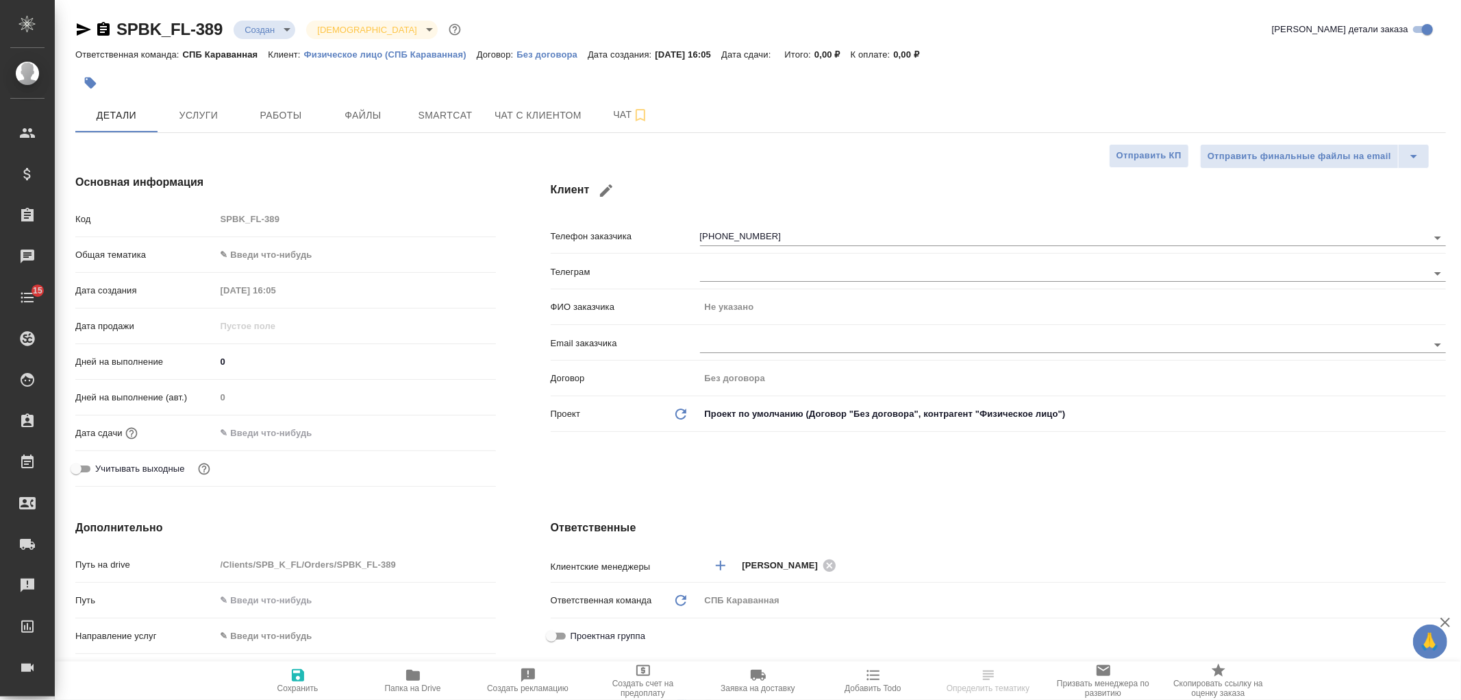
type textarea "x"
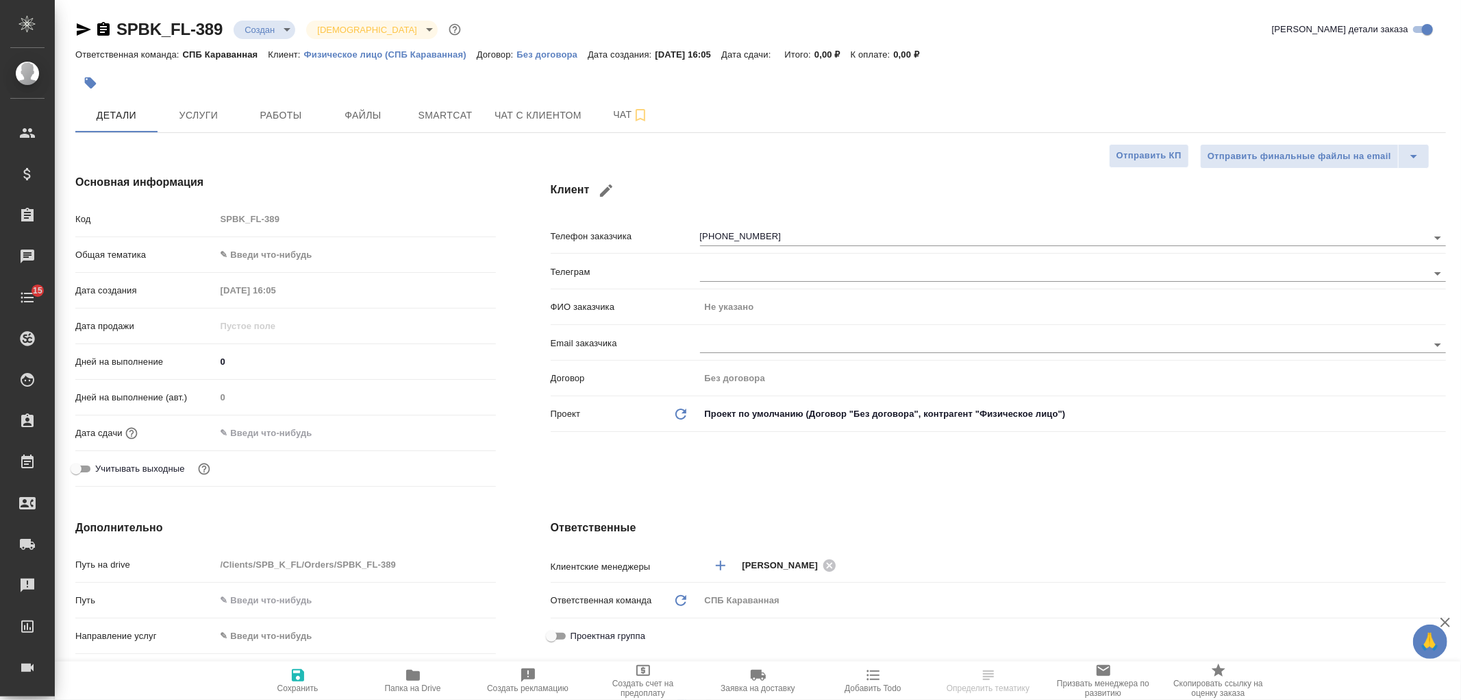
type textarea "x"
click at [790, 489] on div "Клиент Телефон заказчика [PHONE_NUMBER] Телеграм ФИО заказчика Не указано Email…" at bounding box center [998, 333] width 950 height 373
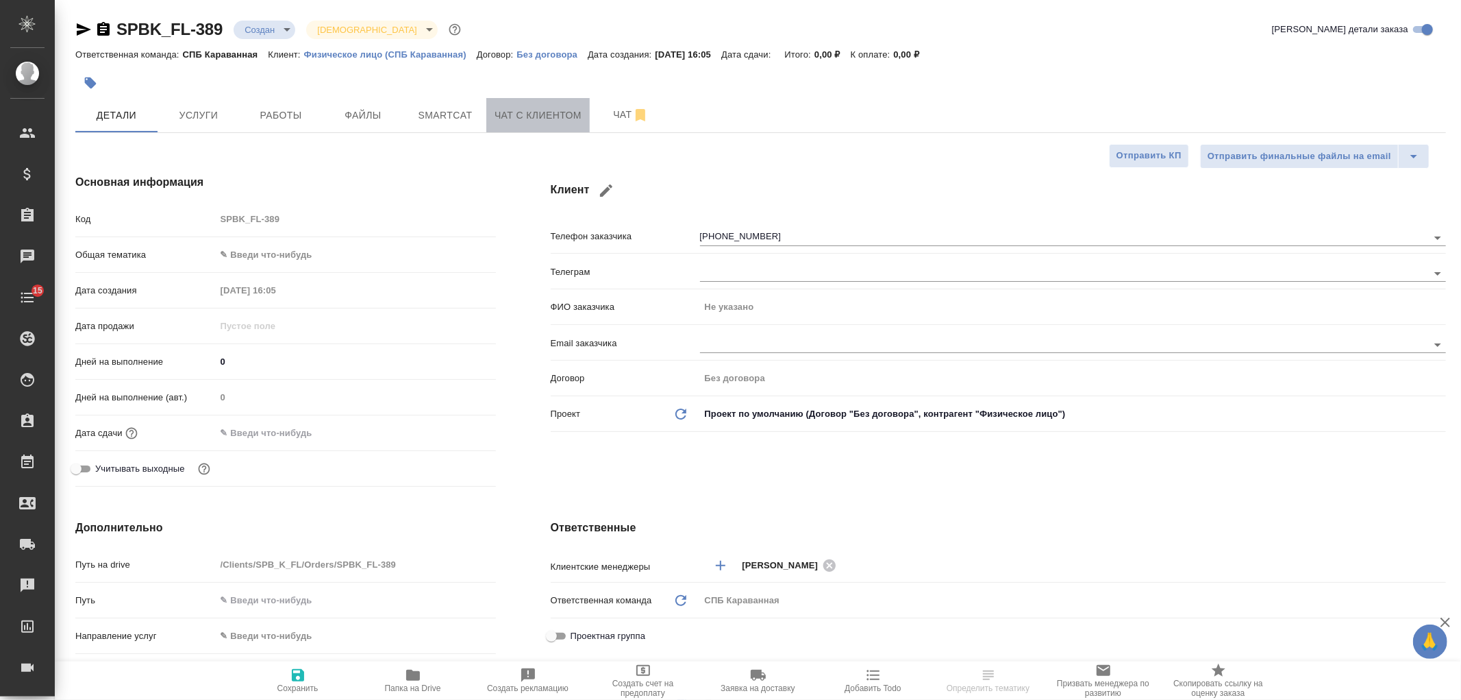
click at [512, 123] on span "Чат с клиентом" at bounding box center [538, 115] width 87 height 17
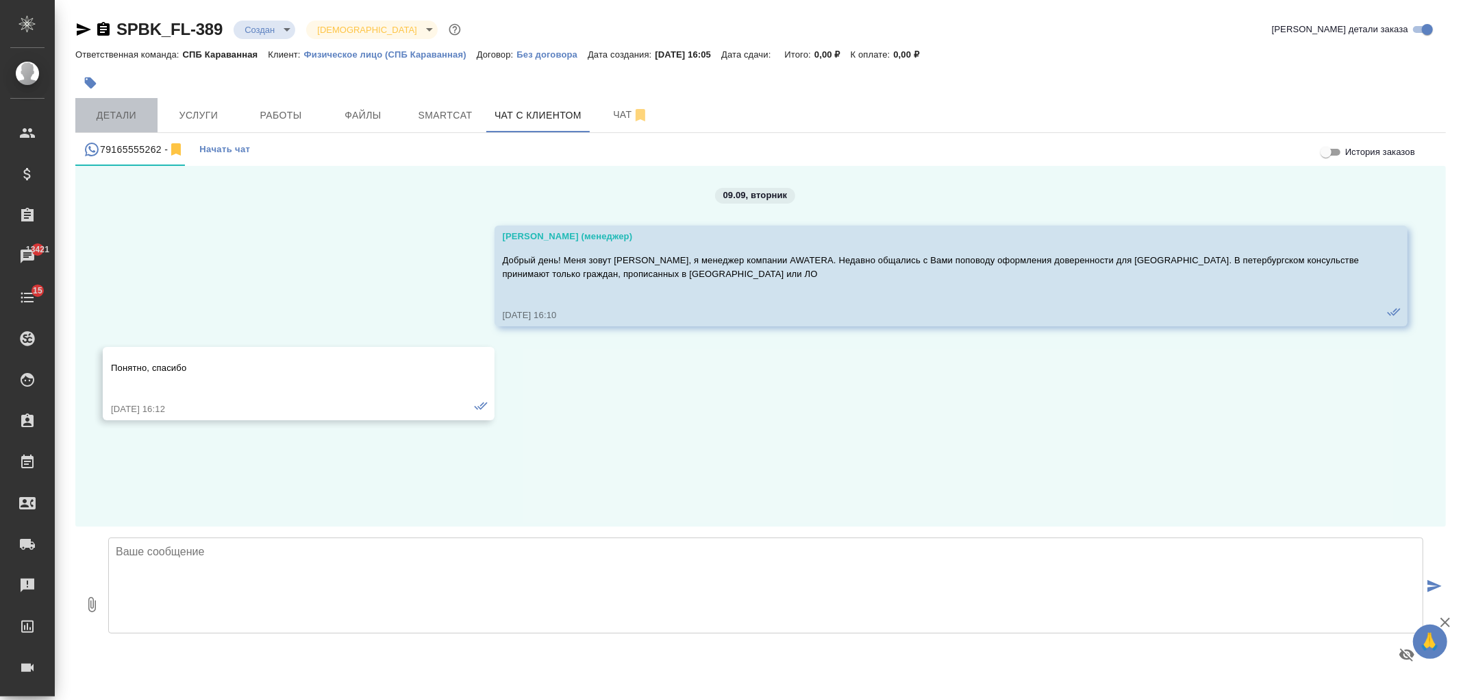
click at [126, 117] on span "Детали" at bounding box center [117, 115] width 66 height 17
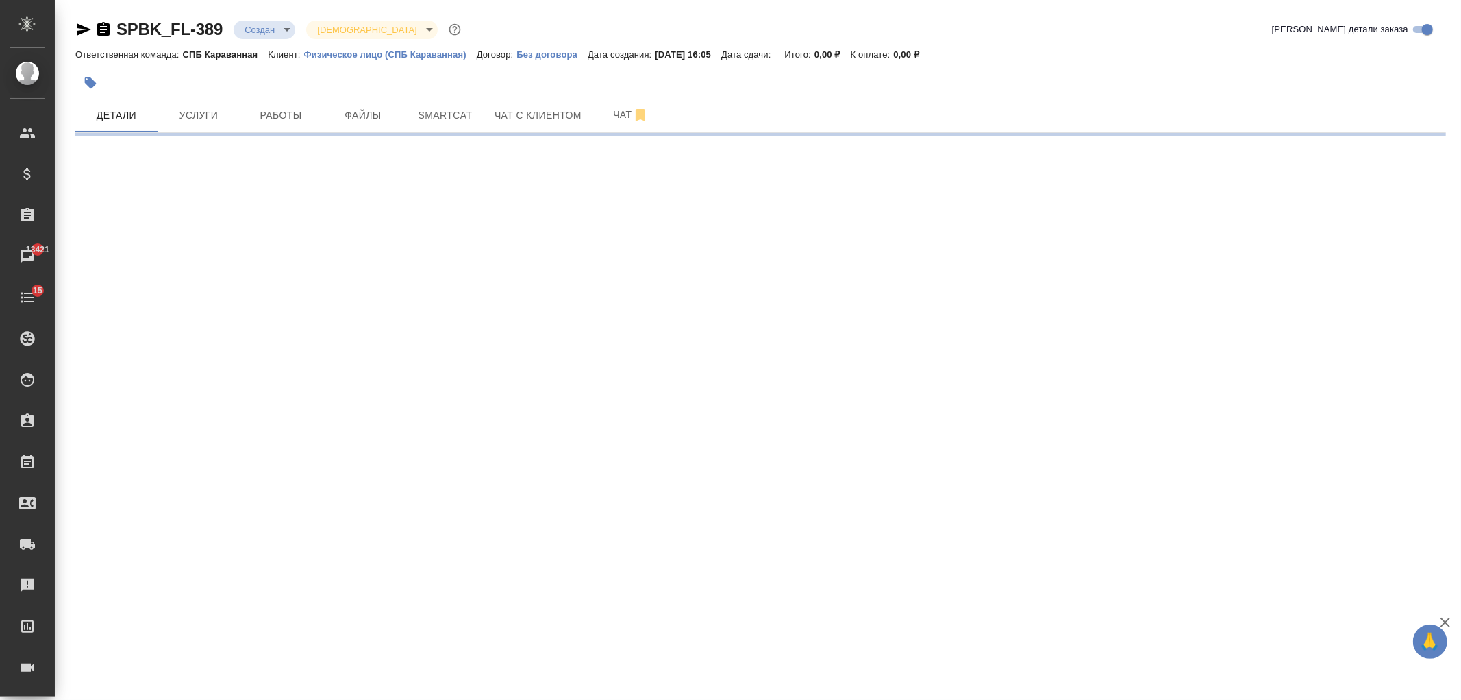
select select "RU"
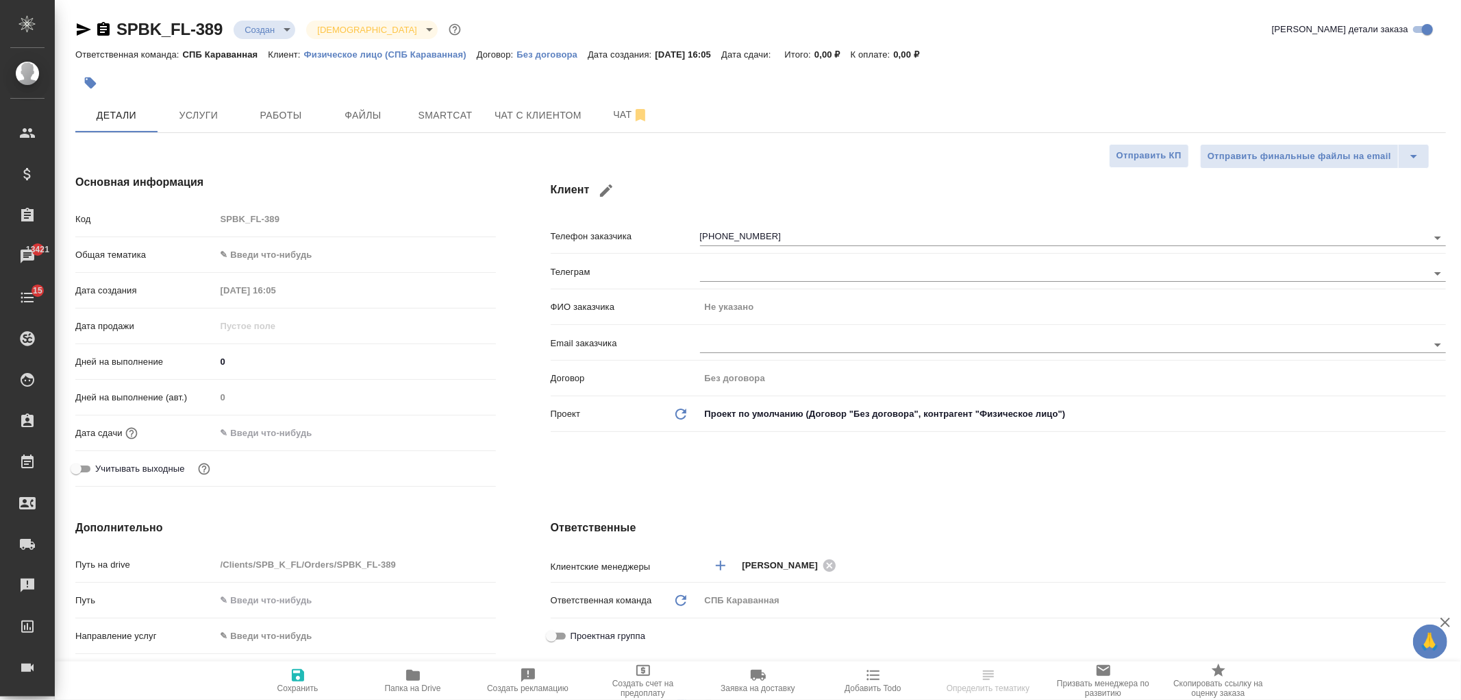
type textarea "x"
click at [275, 32] on body "🙏 .cls-1 fill:#fff; AWATERA [PERSON_NAME] Спецификации Заказы 13421 Чаты 15 Tod…" at bounding box center [730, 350] width 1461 height 700
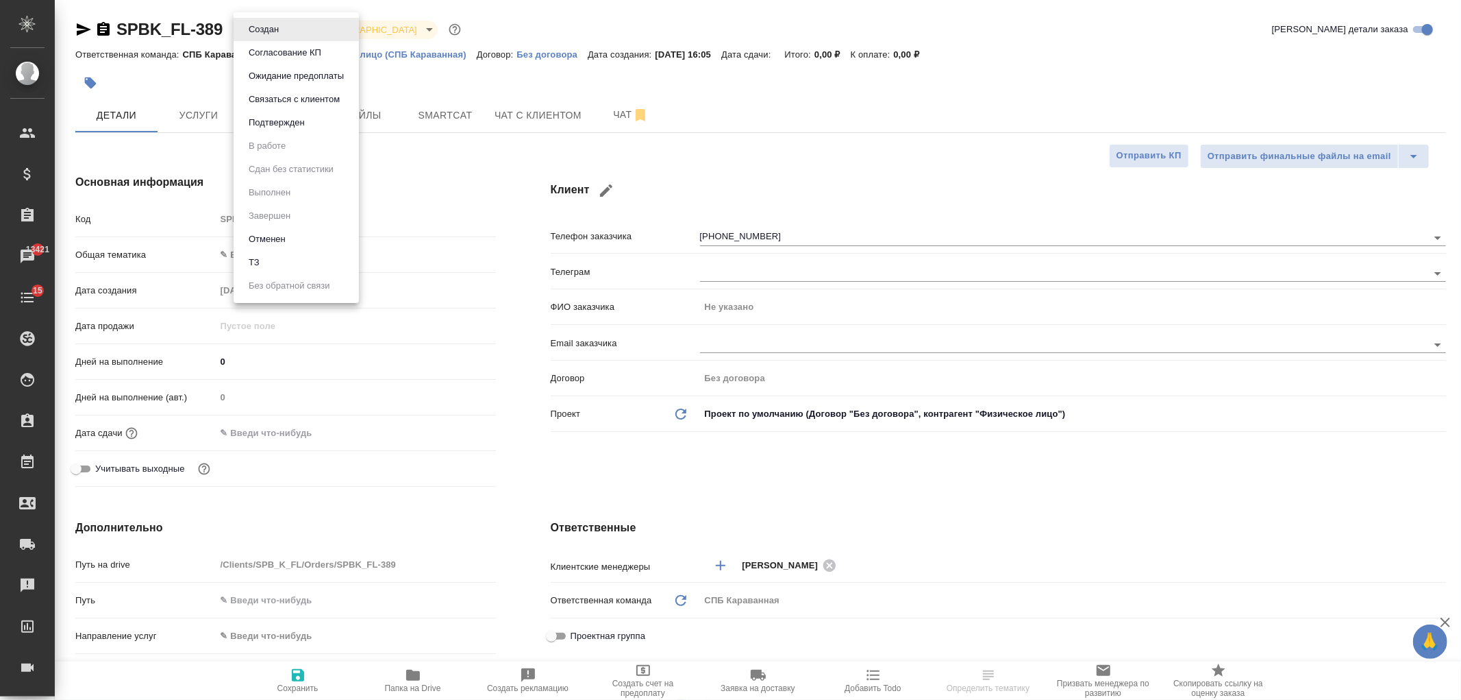
click at [304, 243] on li "Отменен" at bounding box center [296, 238] width 125 height 23
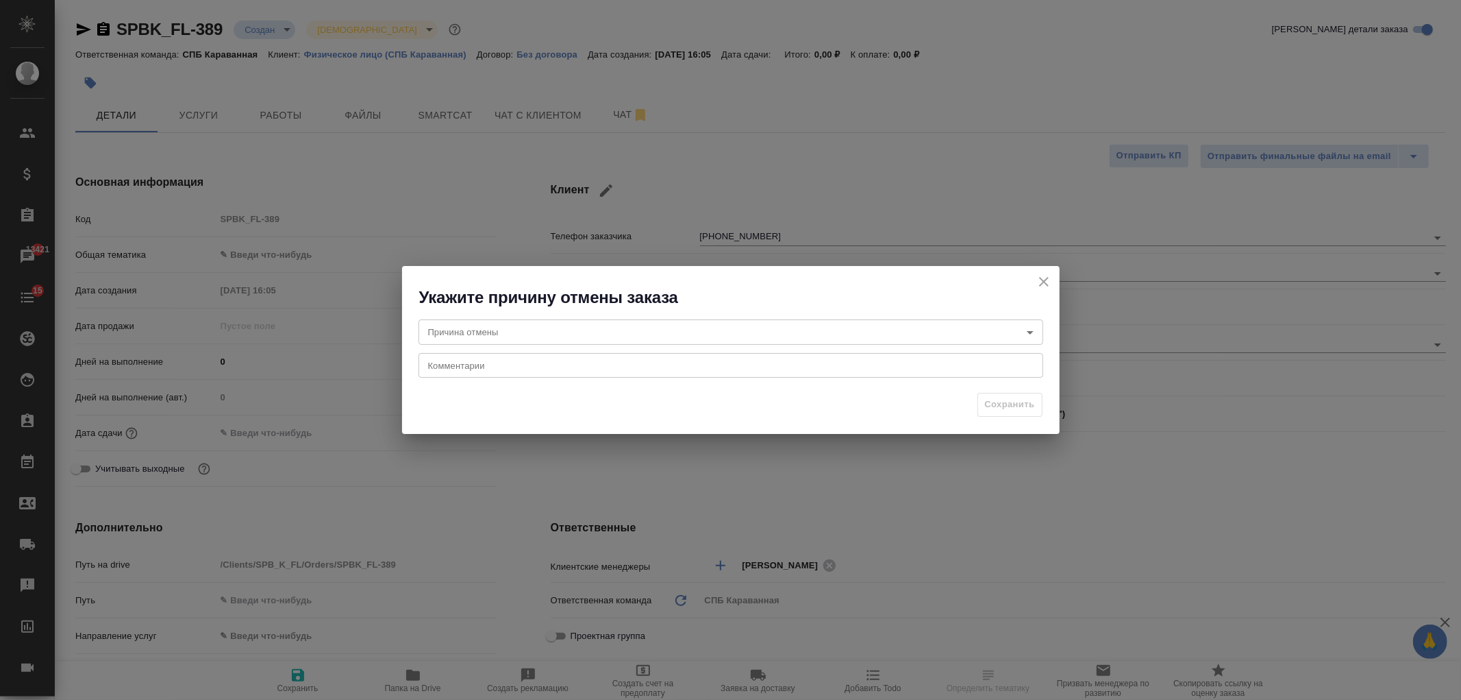
click at [576, 325] on body "🙏 .cls-1 fill:#fff; AWATERA [PERSON_NAME] Спецификации Заказы 13421 Чаты 15 Tod…" at bounding box center [730, 350] width 1461 height 700
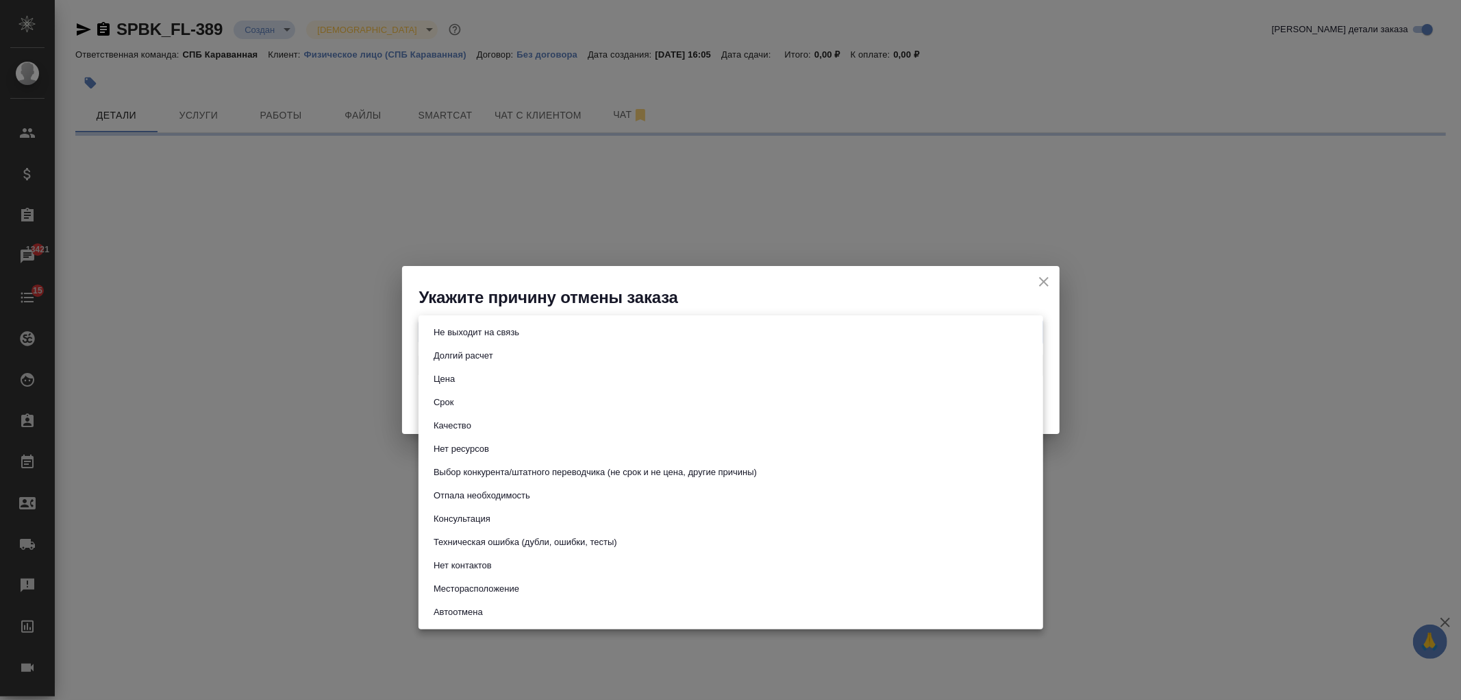
select select "RU"
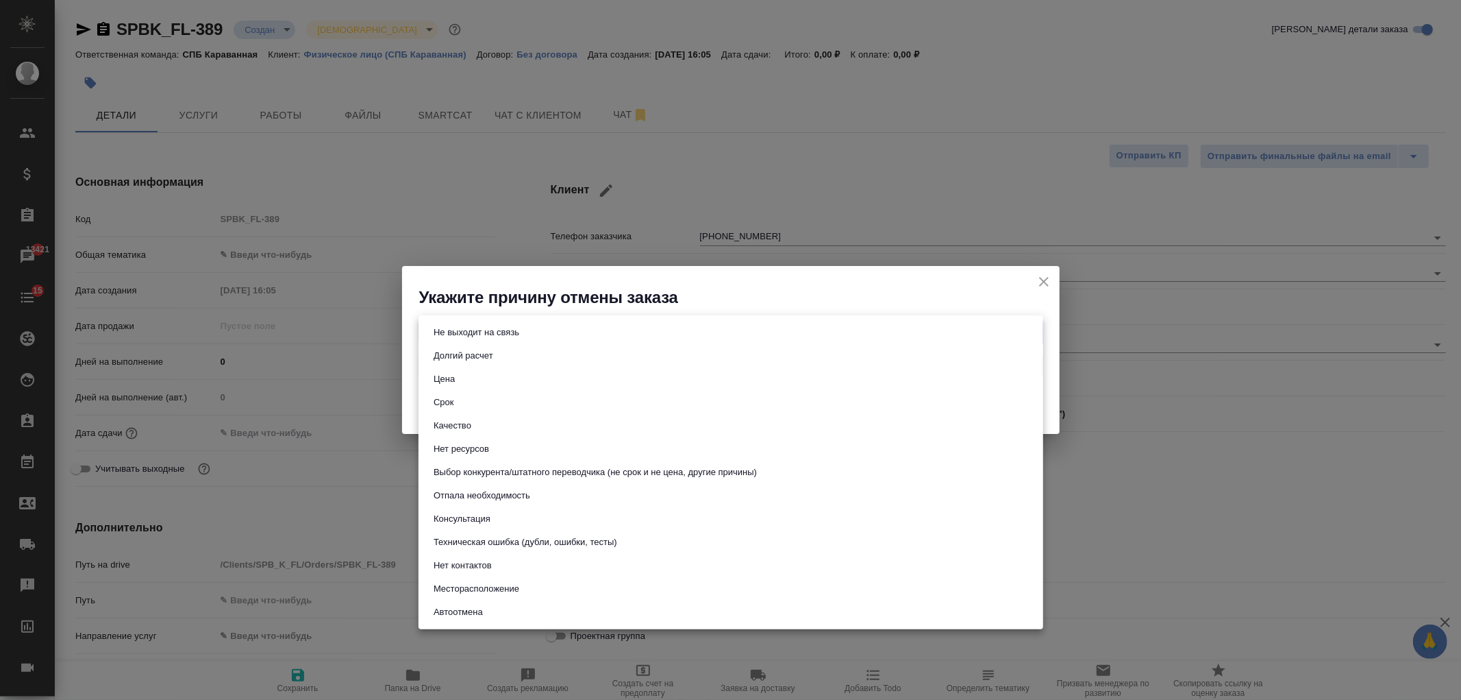
type textarea "x"
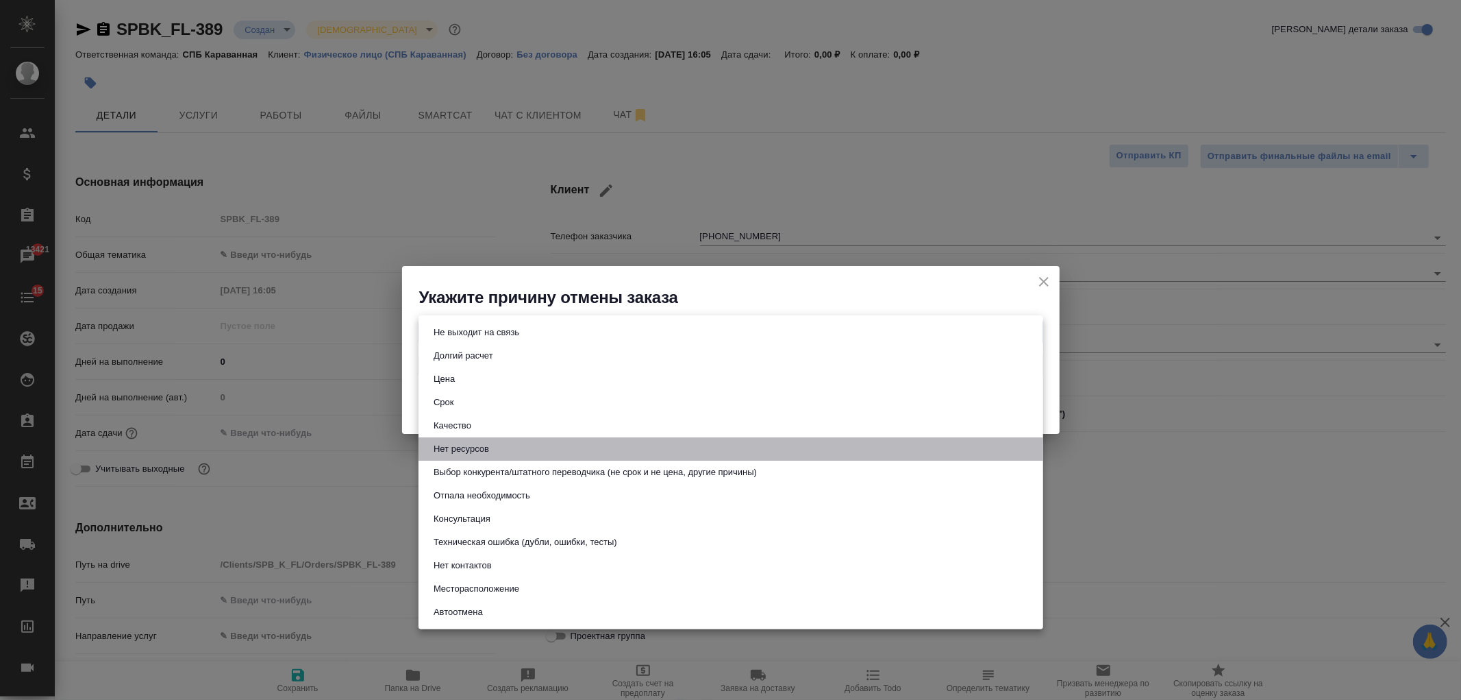
click at [482, 447] on button "Нет ресурсов" at bounding box center [462, 448] width 64 height 15
type input "noResources"
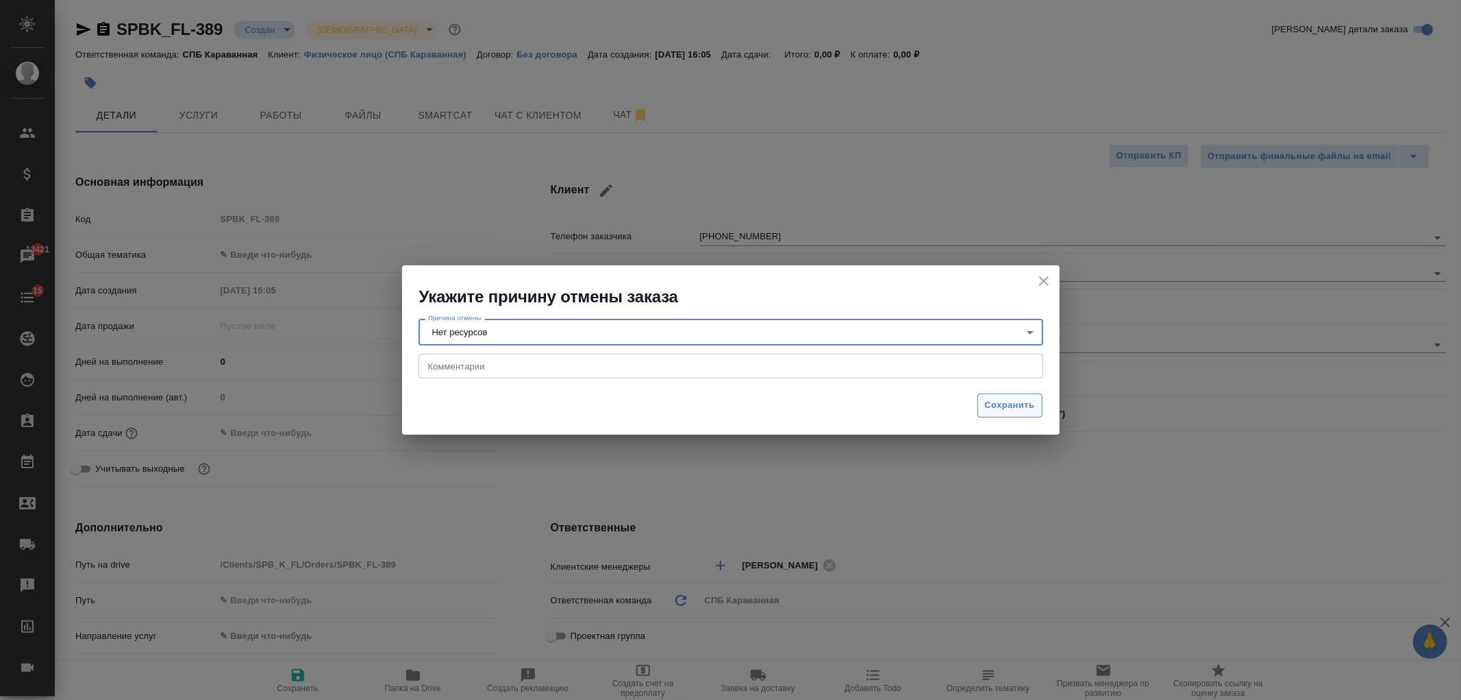
click at [1021, 407] on span "Сохранить" at bounding box center [1010, 405] width 50 height 16
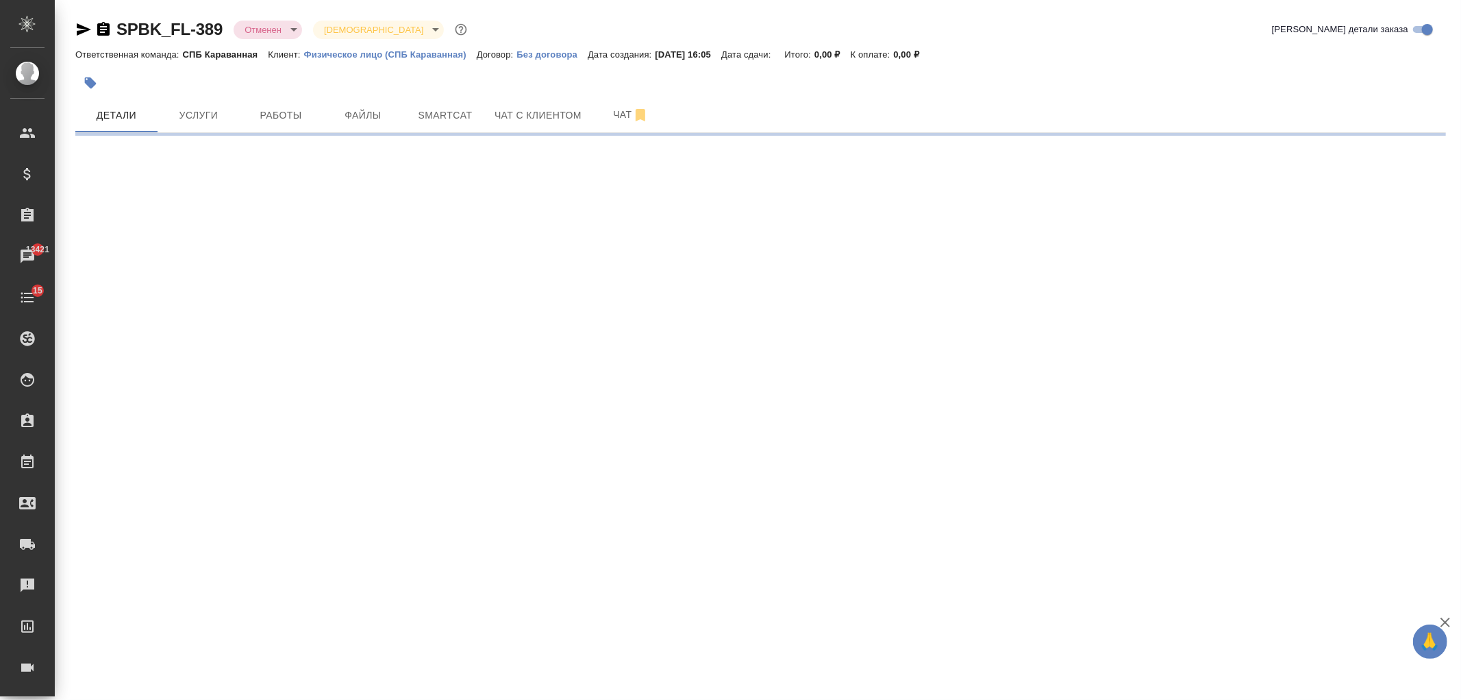
select select "RU"
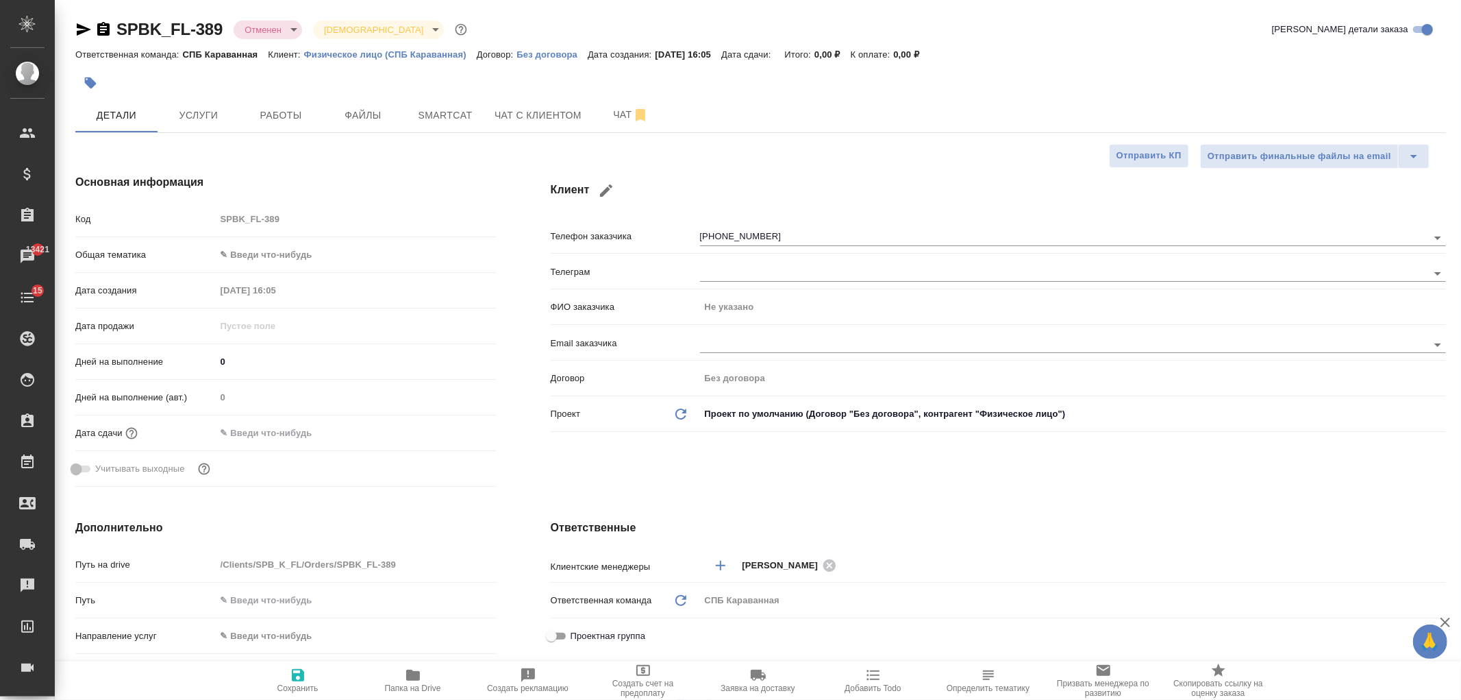
type textarea "x"
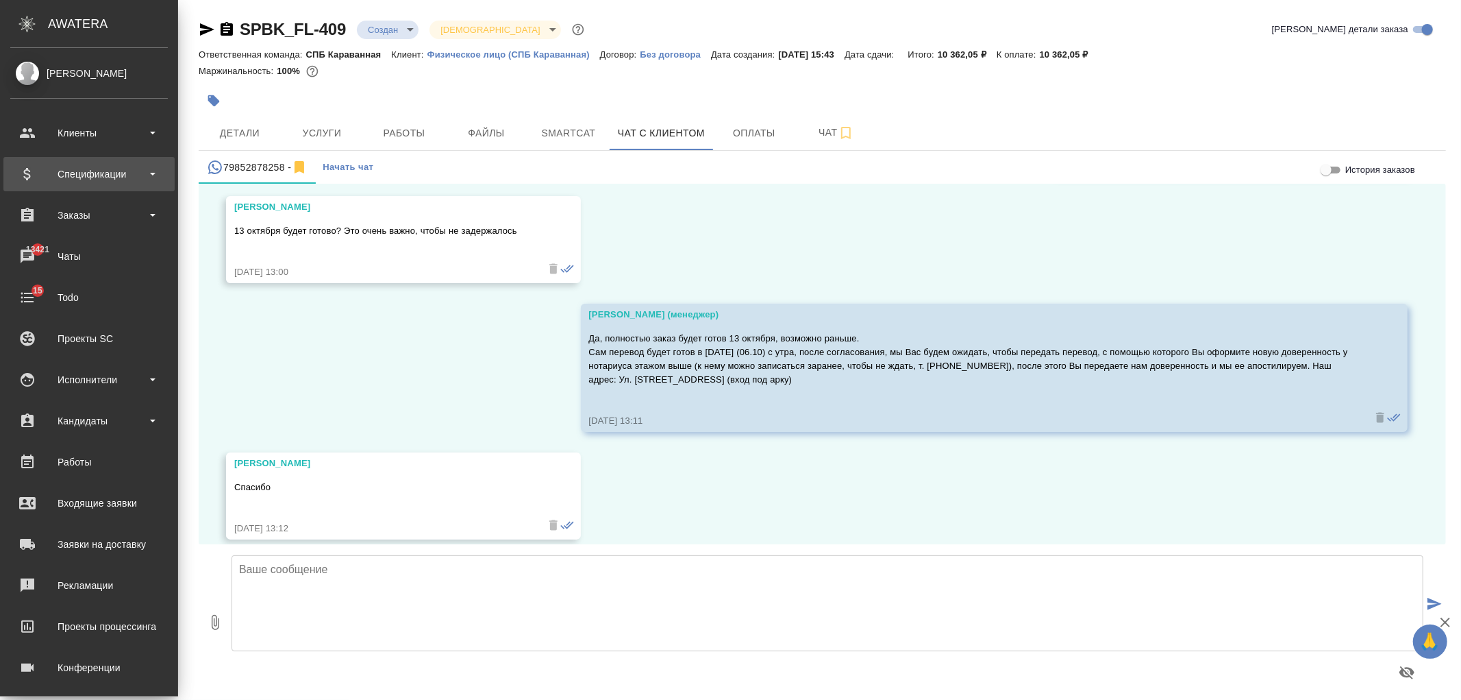
scroll to position [3855, 0]
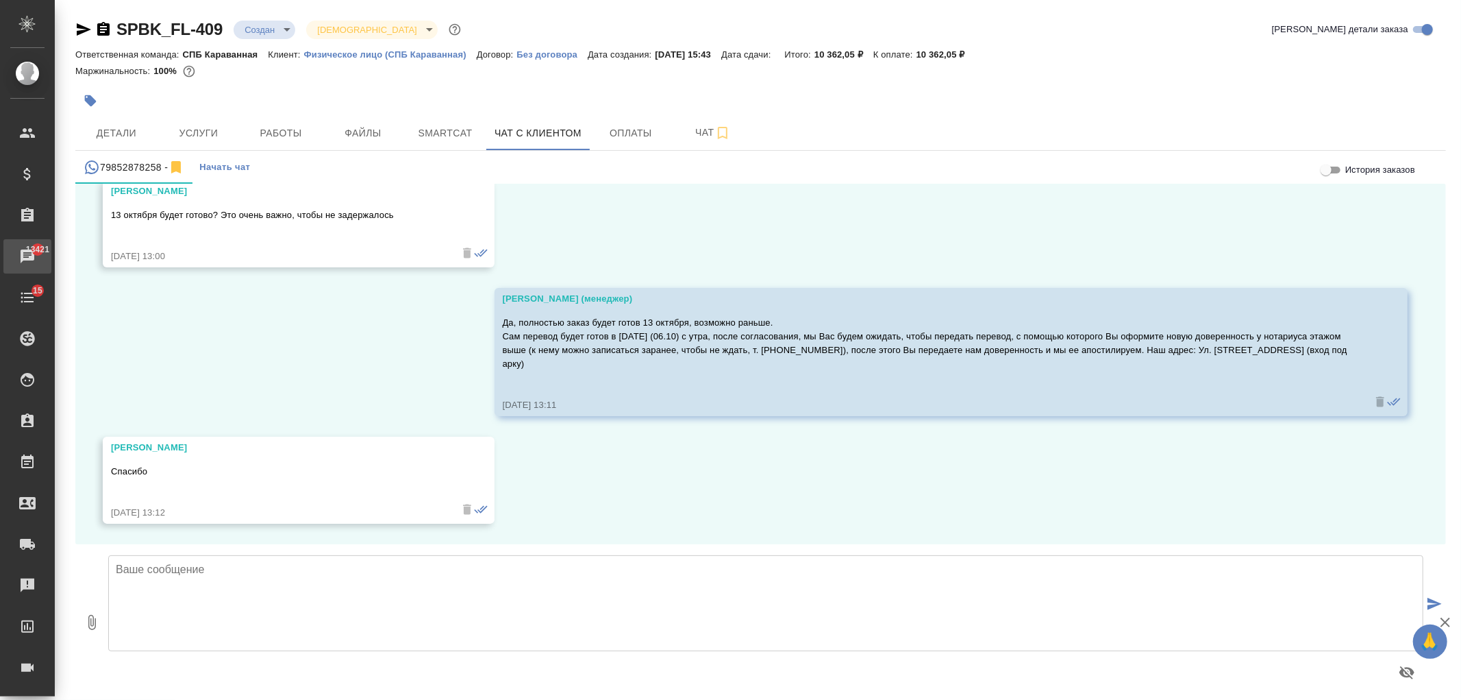
click at [27, 258] on div "Чаты" at bounding box center [10, 256] width 34 height 21
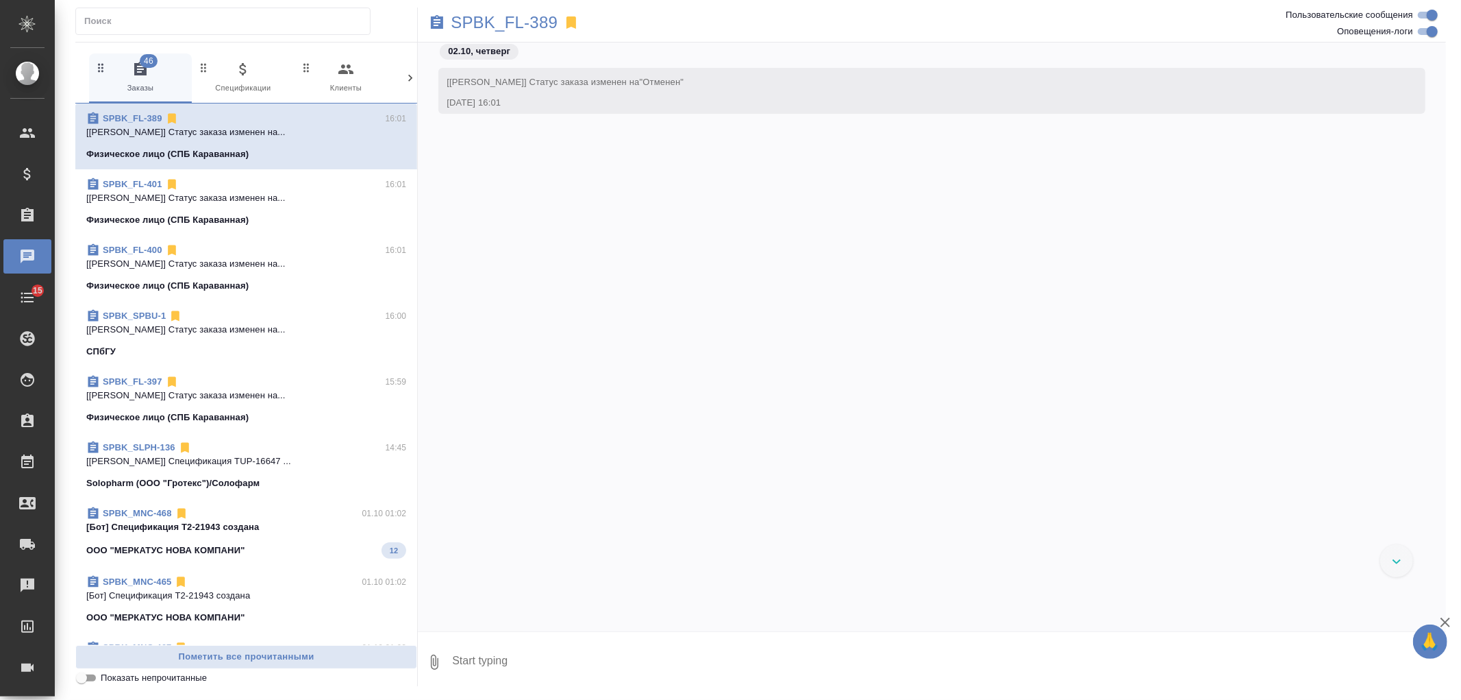
click at [410, 77] on icon at bounding box center [410, 78] width 4 height 7
click at [345, 81] on span "99+ Мессенджеры" at bounding box center [352, 78] width 92 height 34
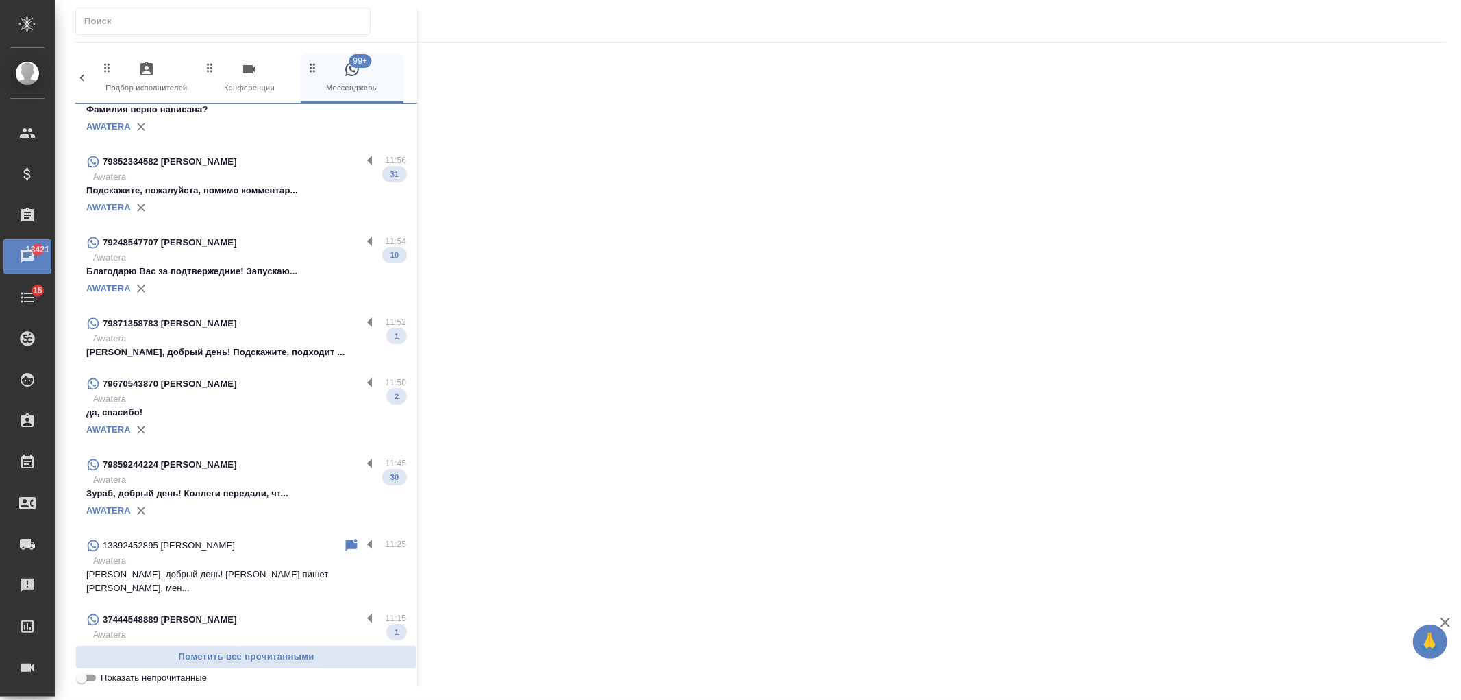
scroll to position [0, 0]
